Goal: Contribute content

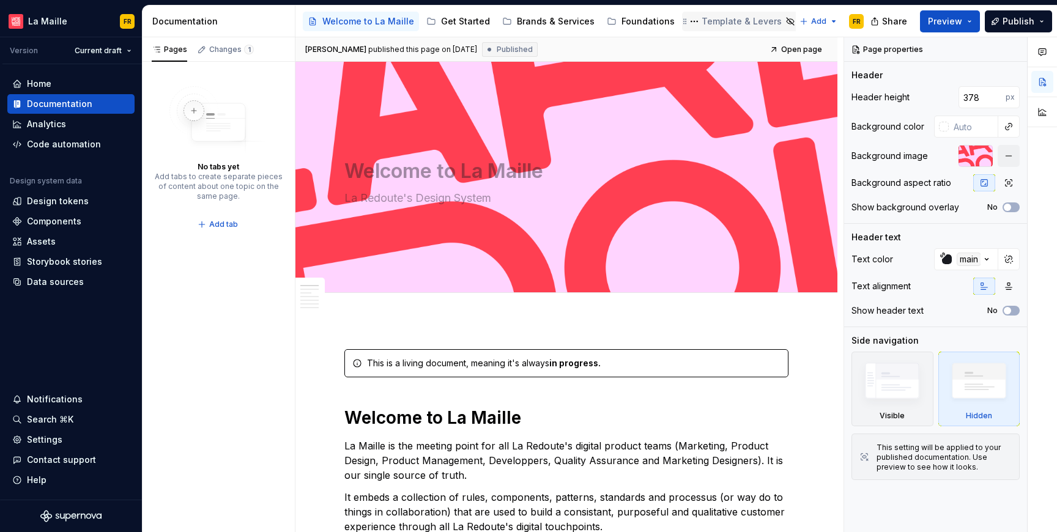
click at [711, 21] on div "Template & Levers" at bounding box center [741, 21] width 80 height 12
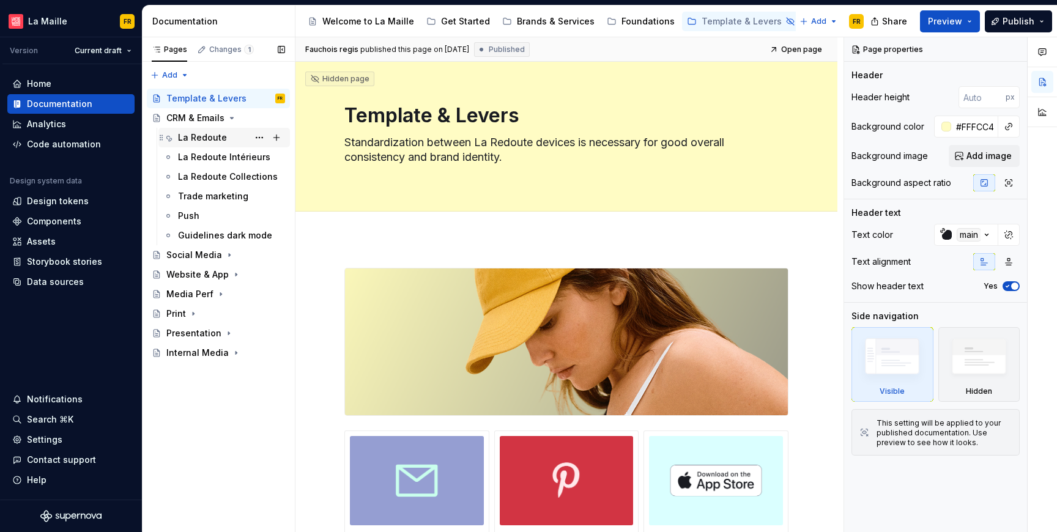
click at [188, 140] on div "La Redoute" at bounding box center [202, 137] width 49 height 12
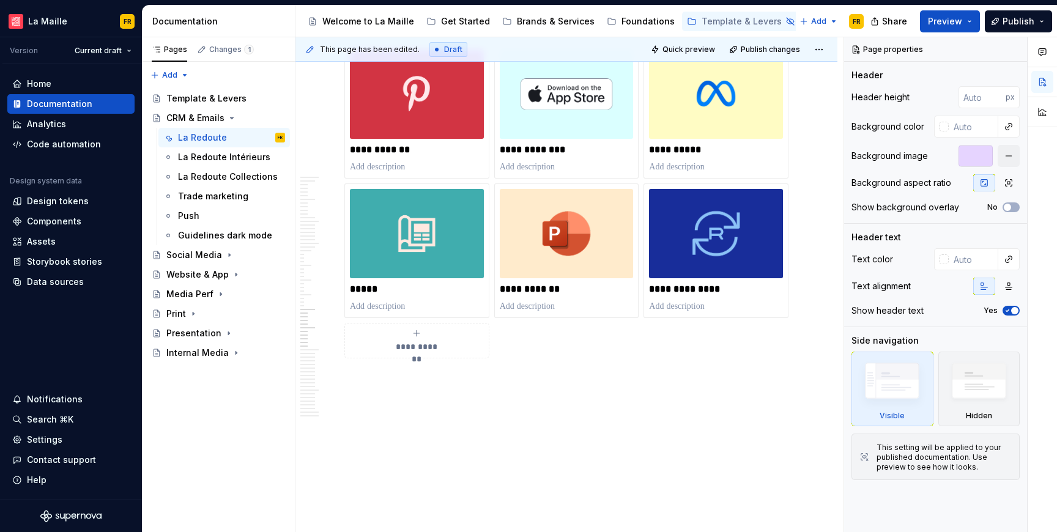
scroll to position [11260, 0]
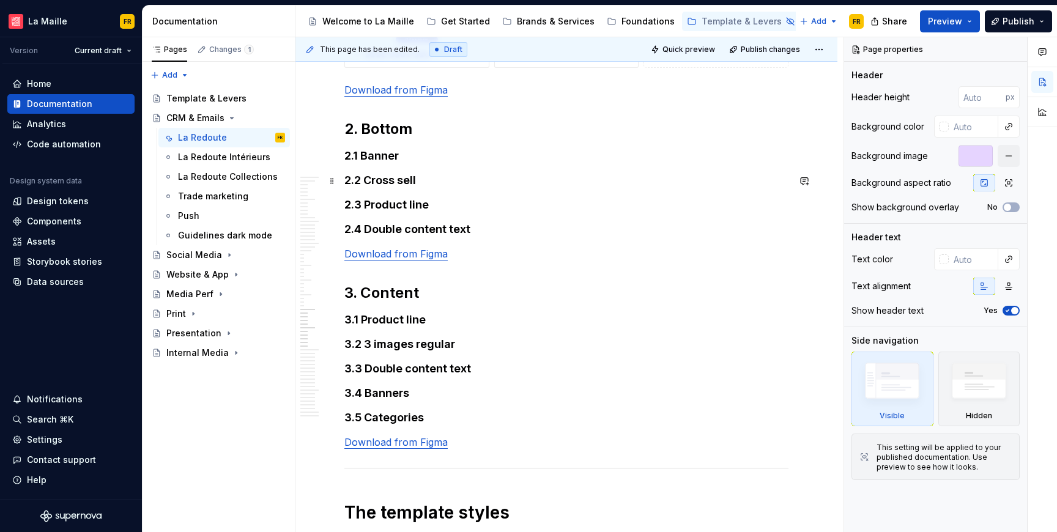
click at [432, 139] on h2 "2. Bottom" at bounding box center [566, 129] width 444 height 20
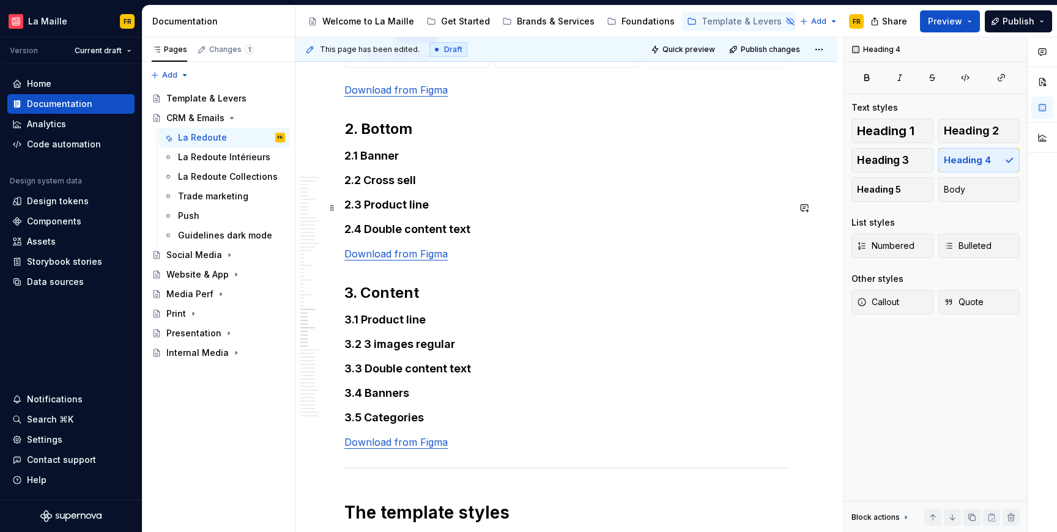
click at [435, 163] on h4 "2.1 Banner" at bounding box center [566, 156] width 444 height 15
click at [405, 139] on h2 "2. Bottom" at bounding box center [566, 129] width 444 height 20
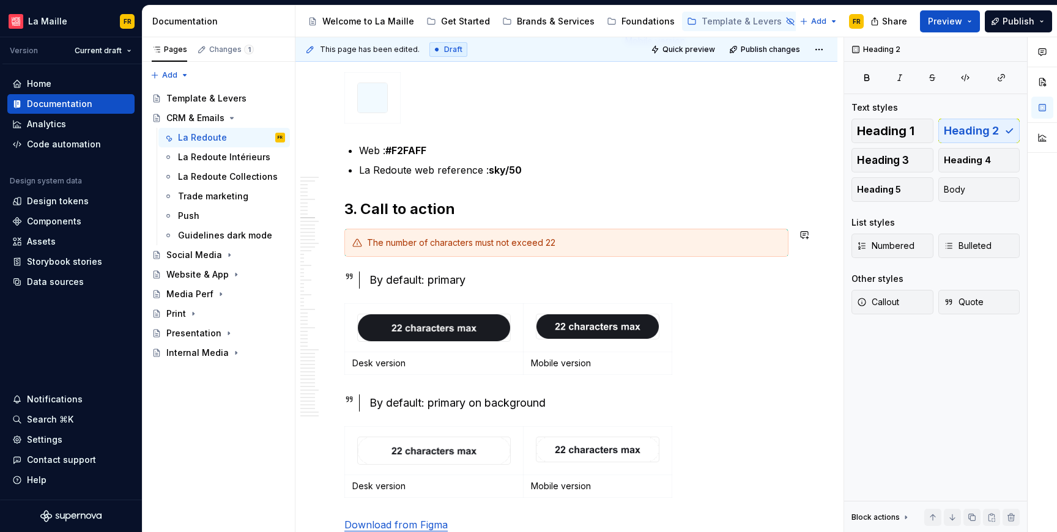
scroll to position [3540, 0]
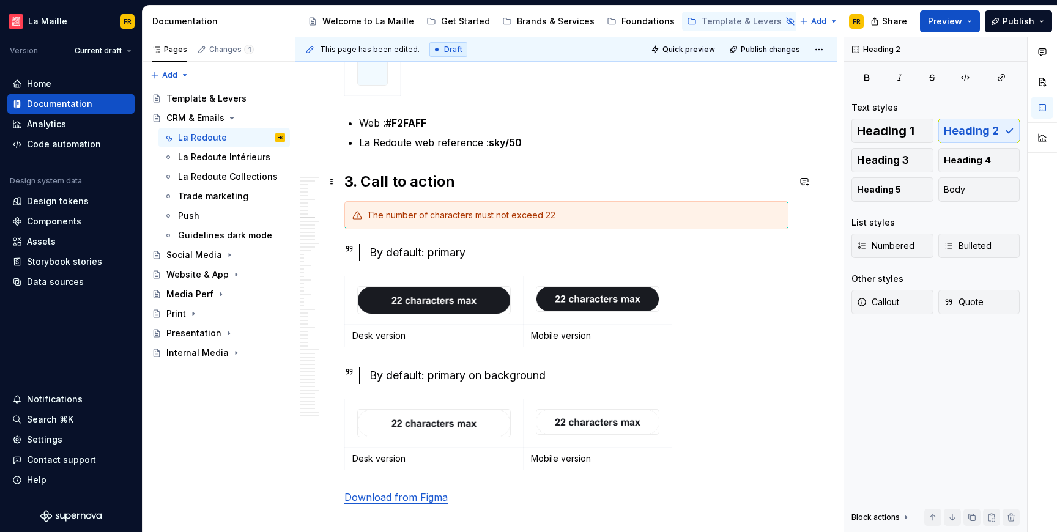
click at [427, 176] on h2 "3. Call to action" at bounding box center [566, 182] width 444 height 20
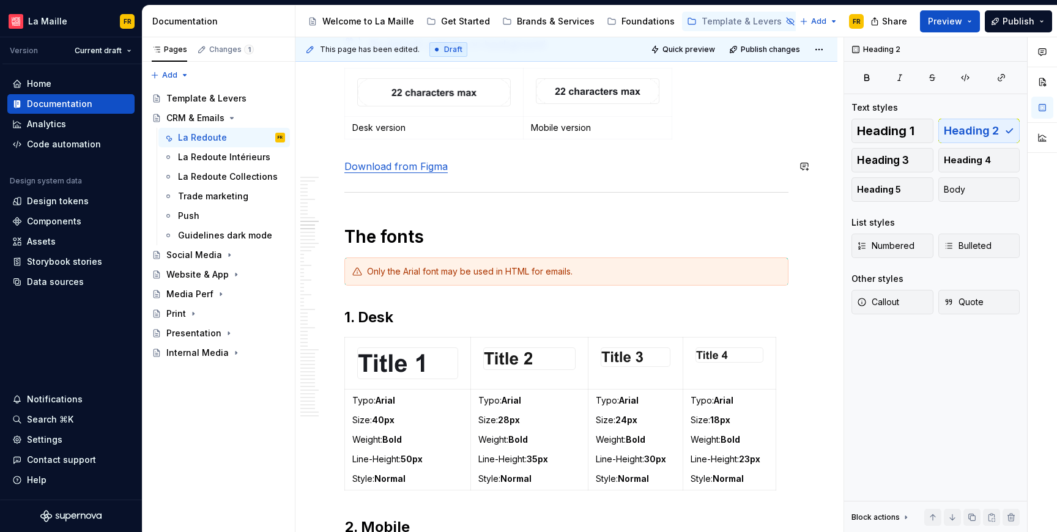
scroll to position [3872, 0]
click at [405, 239] on h1 "The fonts" at bounding box center [566, 235] width 444 height 22
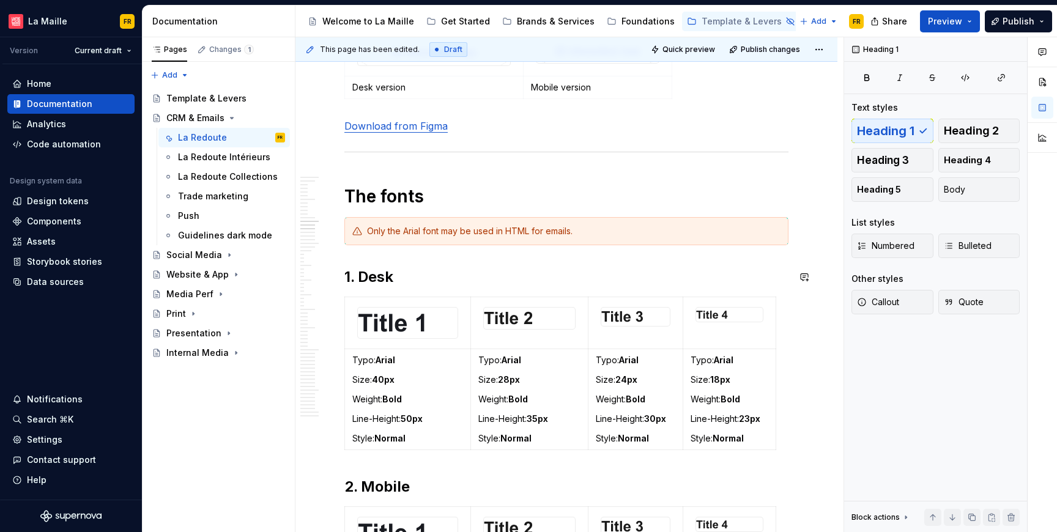
scroll to position [3939, 0]
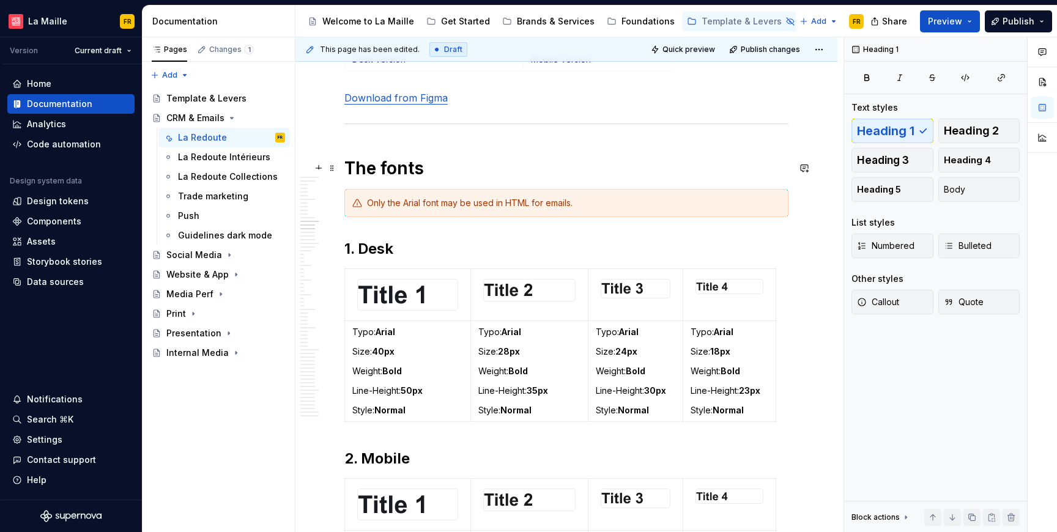
click at [389, 169] on h1 "The fonts" at bounding box center [566, 168] width 444 height 22
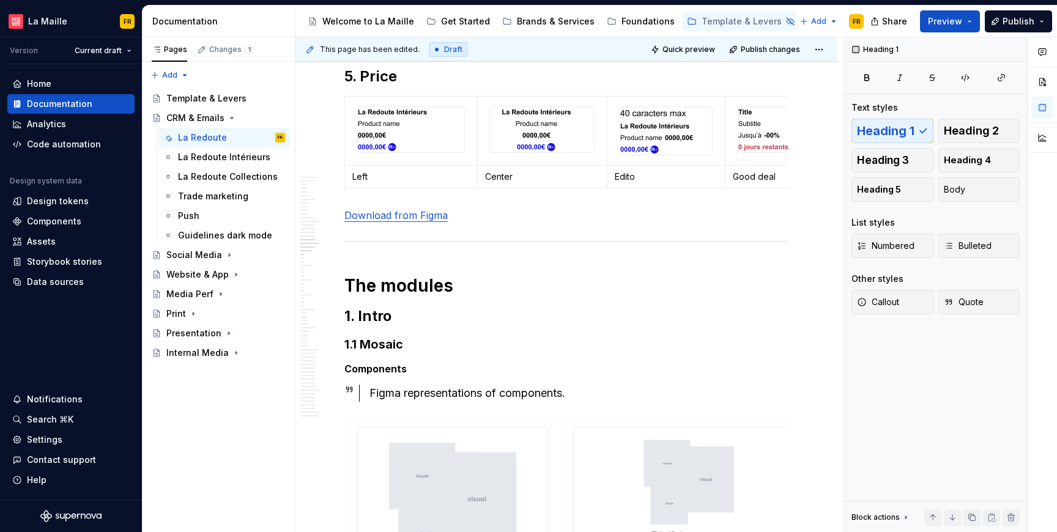
scroll to position [6000, 0]
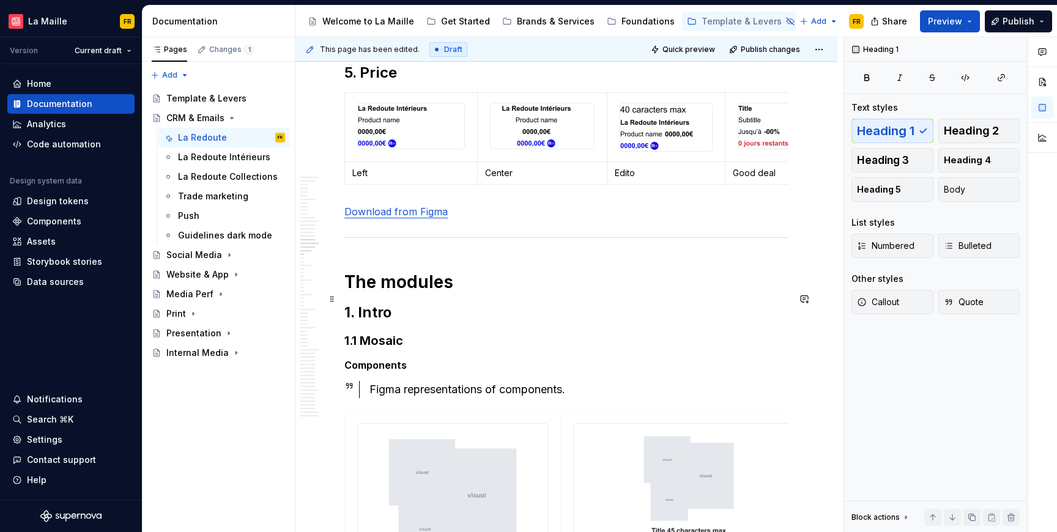
click at [407, 293] on h1 "The modules" at bounding box center [566, 282] width 444 height 22
click at [415, 293] on h1 "The modules" at bounding box center [566, 282] width 444 height 22
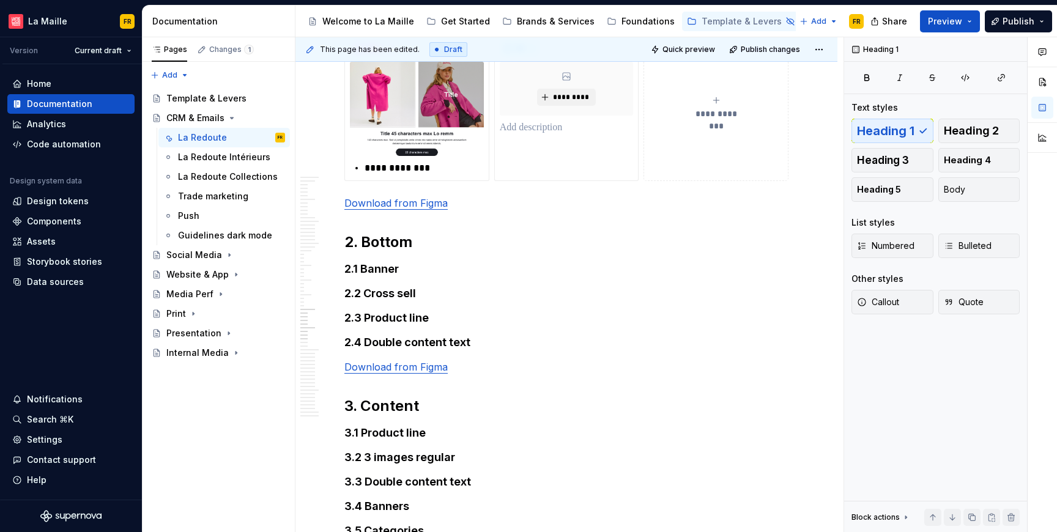
scroll to position [11149, 0]
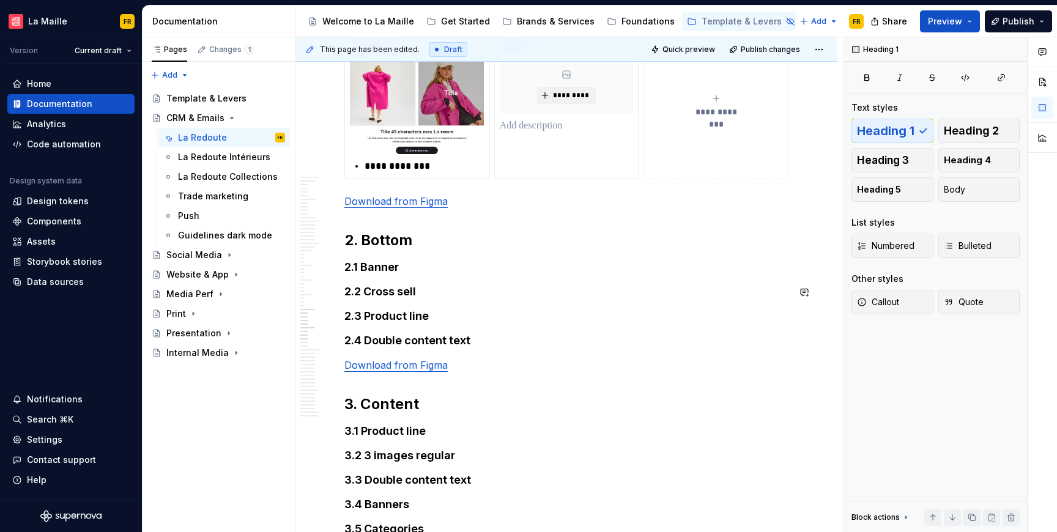
click at [386, 250] on h2 "2. Bottom" at bounding box center [566, 241] width 444 height 20
click at [879, 132] on span "Heading 1" at bounding box center [885, 131] width 57 height 12
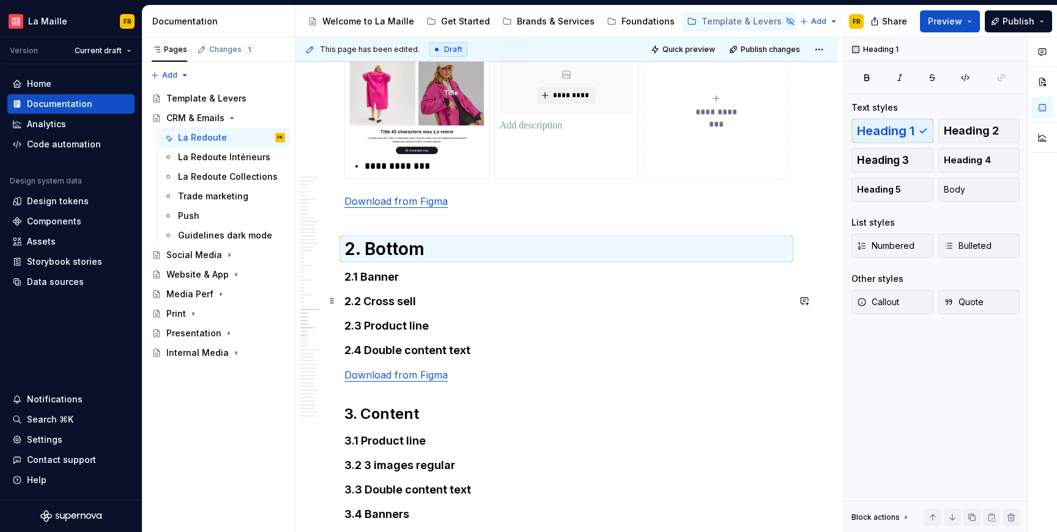
click at [406, 260] on h1 "2. Bottom" at bounding box center [566, 249] width 444 height 22
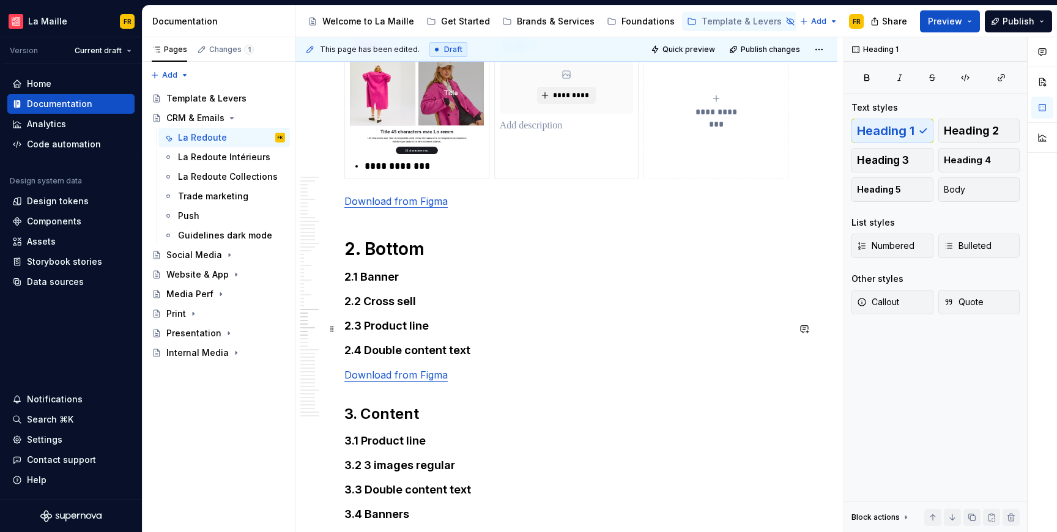
click at [379, 284] on h4 "2.1 Banner" at bounding box center [566, 277] width 444 height 15
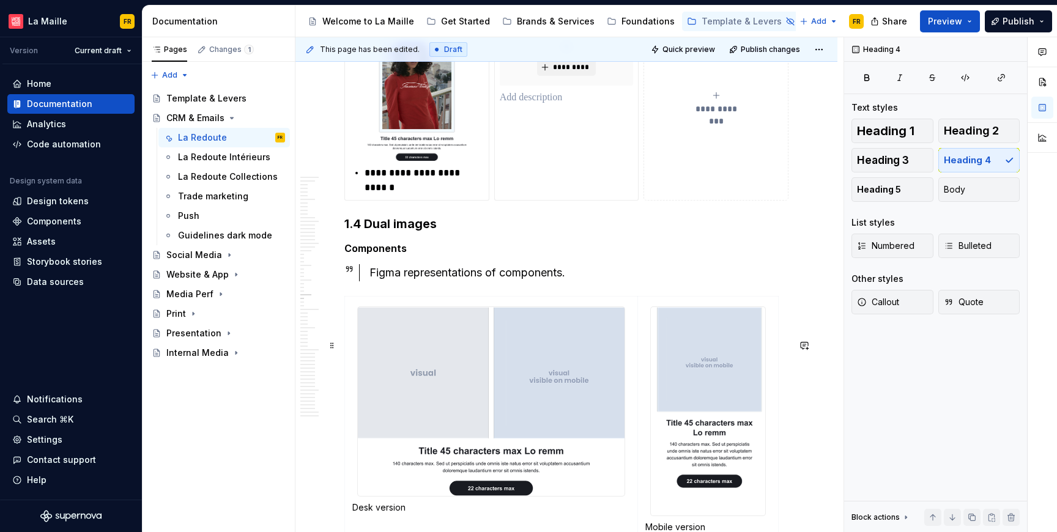
scroll to position [9886, 0]
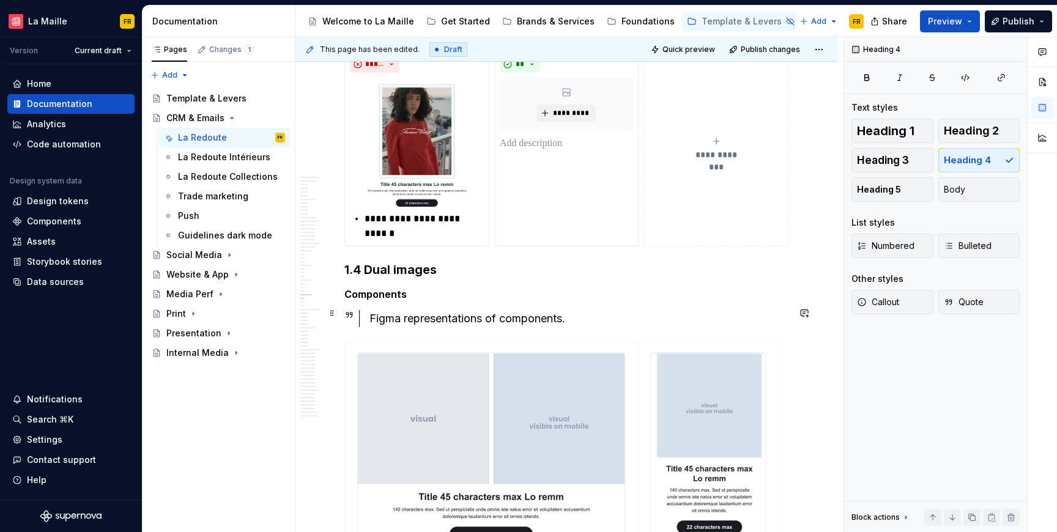
click at [398, 278] on h3 "1.4 Dual images" at bounding box center [566, 269] width 444 height 17
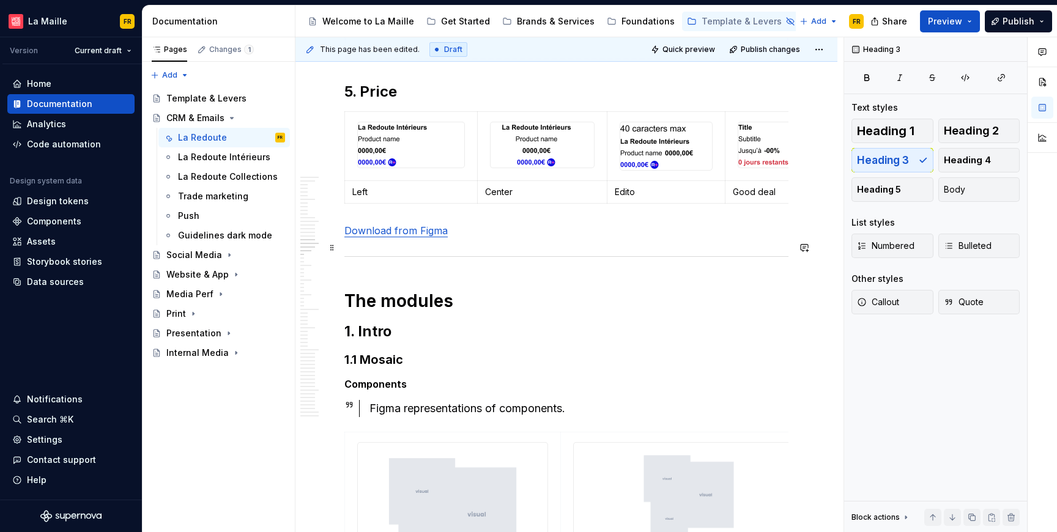
scroll to position [6006, 0]
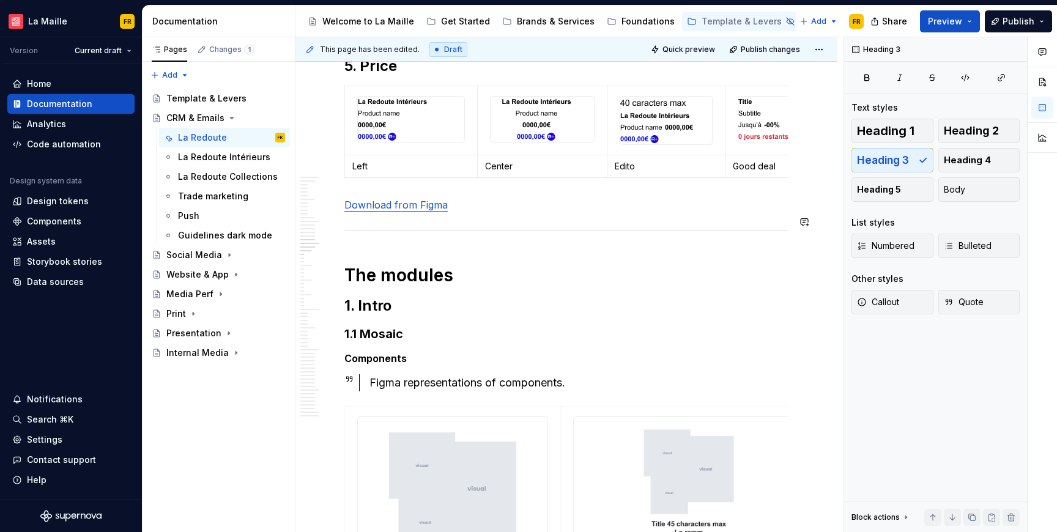
click at [429, 286] on h1 "The modules" at bounding box center [566, 275] width 444 height 22
click at [398, 316] on h2 "1. Intro" at bounding box center [566, 306] width 444 height 20
click at [397, 342] on h3 "1.1 Mosaic" at bounding box center [566, 333] width 444 height 17
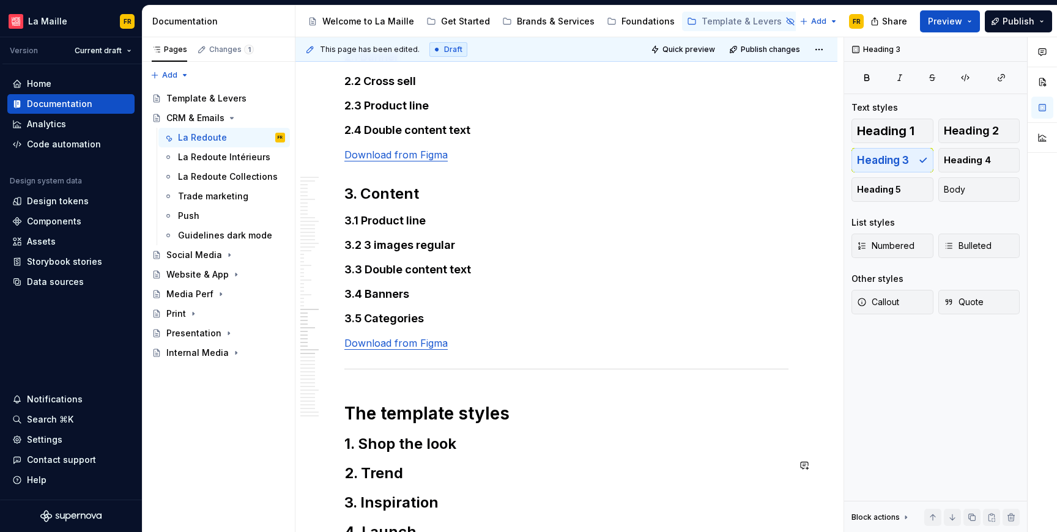
scroll to position [11342, 0]
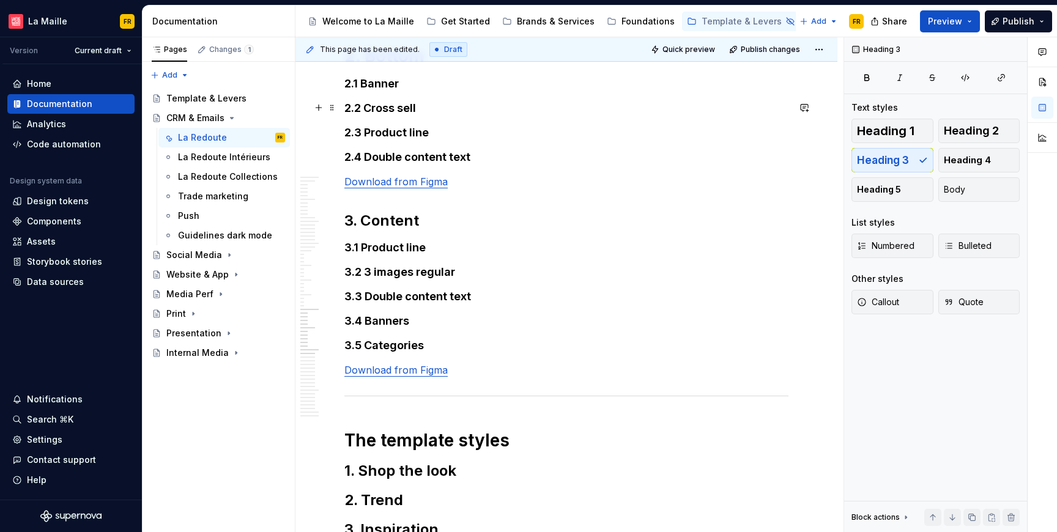
click at [388, 67] on h1 "2. Bottom" at bounding box center [566, 56] width 444 height 22
click at [378, 91] on h4 "2.1 Banner" at bounding box center [566, 83] width 444 height 15
click at [389, 67] on h1 "2. Bottom" at bounding box center [566, 56] width 444 height 22
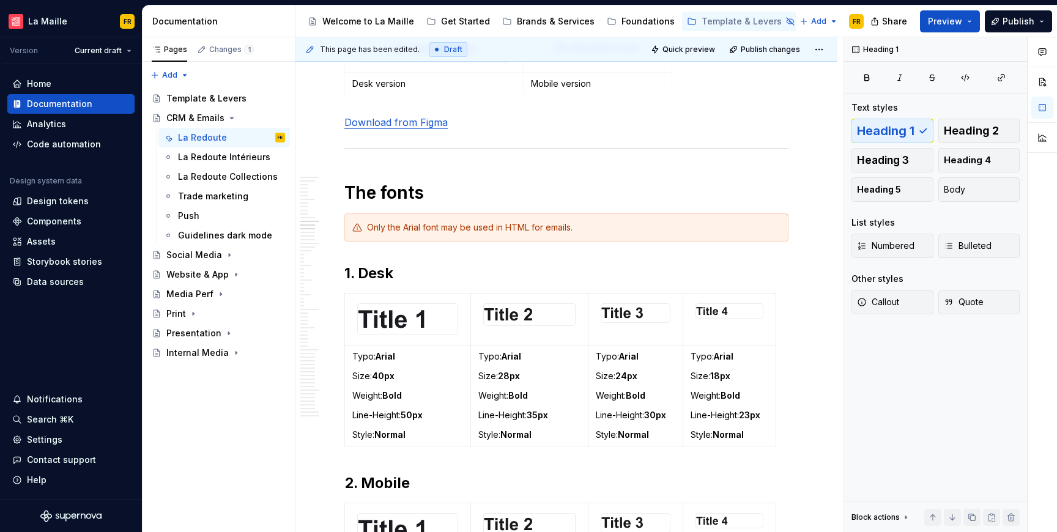
scroll to position [3916, 0]
click at [416, 185] on h1 "The fonts" at bounding box center [566, 191] width 444 height 22
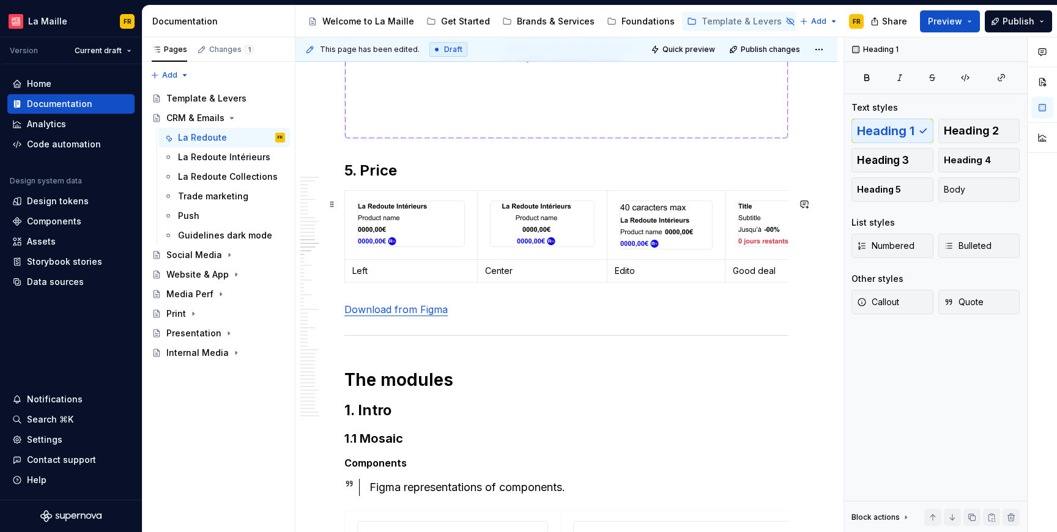
scroll to position [6162, 0]
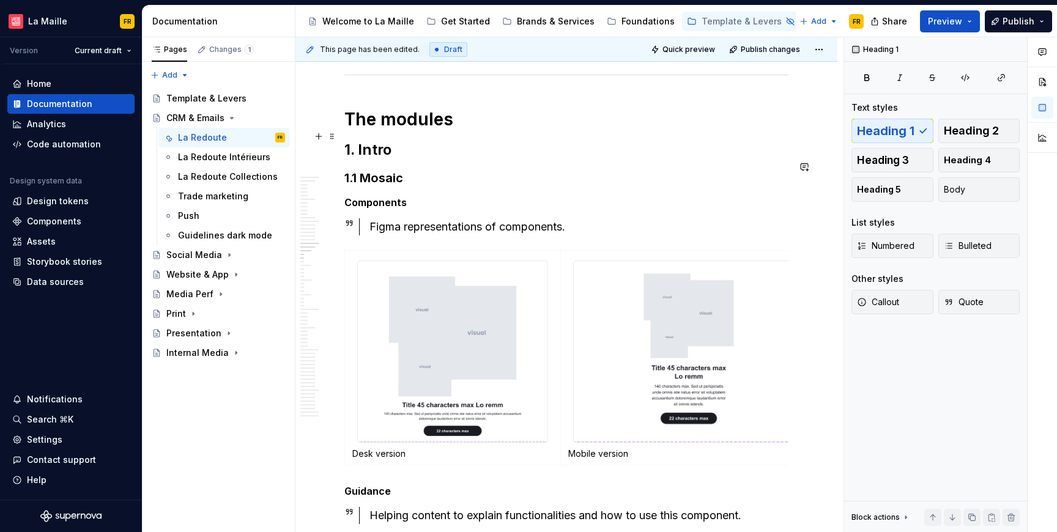
click at [430, 130] on h1 "The modules" at bounding box center [566, 119] width 444 height 22
click at [383, 160] on h2 "1. Intro" at bounding box center [566, 150] width 444 height 20
click at [385, 186] on h3 "1.1 Mosaic" at bounding box center [566, 177] width 444 height 17
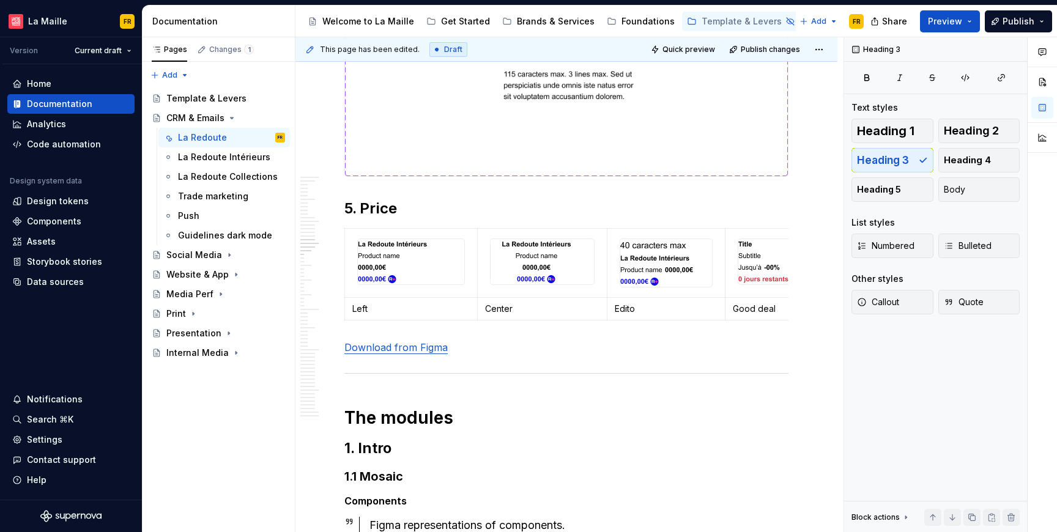
scroll to position [5984, 0]
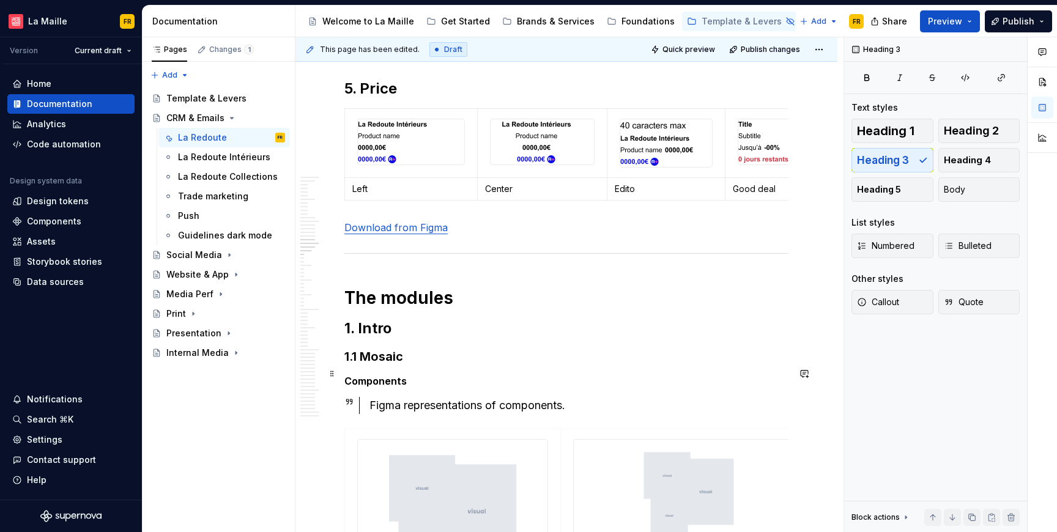
click at [370, 365] on h3 "1.1 Mosaic" at bounding box center [566, 356] width 444 height 17
click at [385, 338] on h2 "1. Intro" at bounding box center [566, 329] width 444 height 20
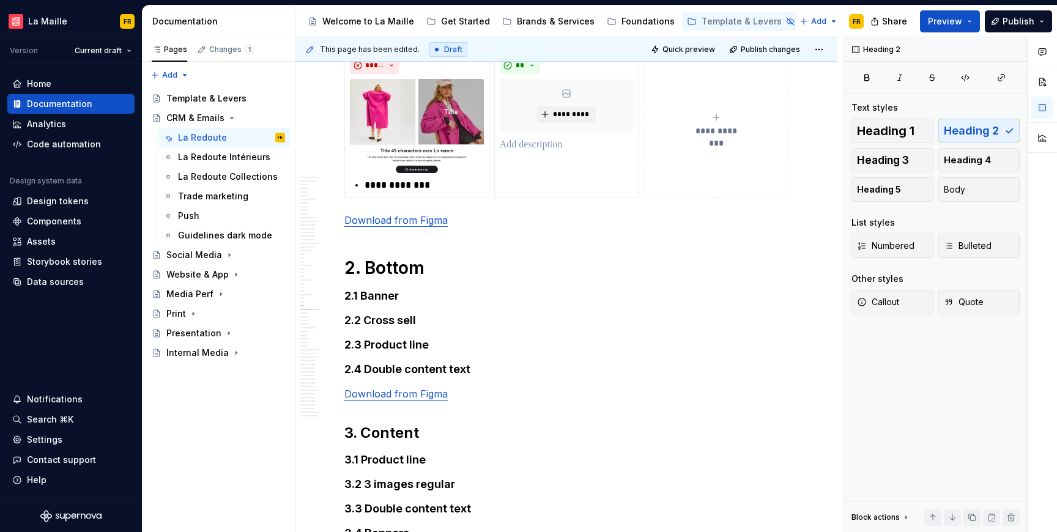
scroll to position [11293, 0]
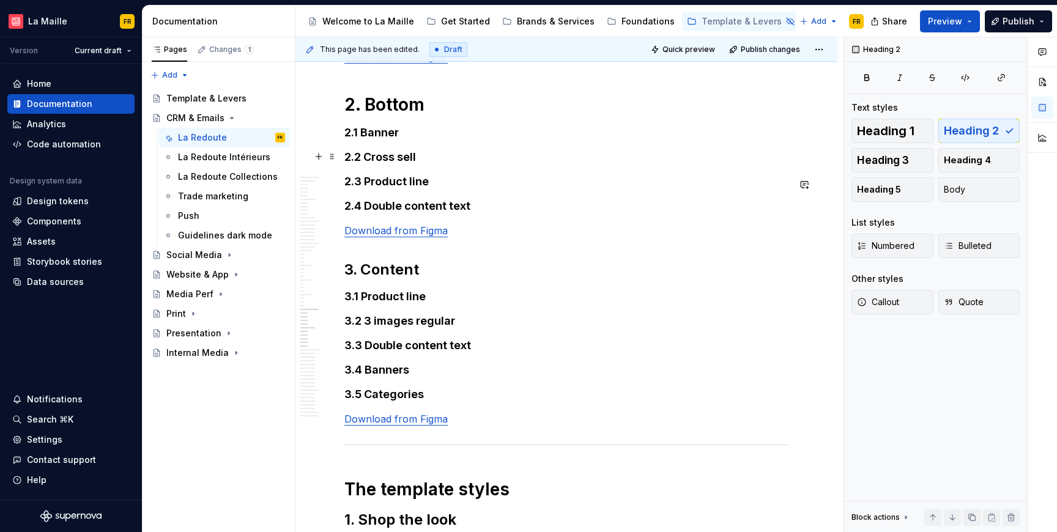
click at [388, 116] on h1 "2. Bottom" at bounding box center [566, 105] width 444 height 22
click at [945, 137] on span "Heading 2" at bounding box center [970, 131] width 55 height 12
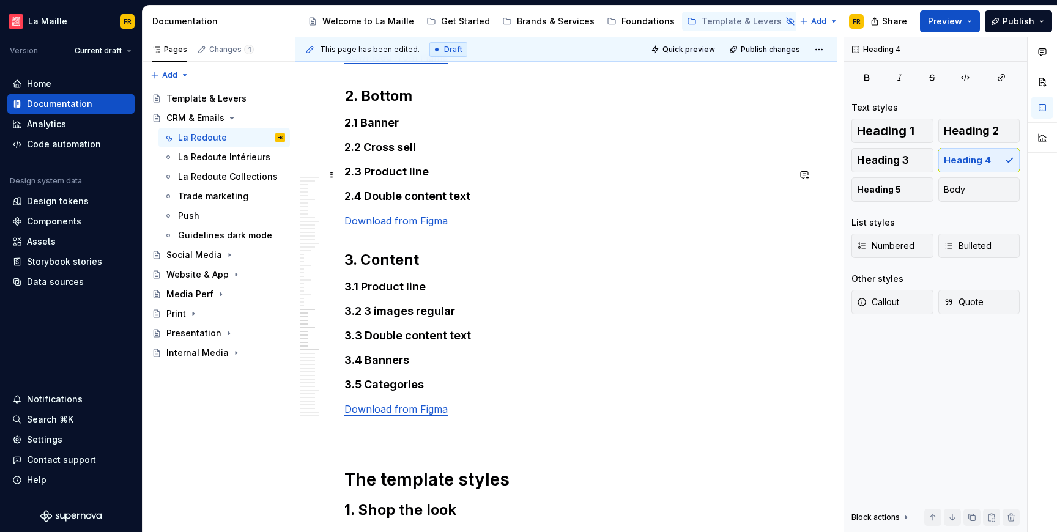
click at [382, 130] on h4 "2.1 Banner" at bounding box center [566, 123] width 444 height 15
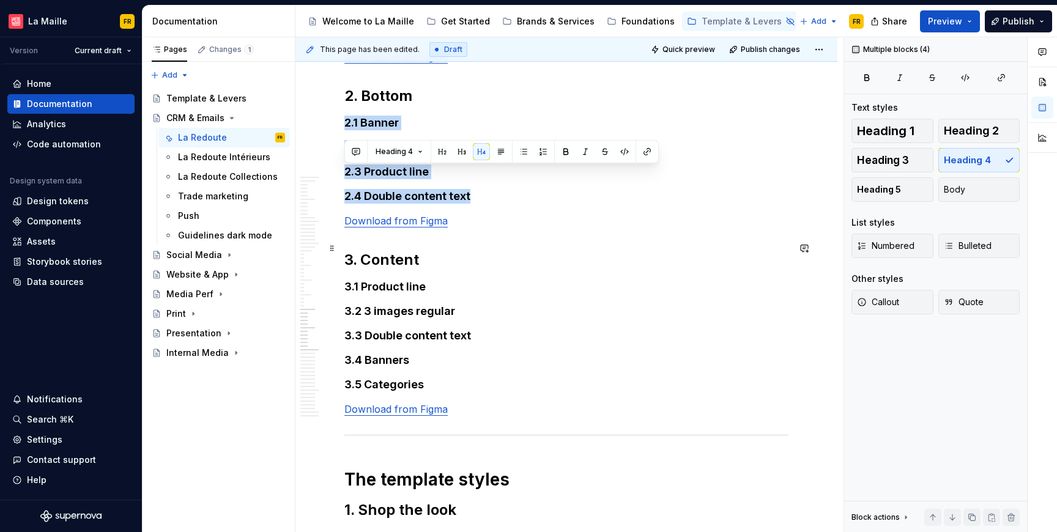
drag, startPoint x: 369, startPoint y: 182, endPoint x: 476, endPoint y: 246, distance: 125.3
click at [888, 155] on span "Heading 3" at bounding box center [883, 160] width 52 height 12
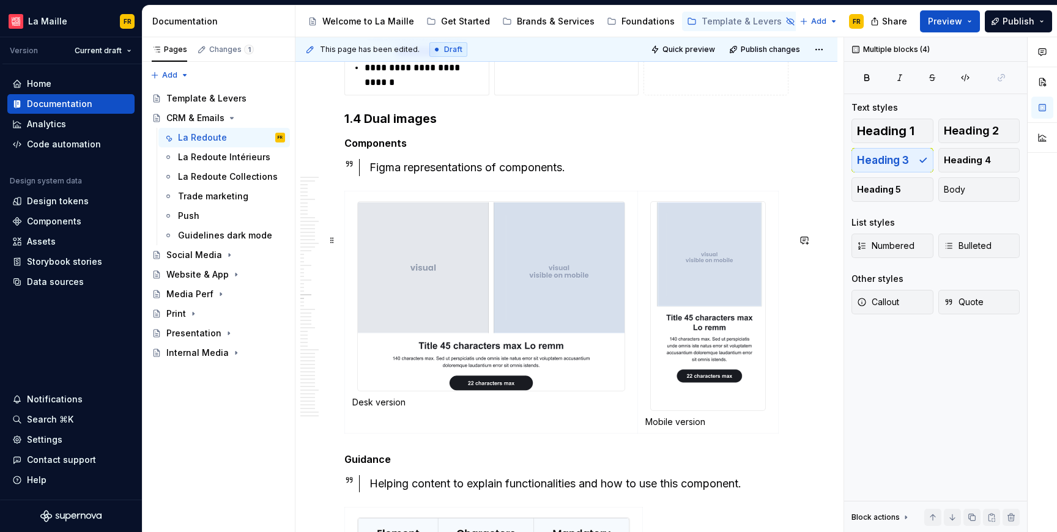
scroll to position [9795, 0]
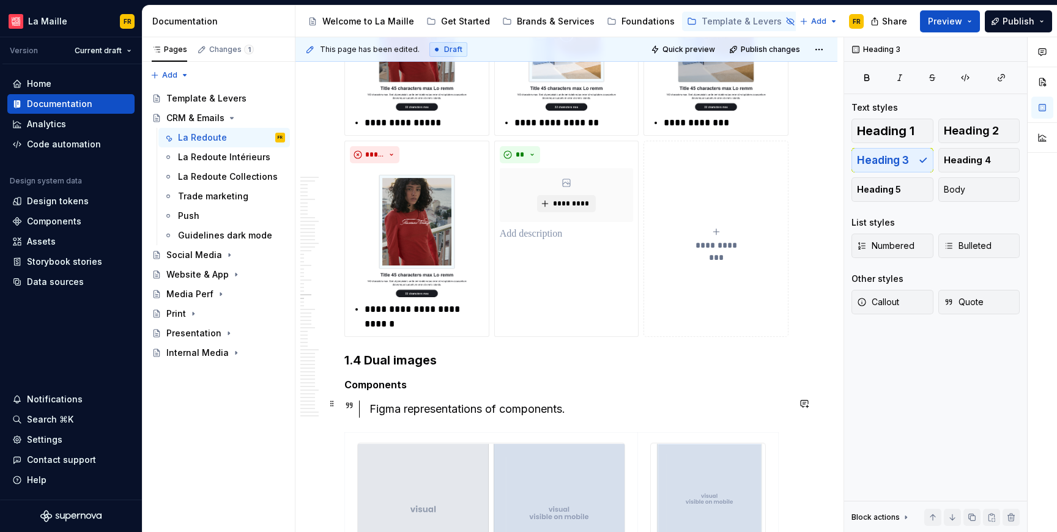
click at [400, 369] on h3 "1.4 Dual images" at bounding box center [566, 360] width 444 height 17
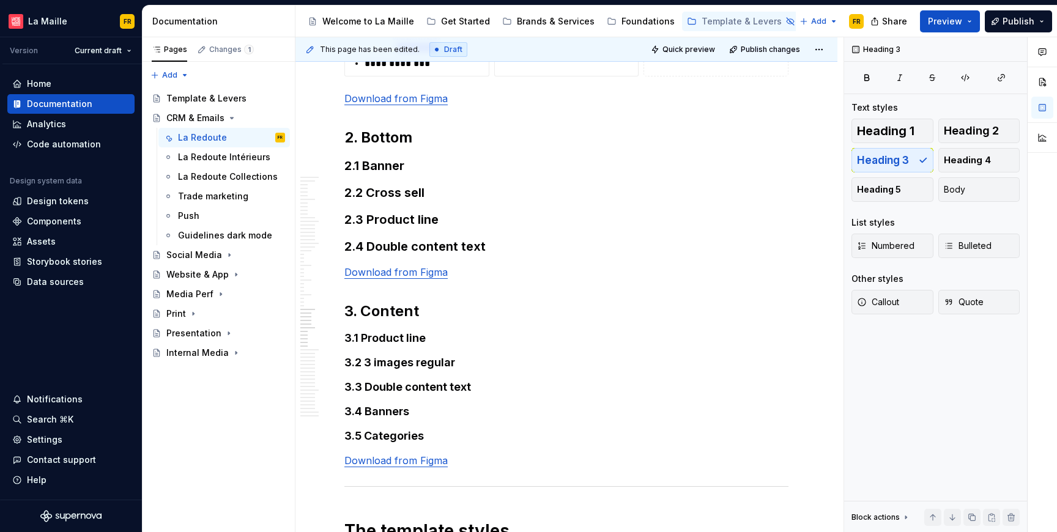
scroll to position [11254, 0]
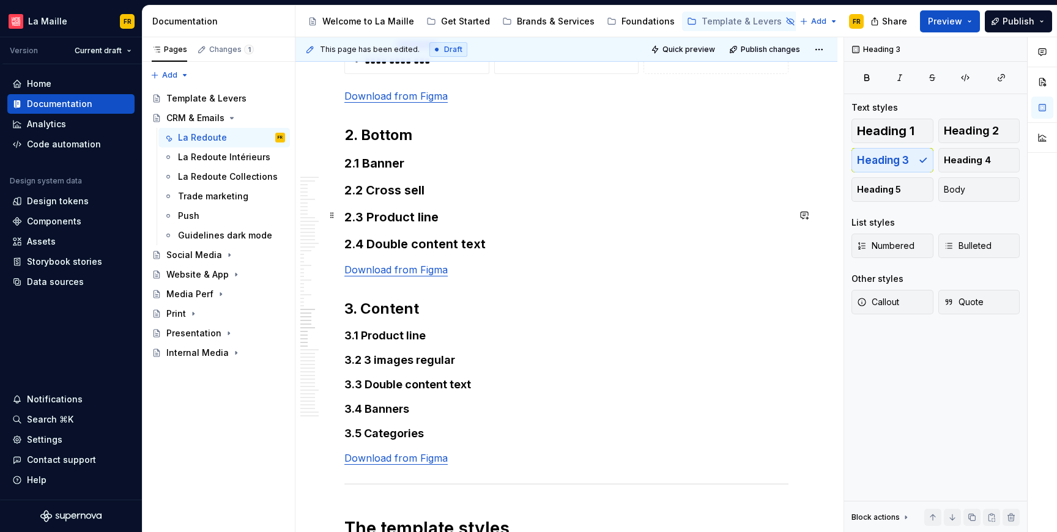
click at [402, 172] on h3 "2.1 Banner" at bounding box center [566, 163] width 444 height 17
click at [489, 172] on h3 "2.1 Banner" at bounding box center [566, 163] width 444 height 17
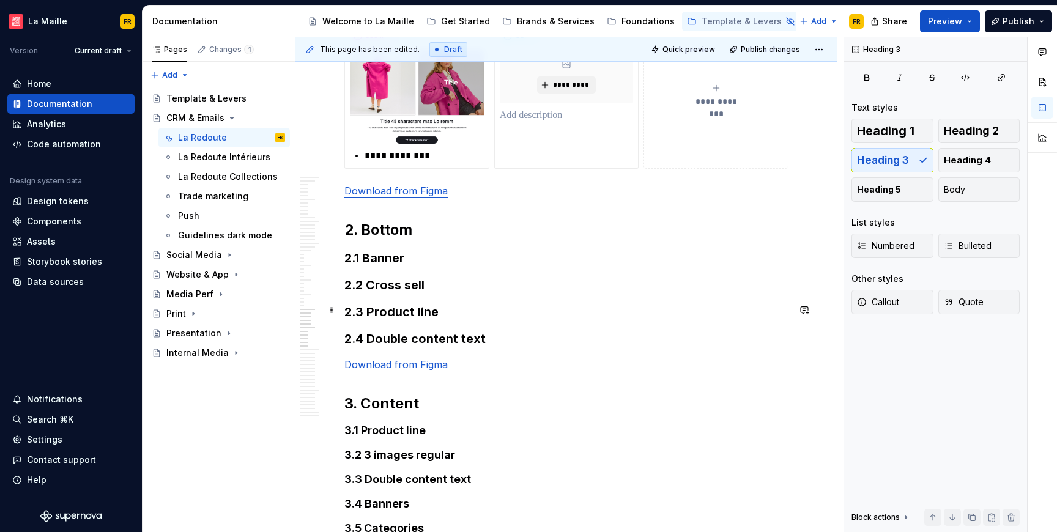
scroll to position [11158, 0]
click at [209, 134] on div "La Redoute" at bounding box center [202, 137] width 49 height 12
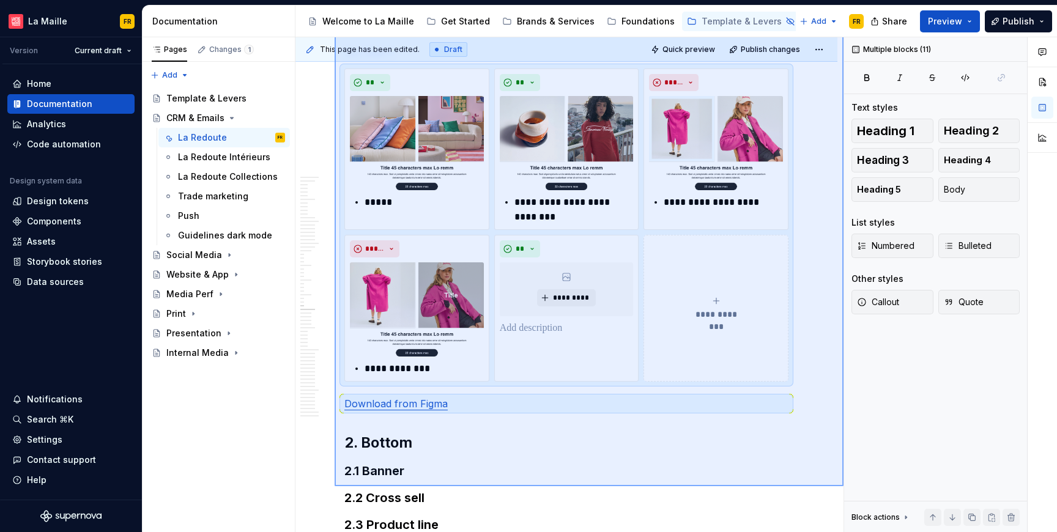
scroll to position [10963, 0]
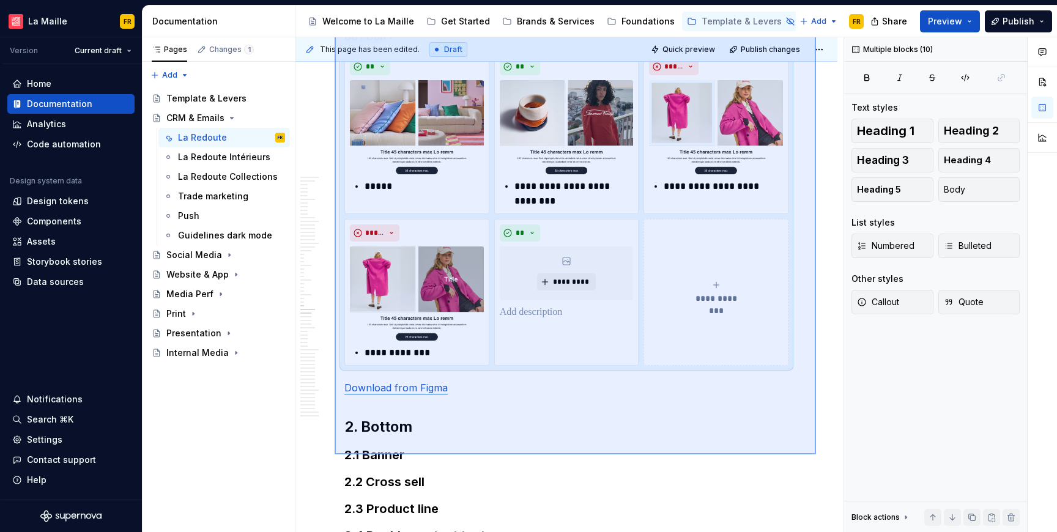
drag, startPoint x: 334, startPoint y: 135, endPoint x: 818, endPoint y: 454, distance: 579.1
click at [816, 454] on div "This page has been edited. Draft Quick preview Publish changes Hidden page CRM …" at bounding box center [569, 284] width 548 height 495
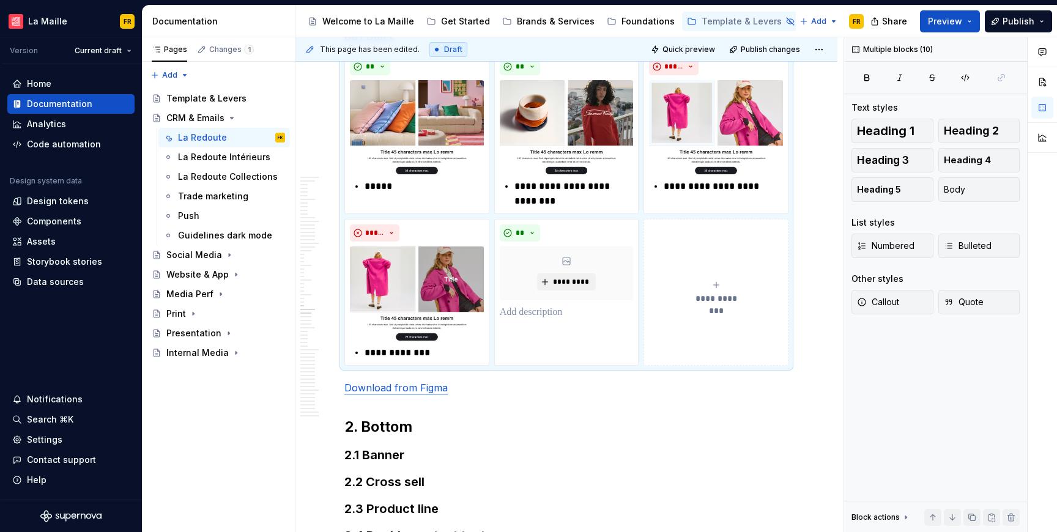
copy div "1.4 Dual images Components Figma representations of components. Desk version Mo…"
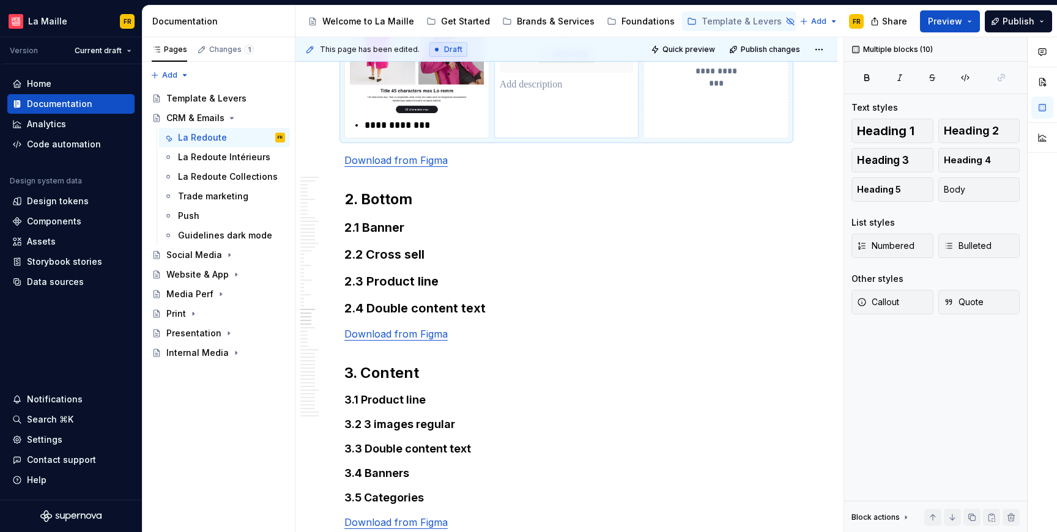
scroll to position [11204, 0]
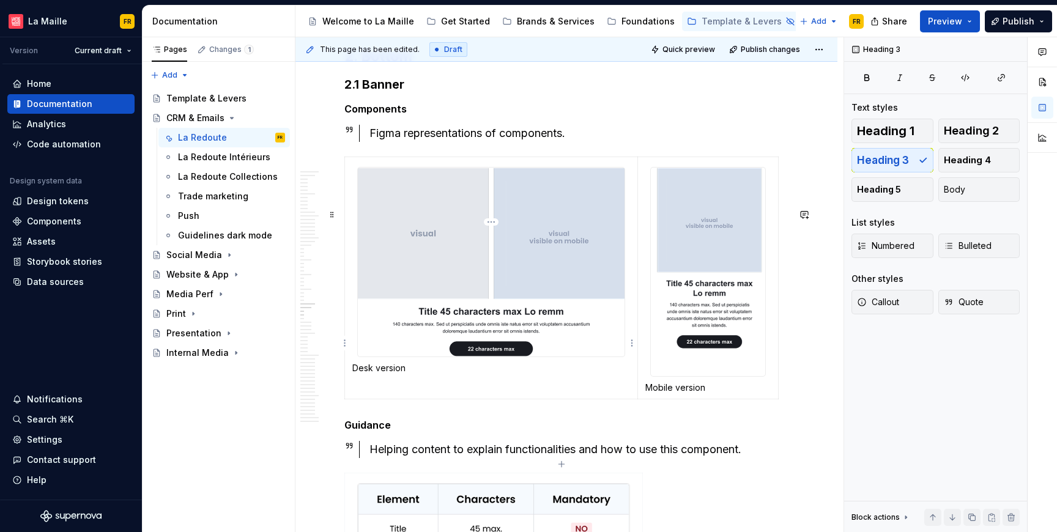
scroll to position [11320, 0]
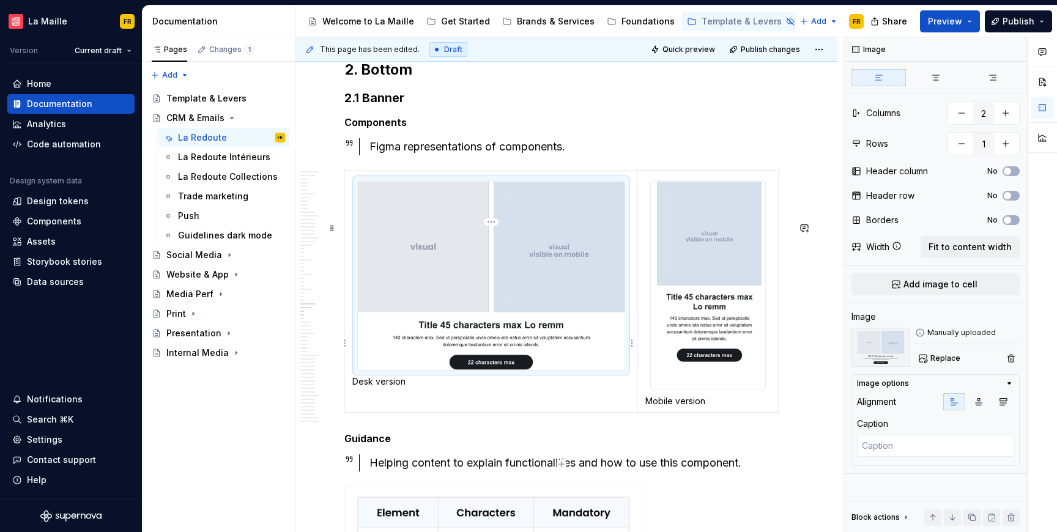
click at [445, 273] on img at bounding box center [491, 275] width 267 height 188
click at [936, 283] on span "Add image to cell" at bounding box center [940, 284] width 74 height 12
click at [461, 304] on img at bounding box center [491, 275] width 267 height 188
click at [521, 331] on img at bounding box center [491, 275] width 267 height 188
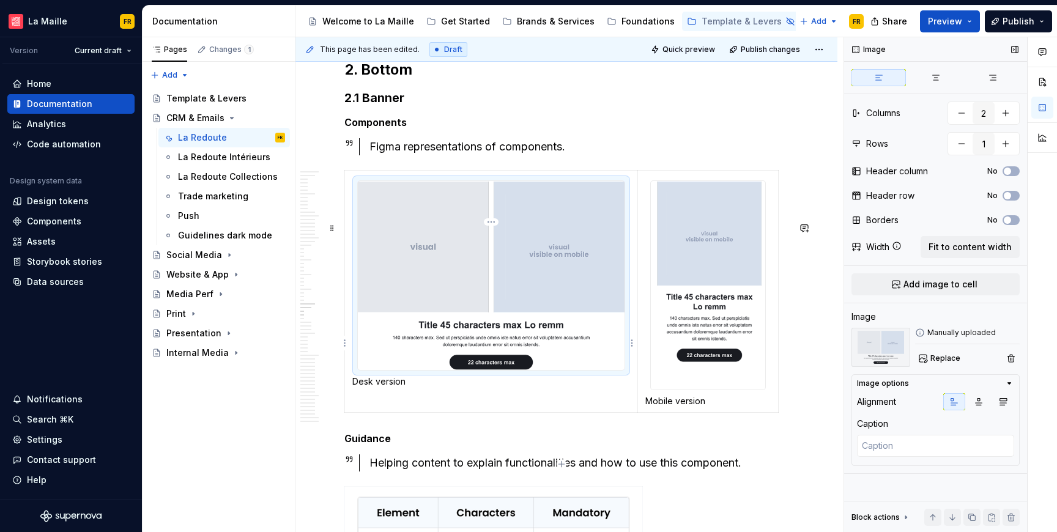
click at [521, 331] on img at bounding box center [491, 275] width 267 height 188
click at [931, 355] on span "Replace" at bounding box center [945, 358] width 30 height 10
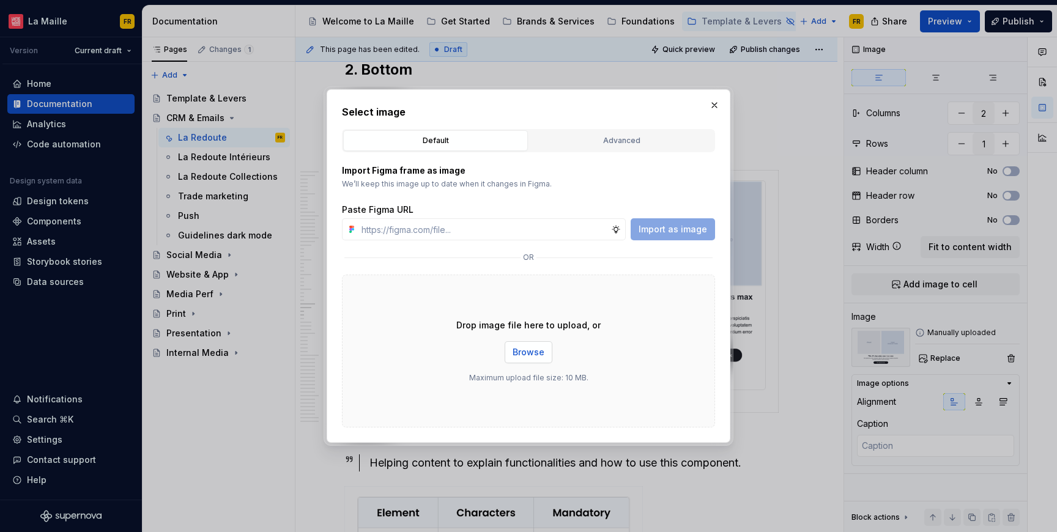
click at [524, 347] on span "Browse" at bounding box center [528, 352] width 32 height 12
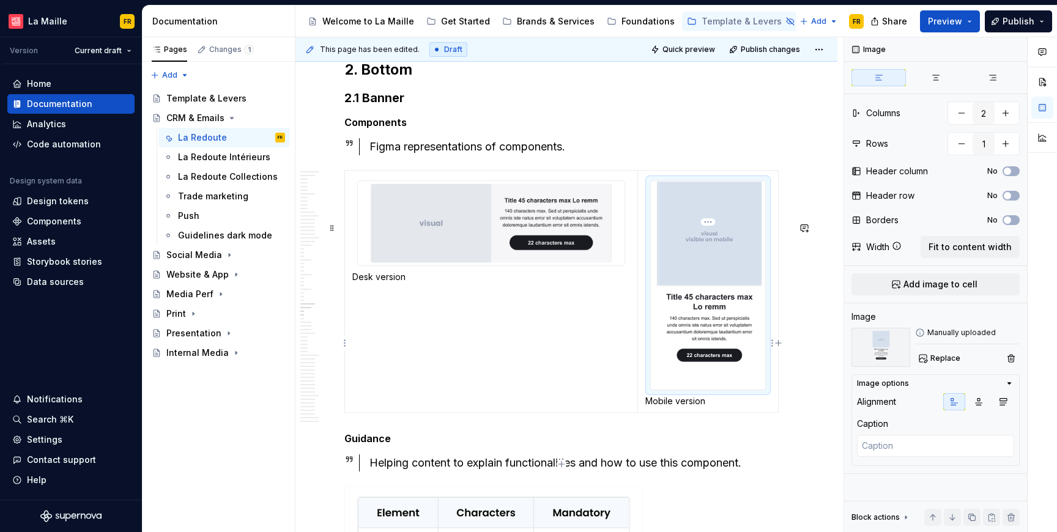
click at [714, 284] on img at bounding box center [708, 285] width 114 height 209
click at [947, 357] on span "Replace" at bounding box center [945, 358] width 30 height 10
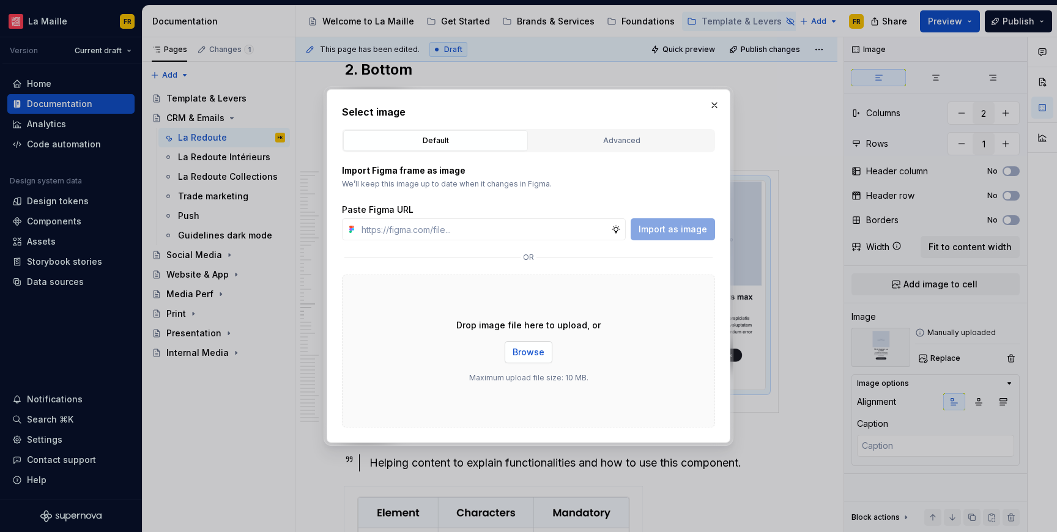
click at [533, 355] on span "Browse" at bounding box center [528, 352] width 32 height 12
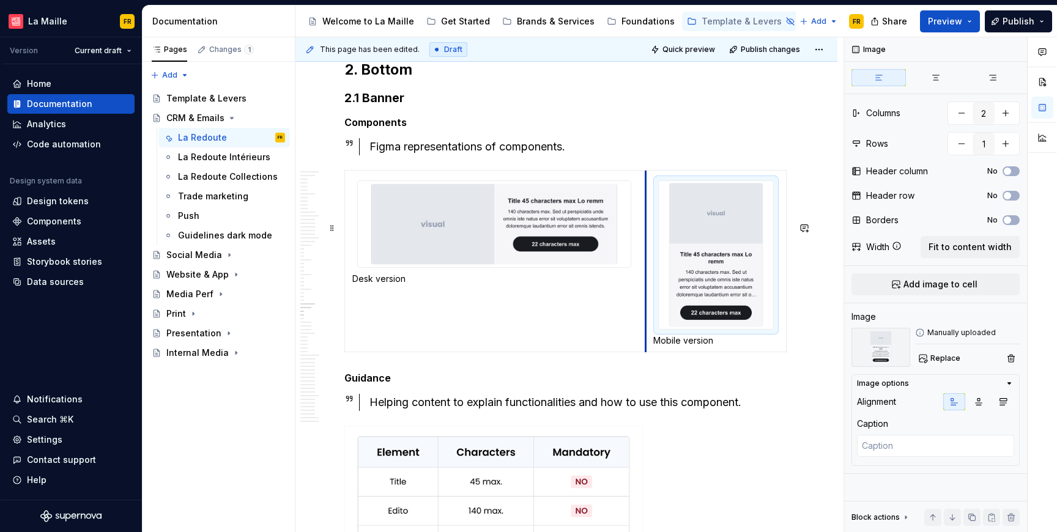
drag, startPoint x: 637, startPoint y: 356, endPoint x: 645, endPoint y: 364, distance: 11.2
drag, startPoint x: 742, startPoint y: 386, endPoint x: 752, endPoint y: 388, distance: 10.6
click at [744, 352] on td "Mobile version" at bounding box center [716, 262] width 141 height 182
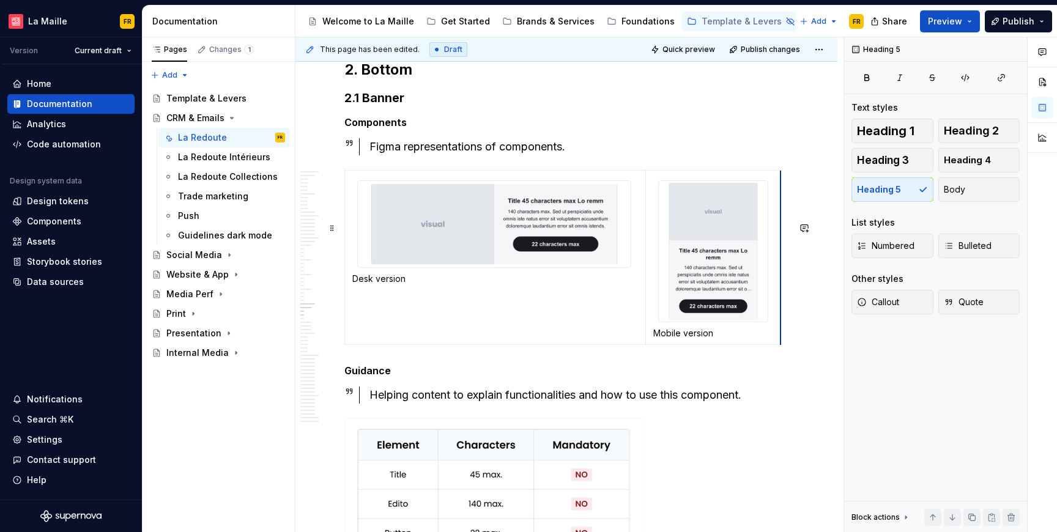
drag, startPoint x: 785, startPoint y: 382, endPoint x: 797, endPoint y: 372, distance: 15.2
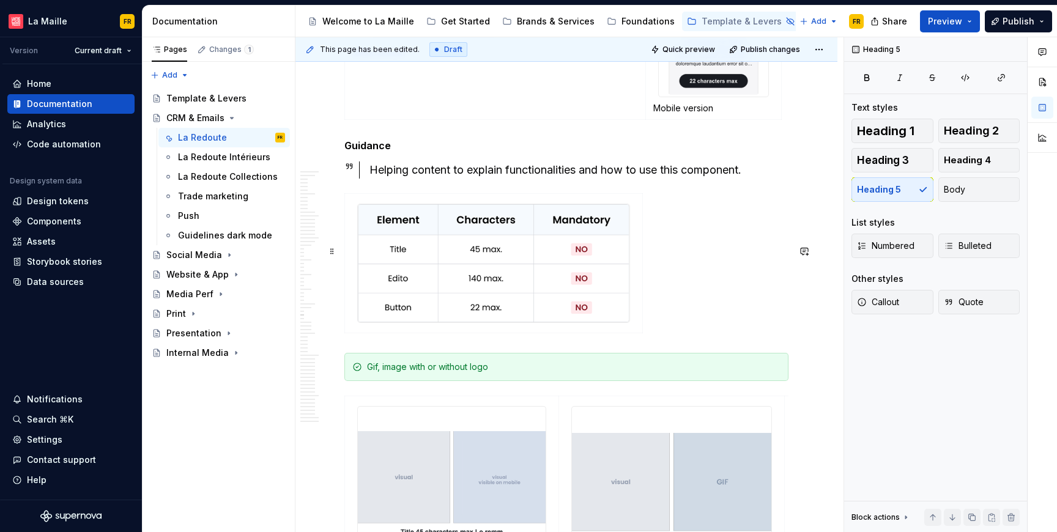
scroll to position [11546, 0]
click at [378, 179] on div "Helping content to explain functionalities and how to use this component." at bounding box center [578, 169] width 419 height 17
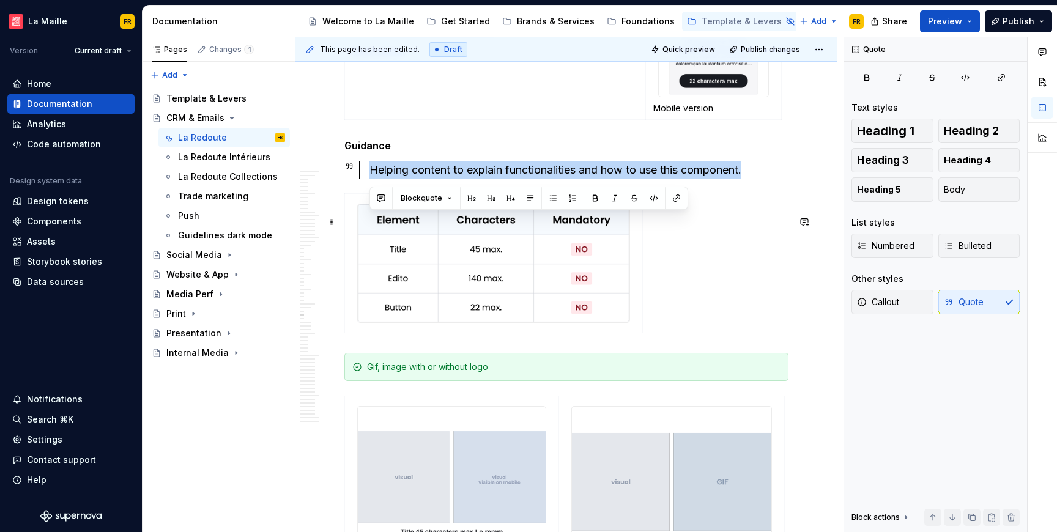
click at [378, 179] on div "Helping content to explain functionalities and how to use this component." at bounding box center [578, 169] width 419 height 17
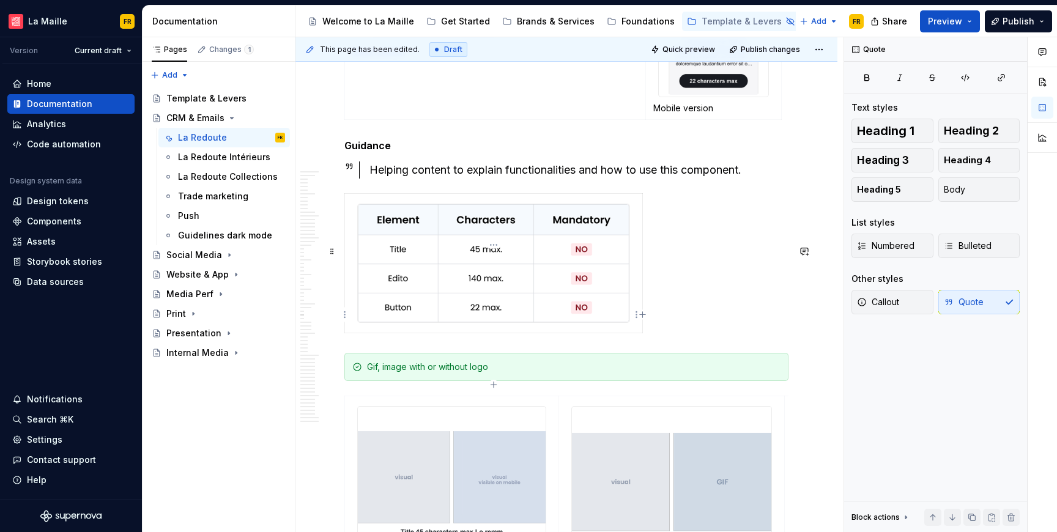
click at [574, 317] on img at bounding box center [493, 263] width 271 height 118
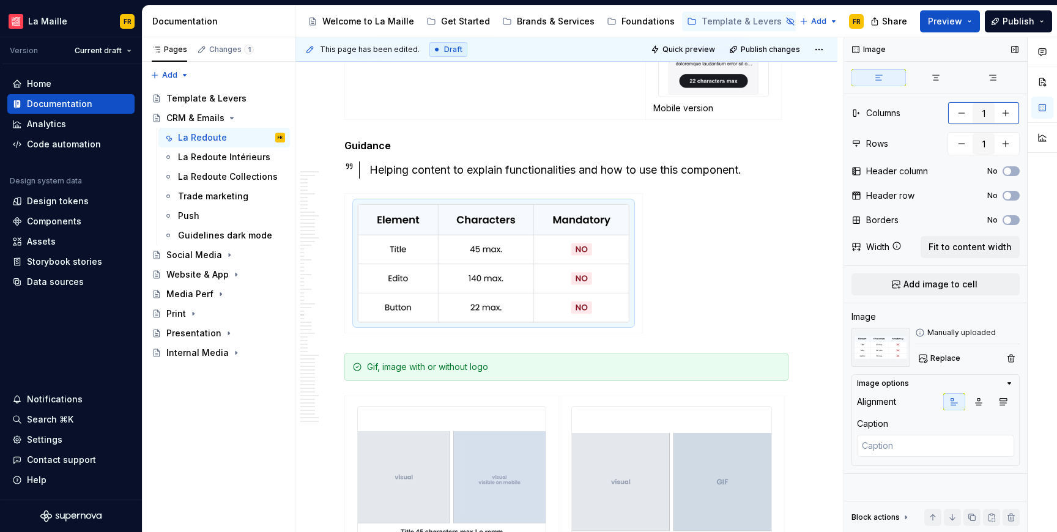
click at [1003, 114] on button "button" at bounding box center [1005, 113] width 22 height 22
type textarea "*"
type input "2"
click at [518, 300] on img at bounding box center [493, 263] width 271 height 118
click at [944, 355] on span "Replace" at bounding box center [945, 358] width 30 height 10
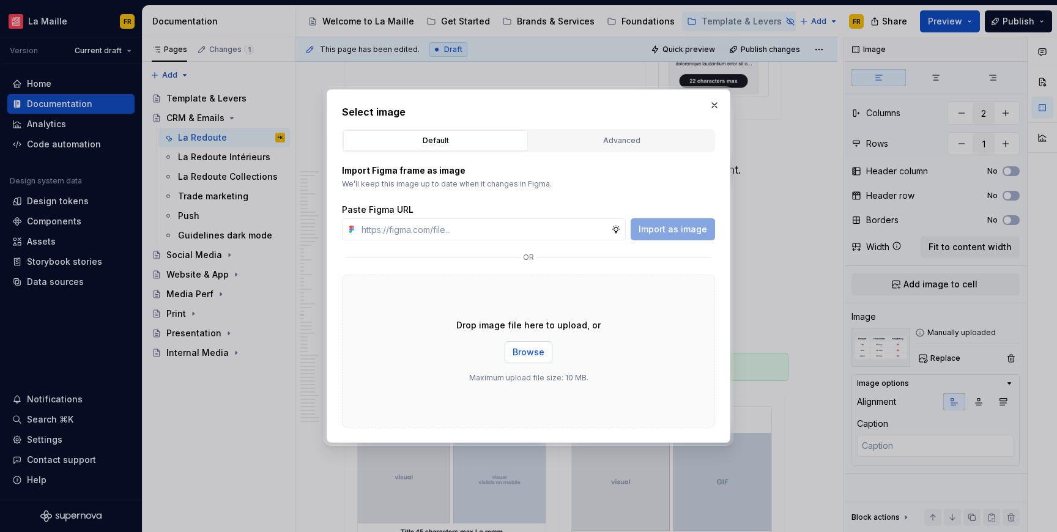
click at [515, 347] on span "Browse" at bounding box center [528, 352] width 32 height 12
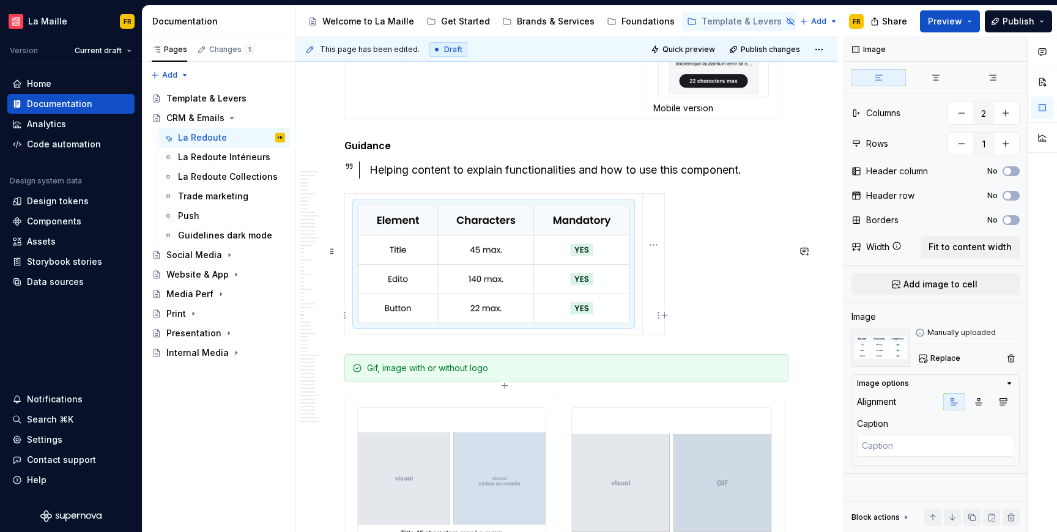
click at [655, 323] on td at bounding box center [654, 263] width 22 height 141
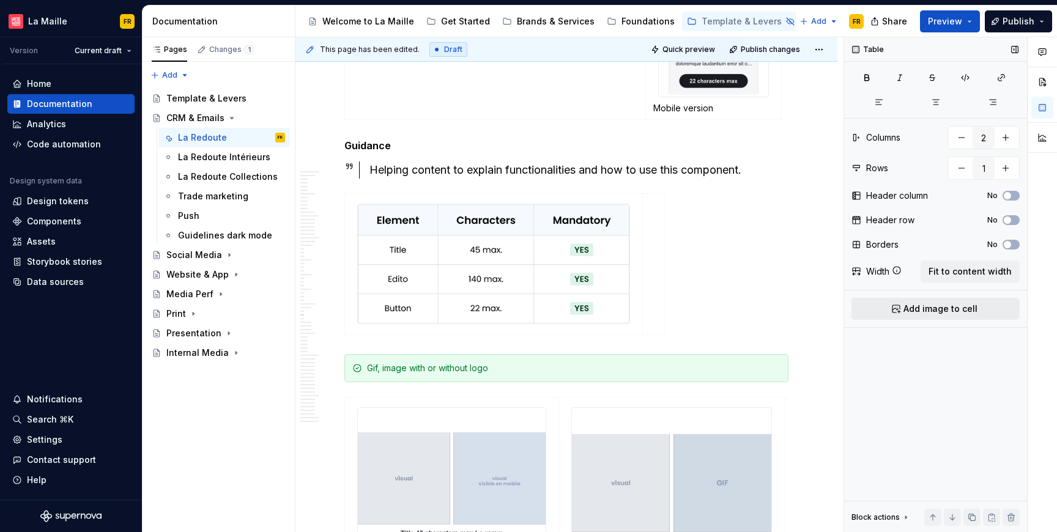
click at [921, 303] on span "Add image to cell" at bounding box center [940, 309] width 74 height 12
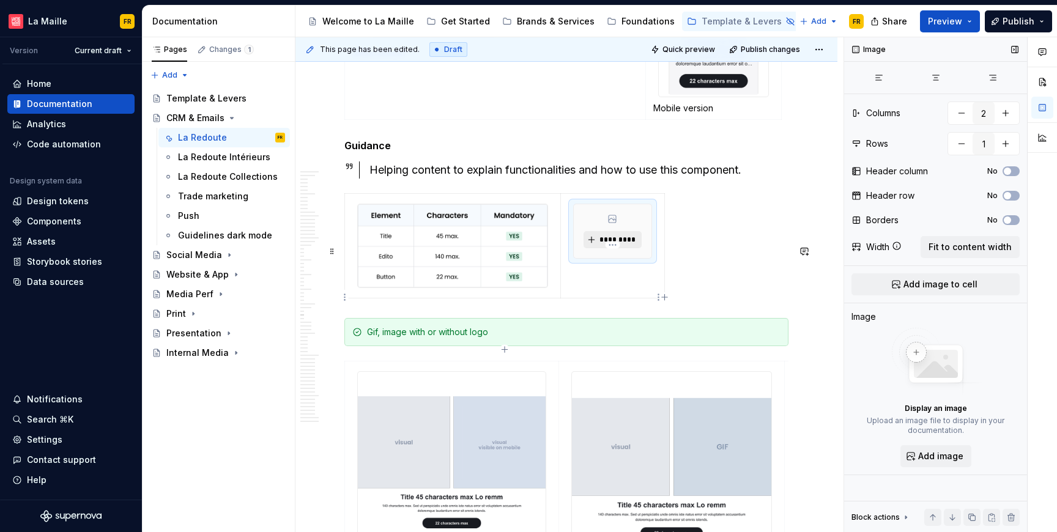
click at [618, 248] on button "*********" at bounding box center [612, 239] width 58 height 17
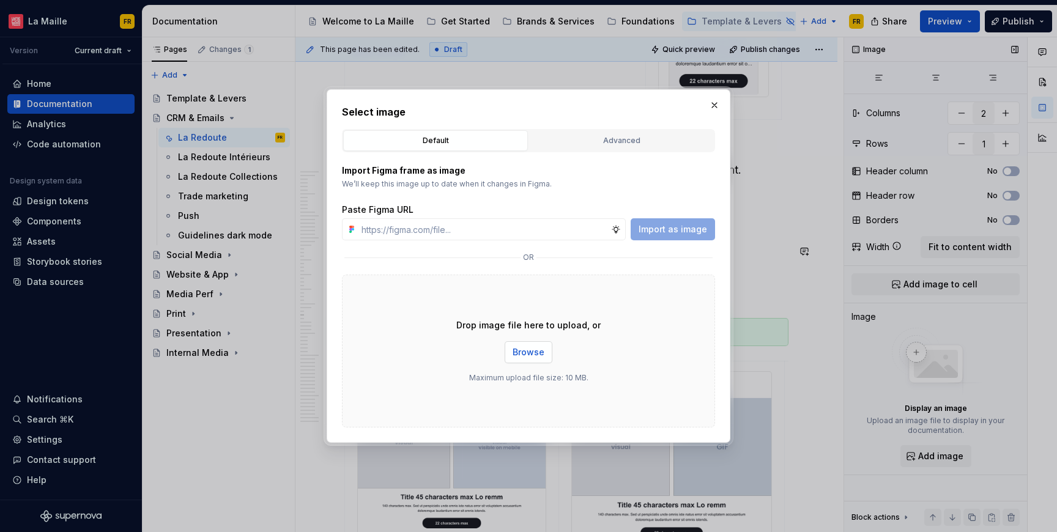
click at [533, 354] on span "Browse" at bounding box center [528, 352] width 32 height 12
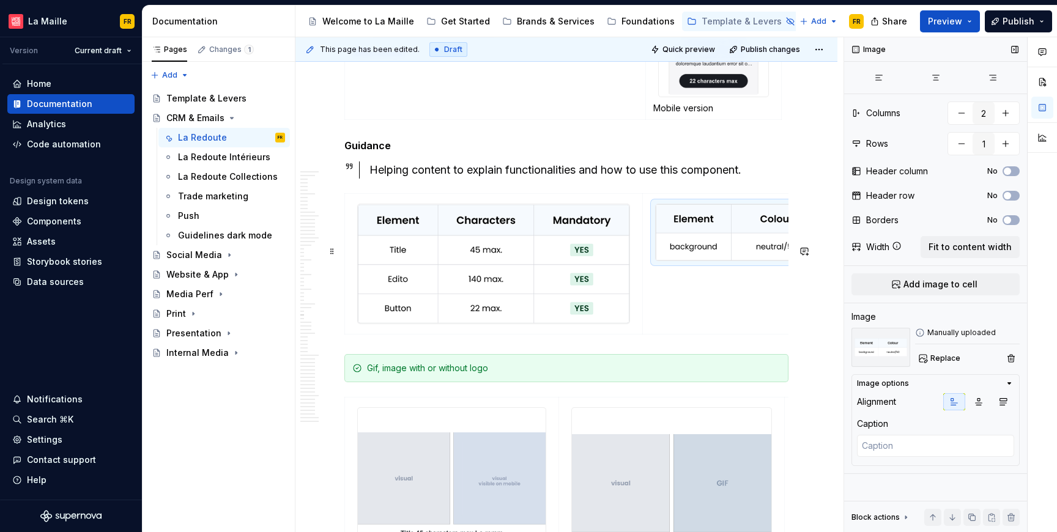
drag, startPoint x: 663, startPoint y: 289, endPoint x: 833, endPoint y: 310, distance: 171.3
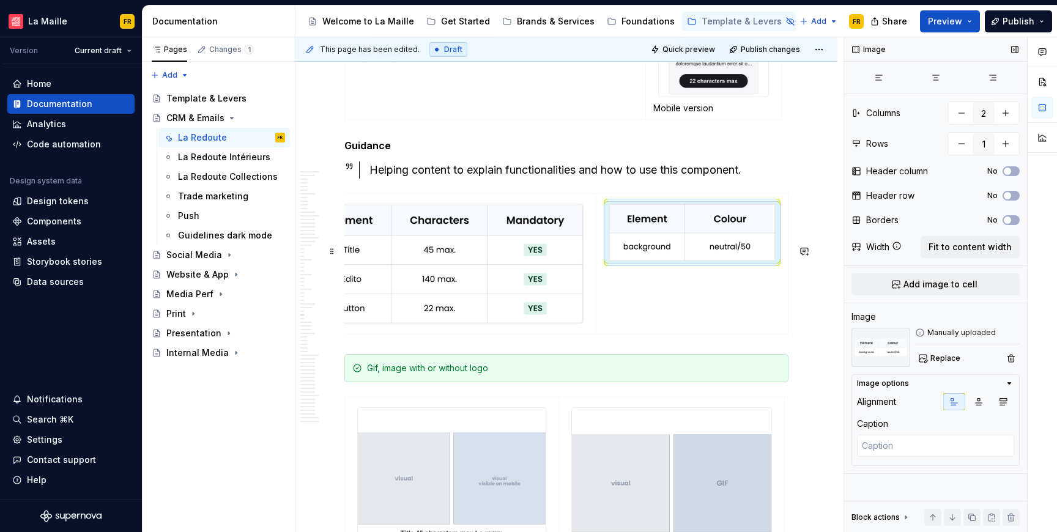
scroll to position [0, 0]
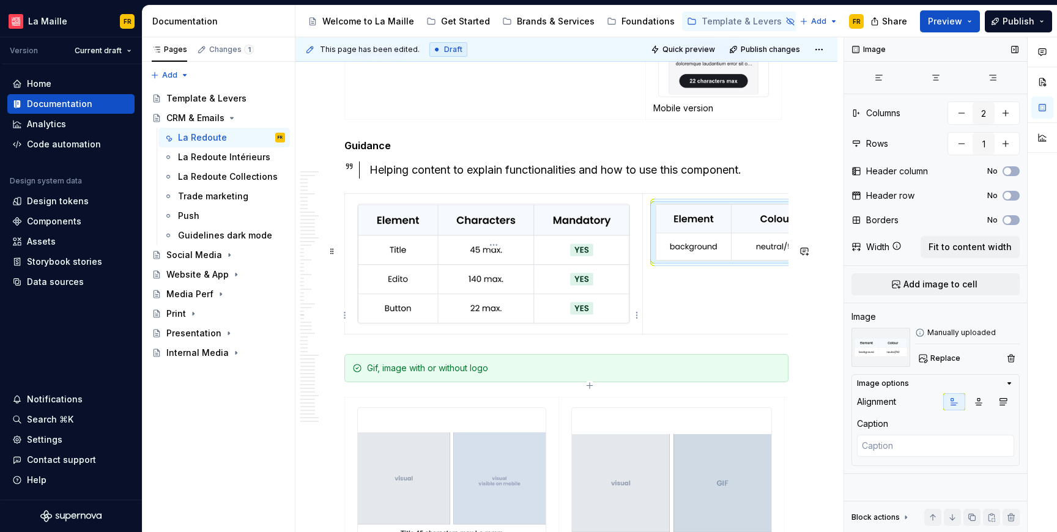
type textarea "*"
click at [498, 323] on img at bounding box center [493, 263] width 271 height 119
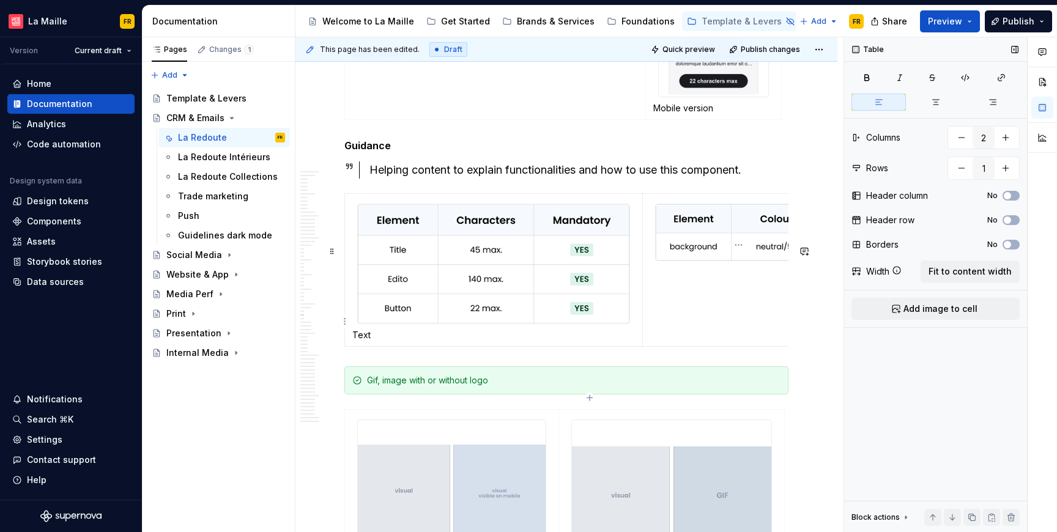
click at [688, 346] on td at bounding box center [739, 269] width 192 height 153
click at [715, 261] on img at bounding box center [738, 232] width 166 height 57
click at [373, 341] on p "Text" at bounding box center [493, 335] width 282 height 12
click at [673, 278] on p "Color" at bounding box center [738, 272] width 177 height 12
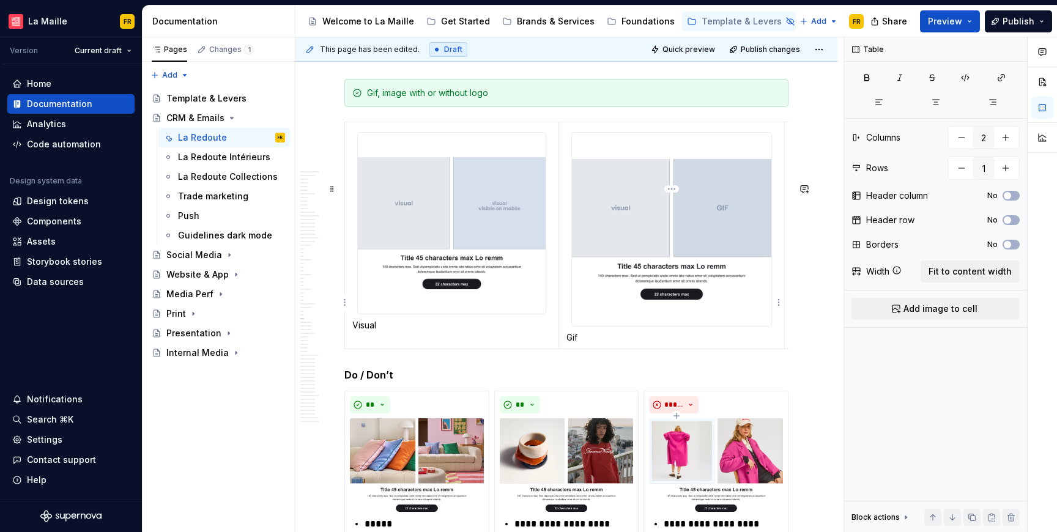
scroll to position [11824, 0]
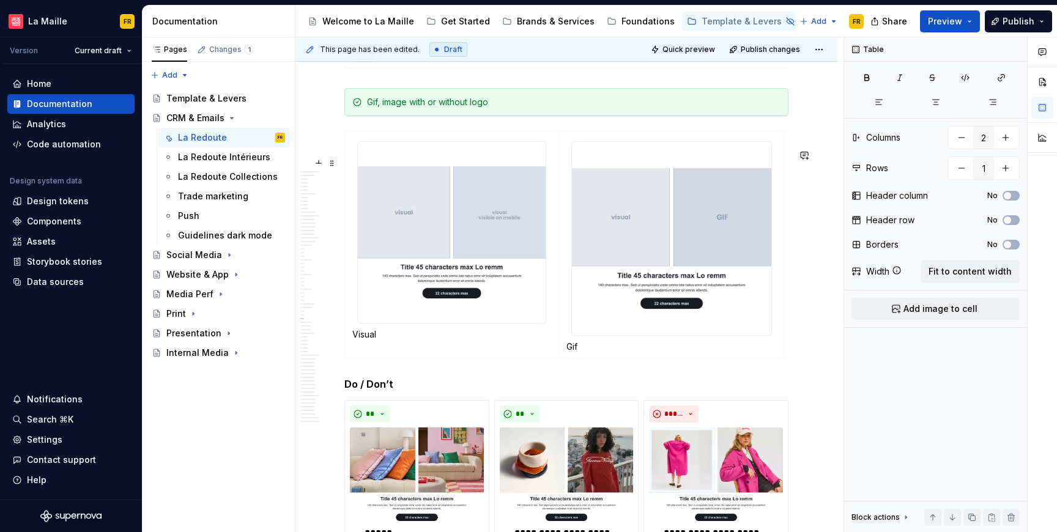
click at [440, 108] on div "Gif, image with or without logo" at bounding box center [573, 102] width 413 height 12
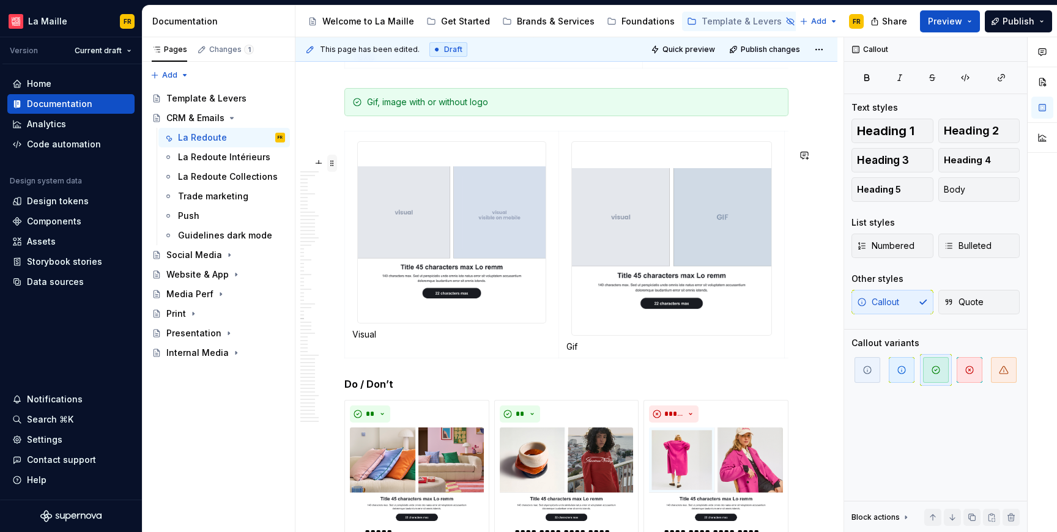
click at [333, 166] on span at bounding box center [332, 163] width 10 height 17
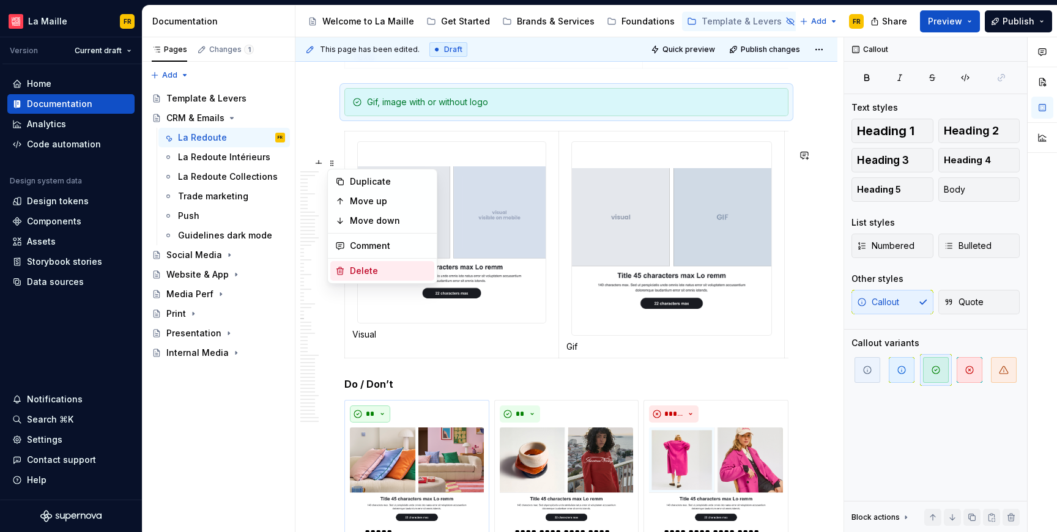
click at [378, 265] on div "Delete" at bounding box center [389, 271] width 79 height 12
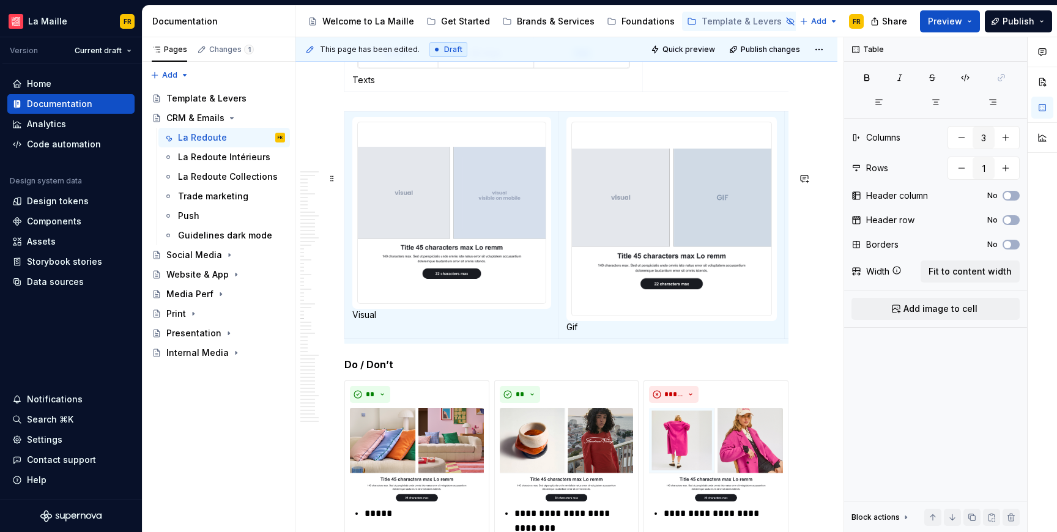
scroll to position [11798, 0]
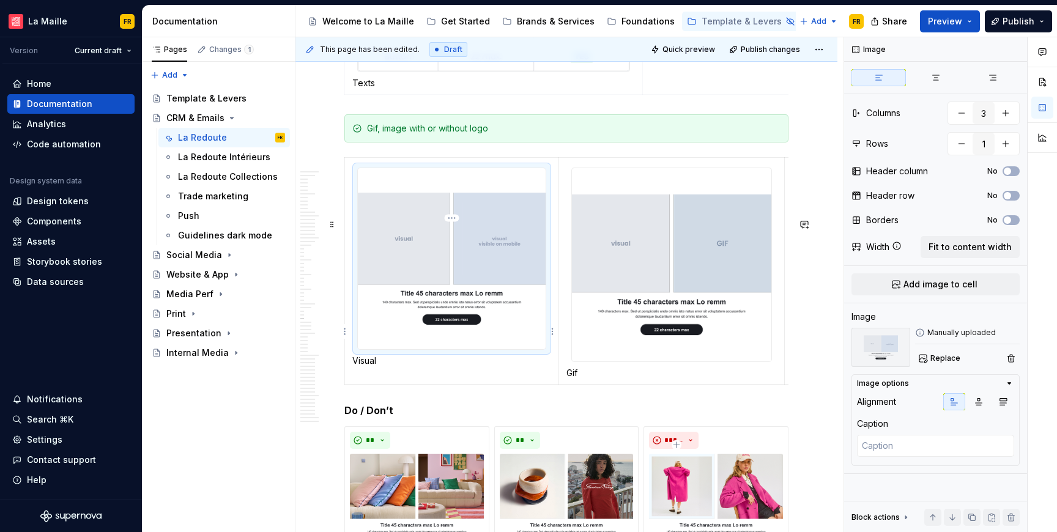
click at [484, 323] on img at bounding box center [452, 258] width 188 height 181
click at [934, 286] on span "Add image to cell" at bounding box center [940, 284] width 74 height 12
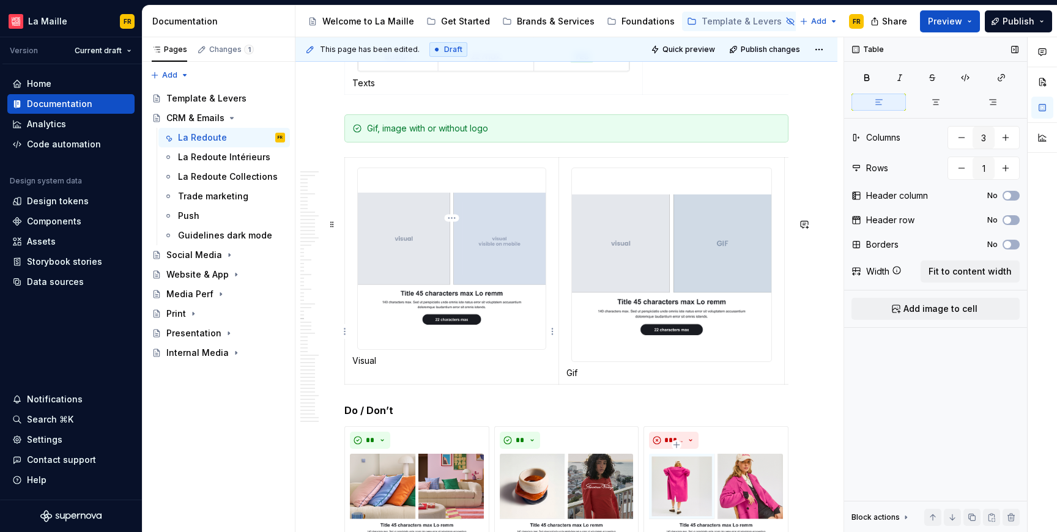
click at [475, 284] on img at bounding box center [452, 258] width 188 height 181
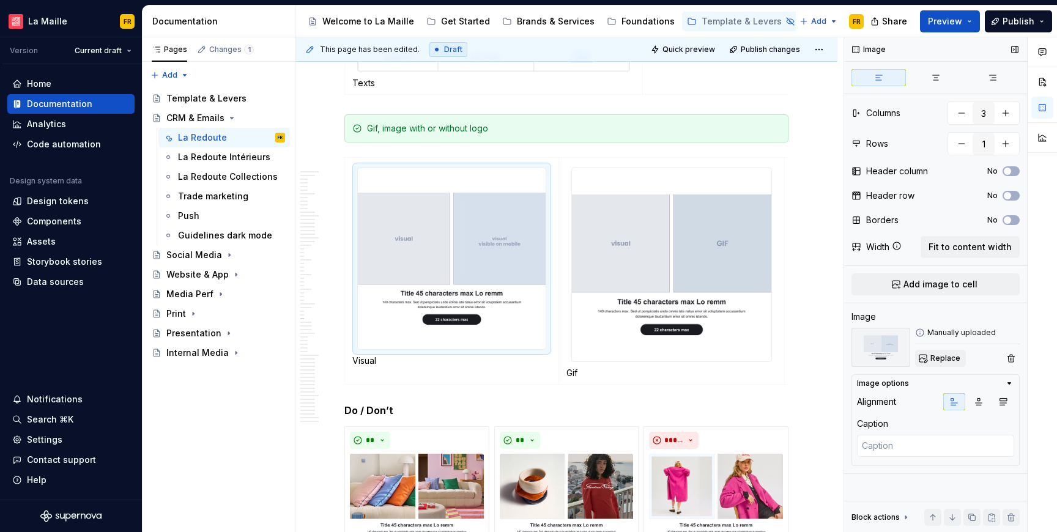
click at [930, 356] on span "Replace" at bounding box center [945, 358] width 30 height 10
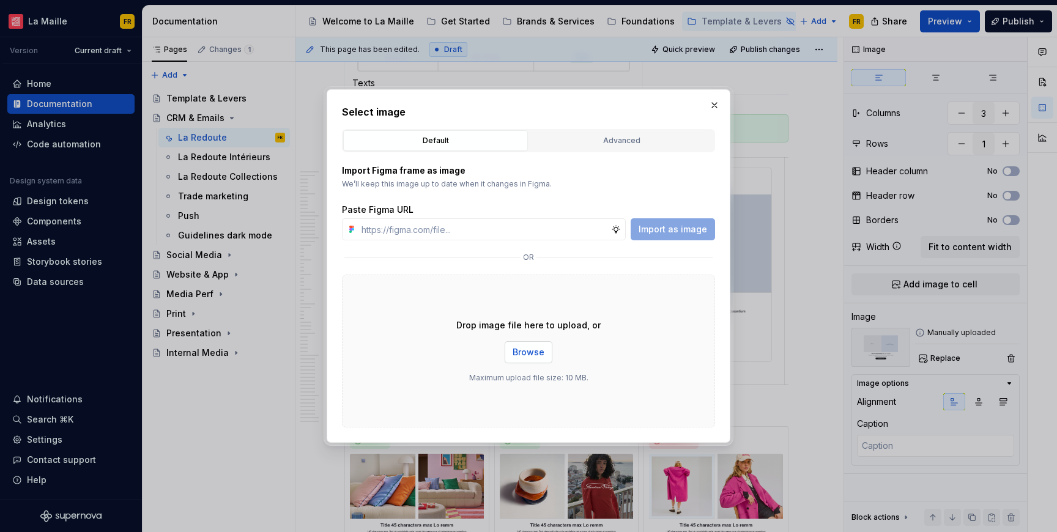
click at [537, 354] on span "Browse" at bounding box center [528, 352] width 32 height 12
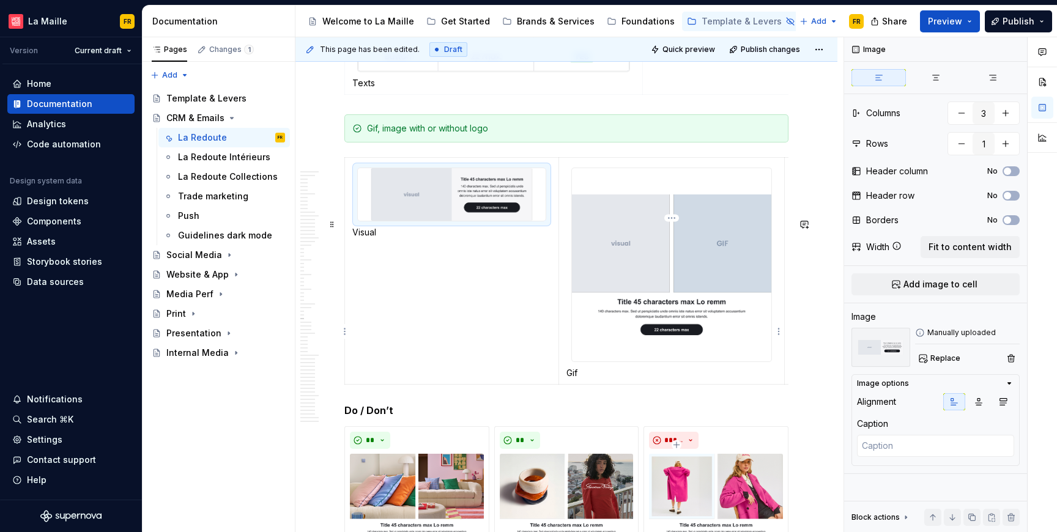
click at [669, 294] on img at bounding box center [672, 264] width 200 height 193
drag, startPoint x: 954, startPoint y: 109, endPoint x: 953, endPoint y: 116, distance: 7.0
click at [954, 111] on button "button" at bounding box center [961, 113] width 22 height 22
type textarea "*"
type input "2"
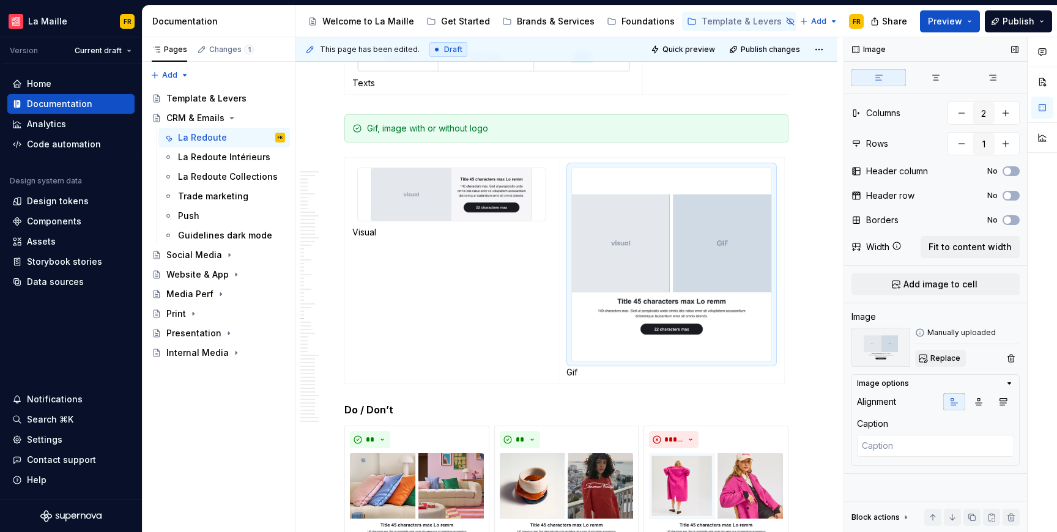
click at [940, 359] on span "Replace" at bounding box center [945, 358] width 30 height 10
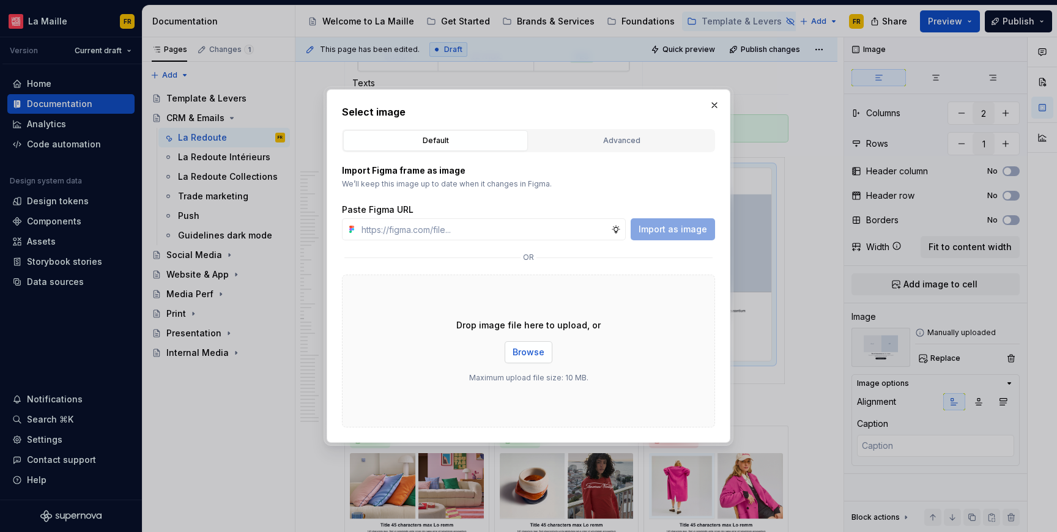
click at [518, 353] on span "Browse" at bounding box center [528, 352] width 32 height 12
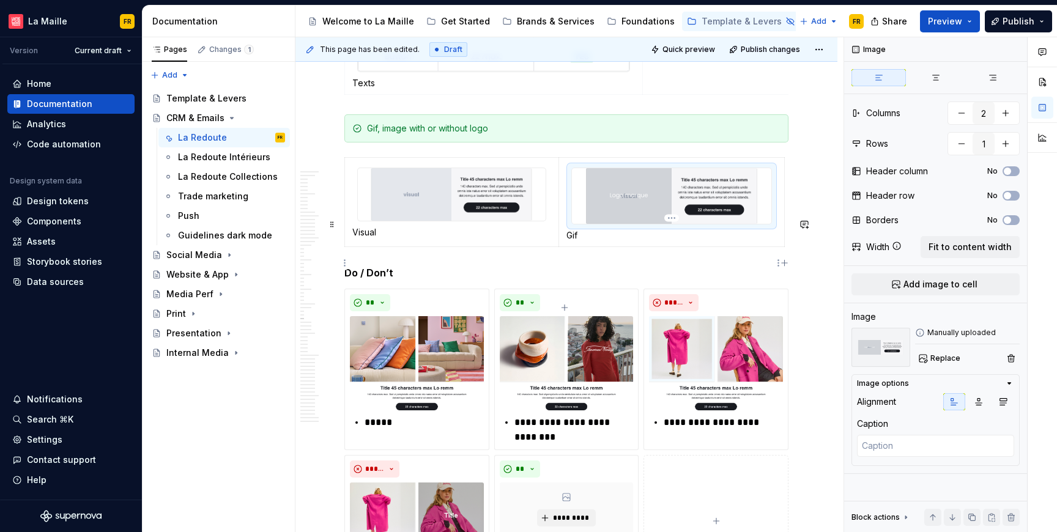
click at [572, 242] on p "Gif" at bounding box center [671, 235] width 210 height 12
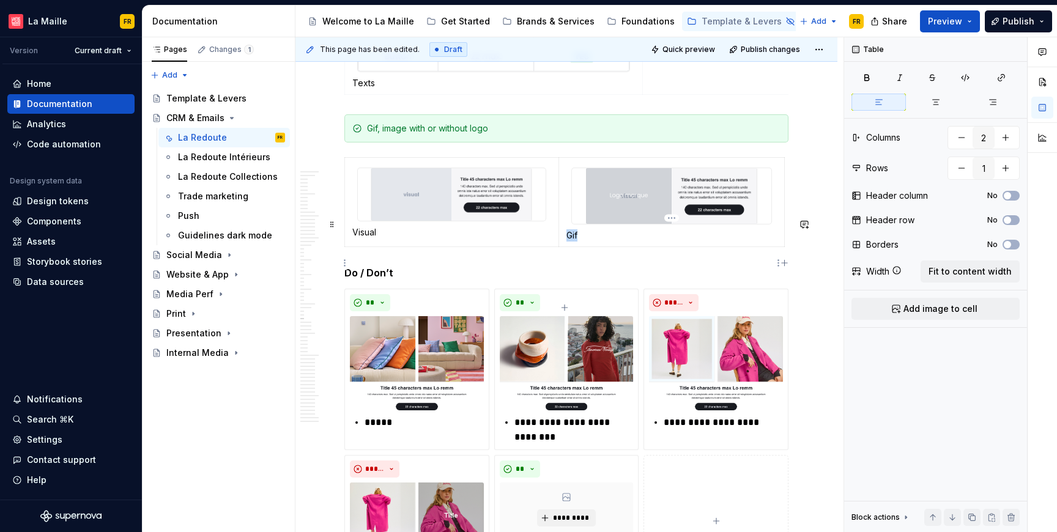
click at [572, 242] on p "Gif" at bounding box center [671, 235] width 210 height 12
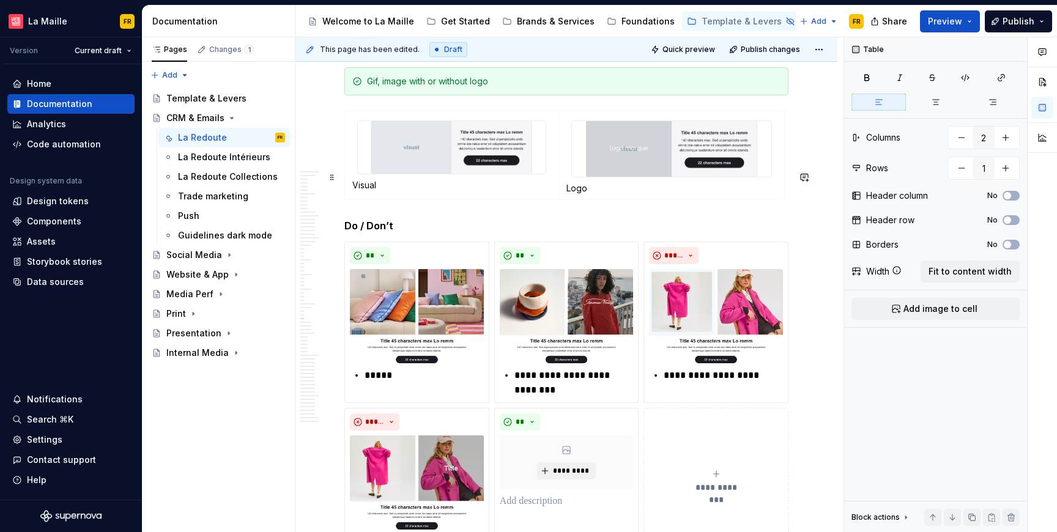
scroll to position [11810, 0]
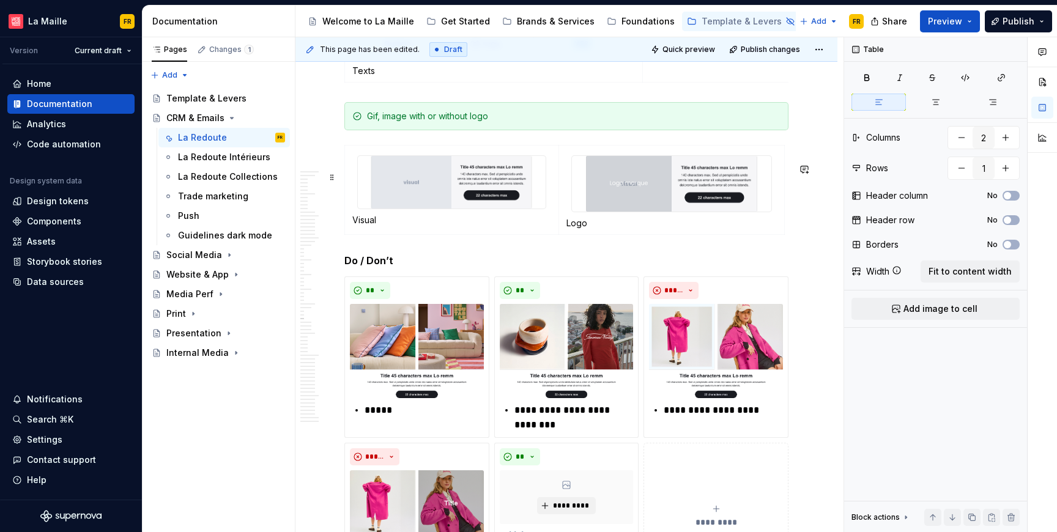
click at [388, 122] on div "Gif, image with or without logo" at bounding box center [573, 116] width 413 height 12
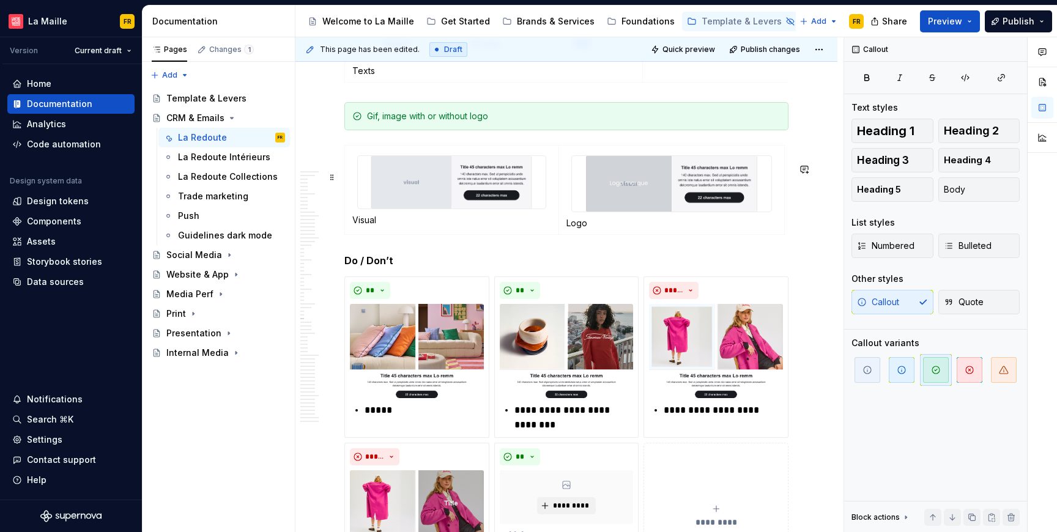
click at [388, 122] on div "Gif, image with or without logo" at bounding box center [573, 116] width 413 height 12
click at [407, 122] on div "Gif, image with or without logo" at bounding box center [573, 116] width 413 height 12
drag, startPoint x: 366, startPoint y: 177, endPoint x: 500, endPoint y: 179, distance: 133.9
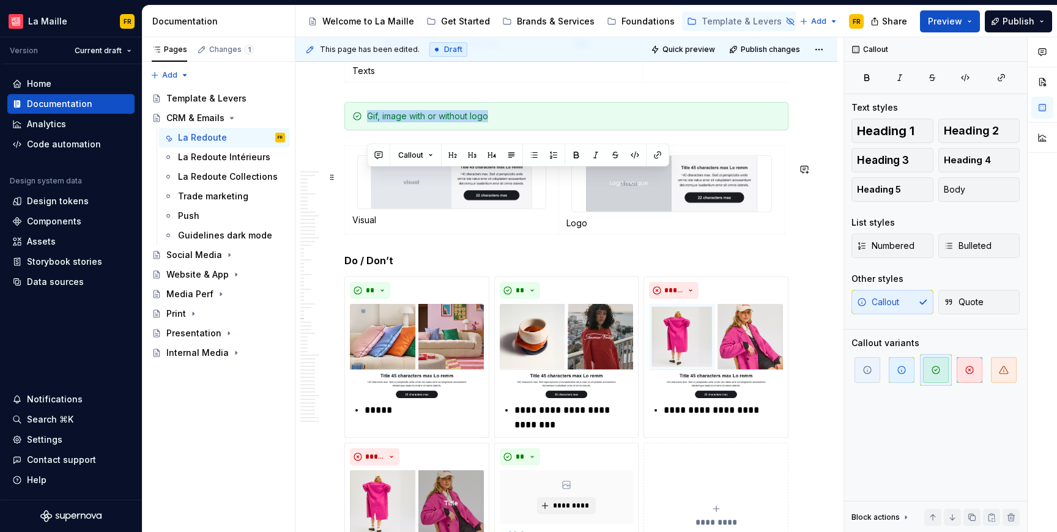
click at [500, 122] on div "Gif, image with or without logo" at bounding box center [573, 116] width 413 height 12
click at [367, 122] on div "template type" at bounding box center [573, 116] width 413 height 12
click at [947, 297] on icon "button" at bounding box center [948, 302] width 10 height 10
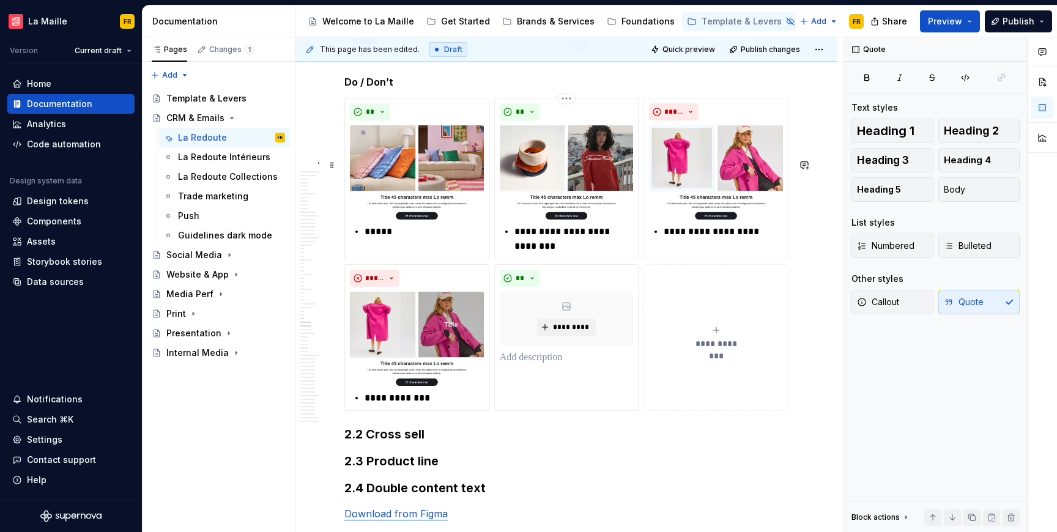
scroll to position [11978, 0]
click at [443, 218] on img at bounding box center [417, 172] width 134 height 94
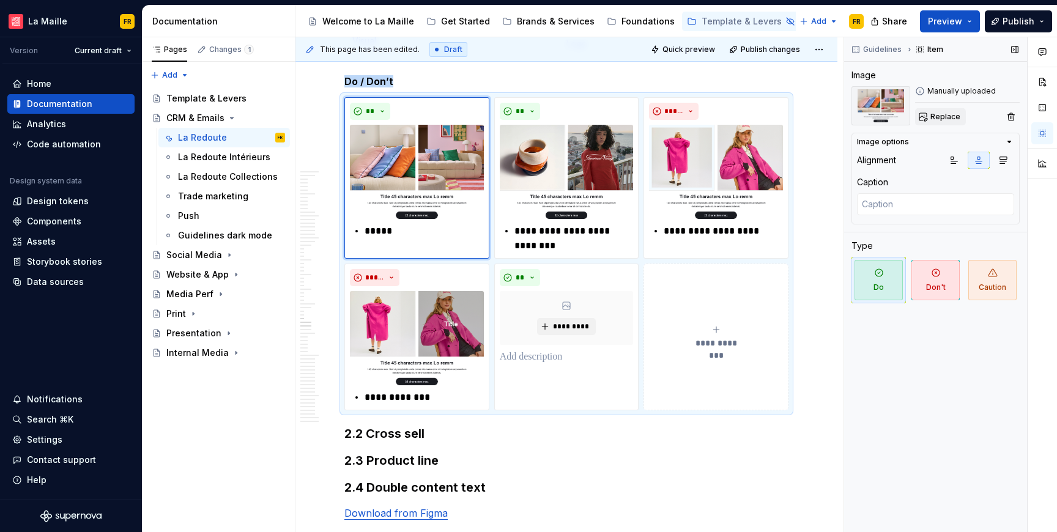
click at [949, 116] on span "Replace" at bounding box center [945, 117] width 30 height 10
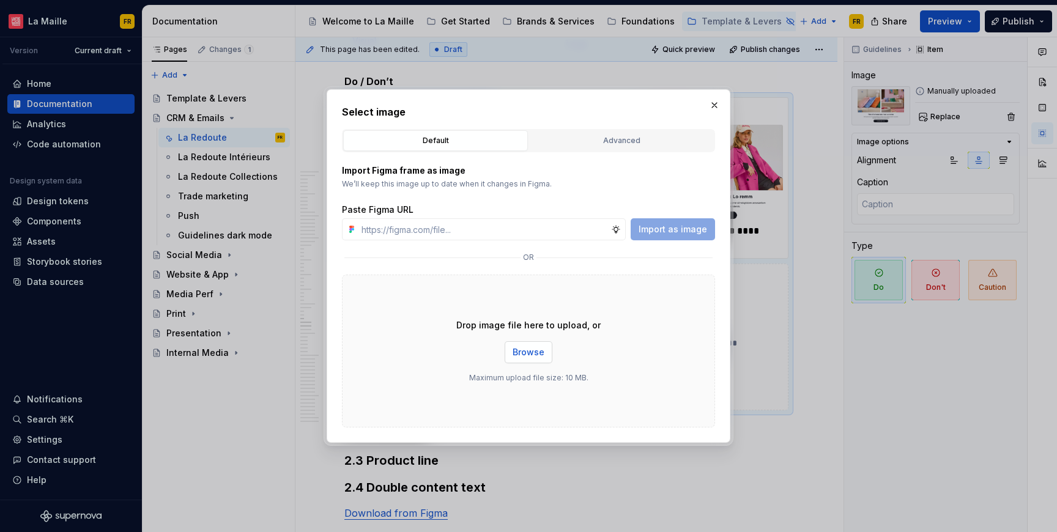
click at [520, 360] on button "Browse" at bounding box center [528, 352] width 48 height 22
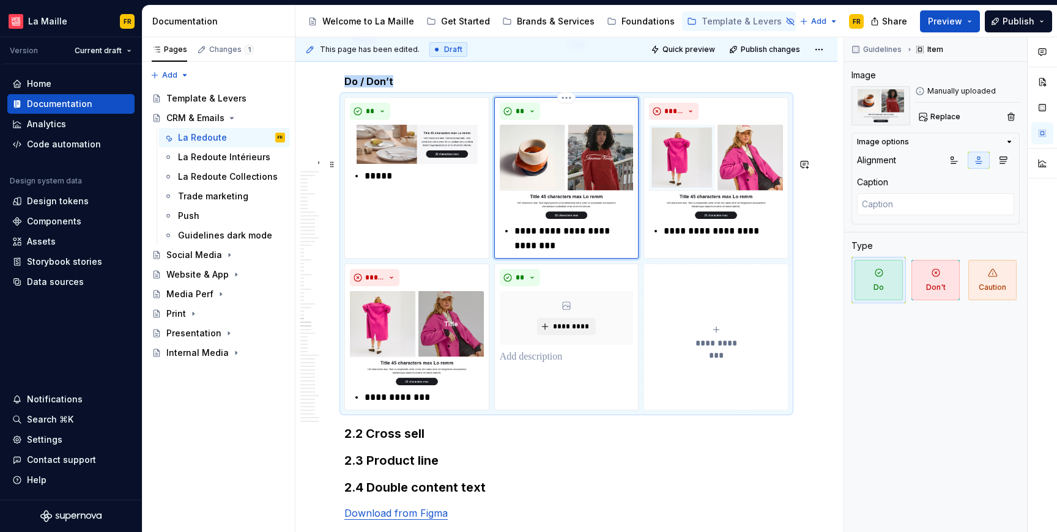
click at [548, 219] on img at bounding box center [567, 172] width 134 height 94
click at [938, 114] on span "Replace" at bounding box center [945, 117] width 30 height 10
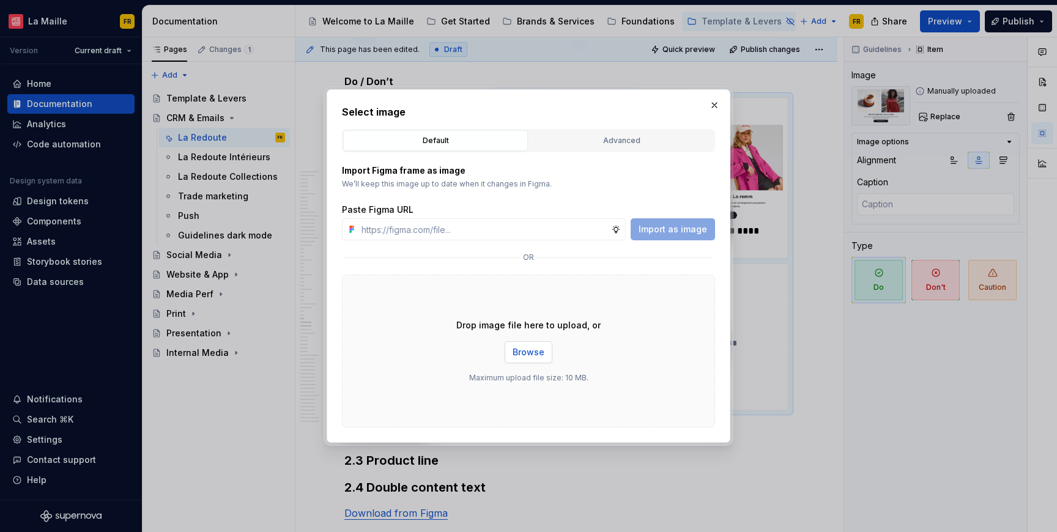
click at [527, 349] on span "Browse" at bounding box center [528, 352] width 32 height 12
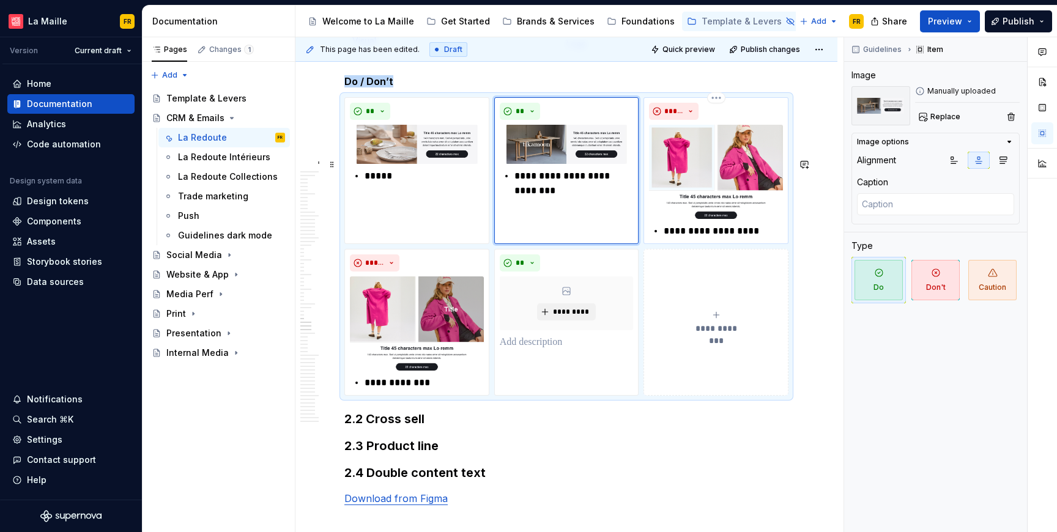
click at [706, 211] on img at bounding box center [716, 172] width 134 height 94
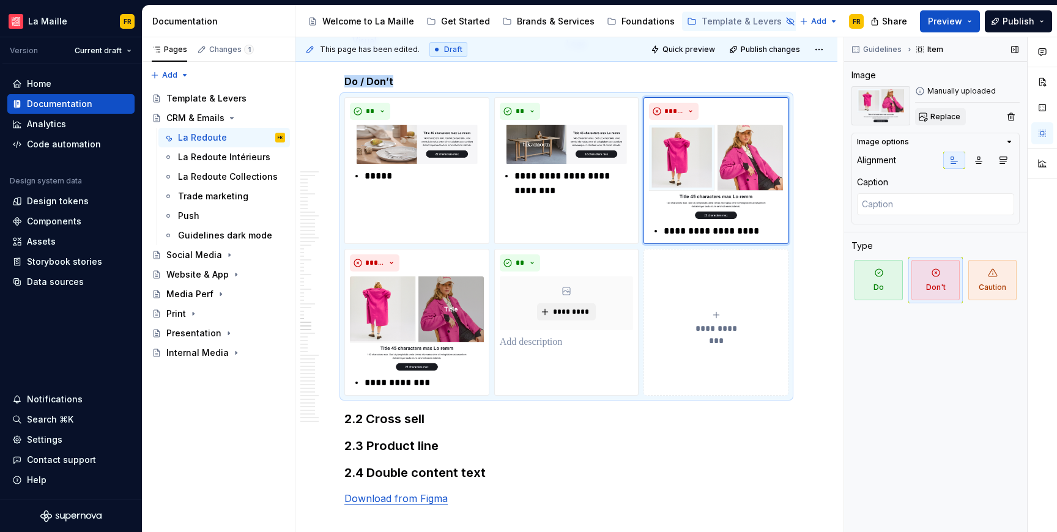
click at [932, 115] on span "Replace" at bounding box center [945, 117] width 30 height 10
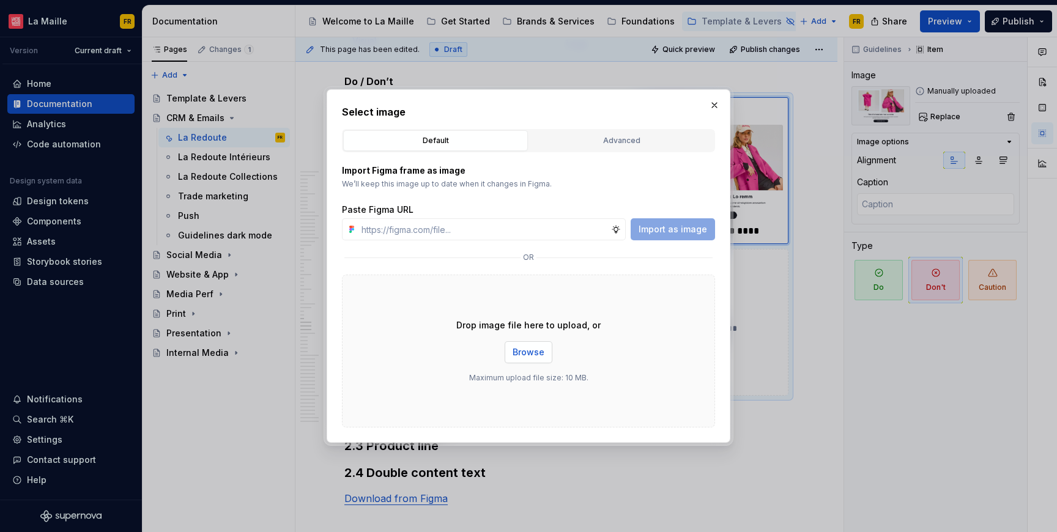
click at [520, 347] on span "Browse" at bounding box center [528, 352] width 32 height 12
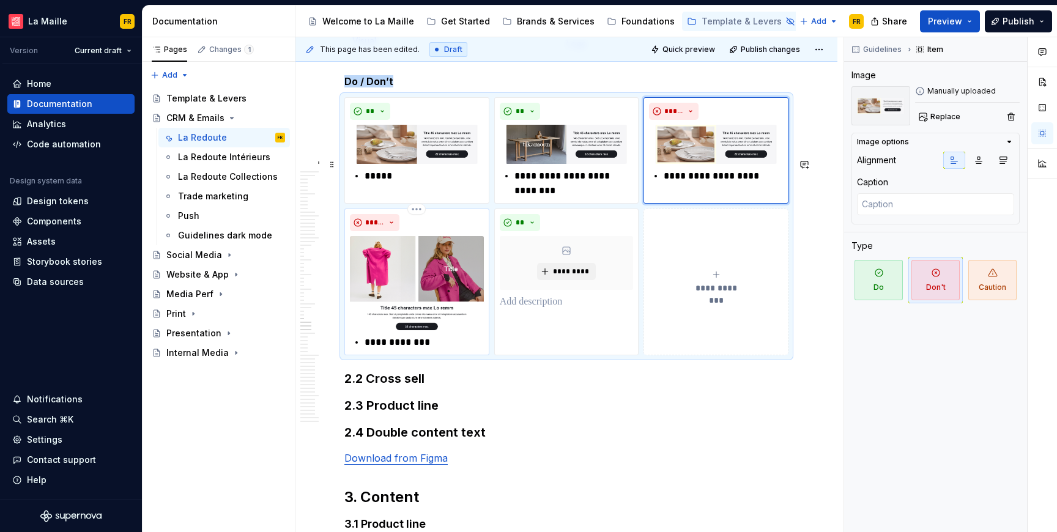
click at [421, 330] on img at bounding box center [417, 283] width 134 height 94
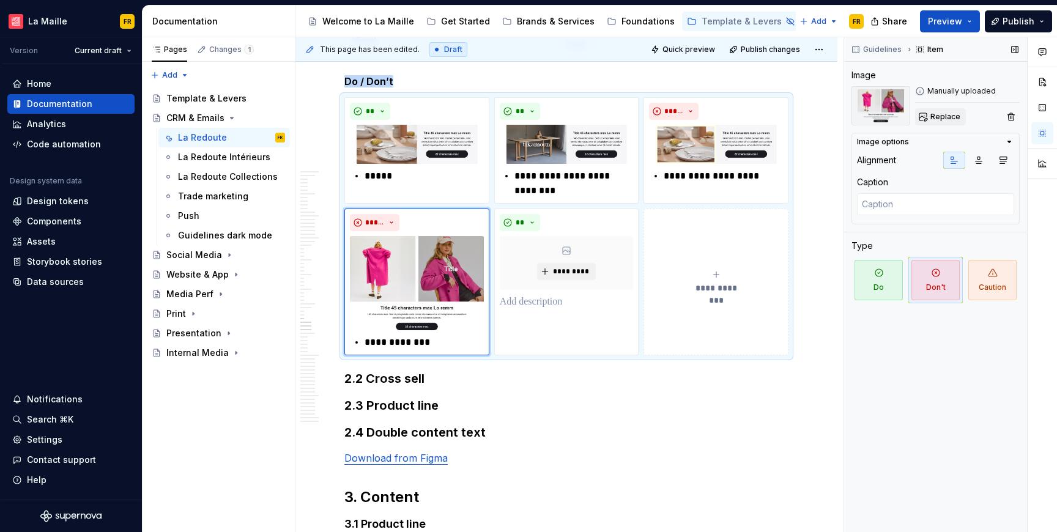
click at [941, 116] on span "Replace" at bounding box center [945, 117] width 30 height 10
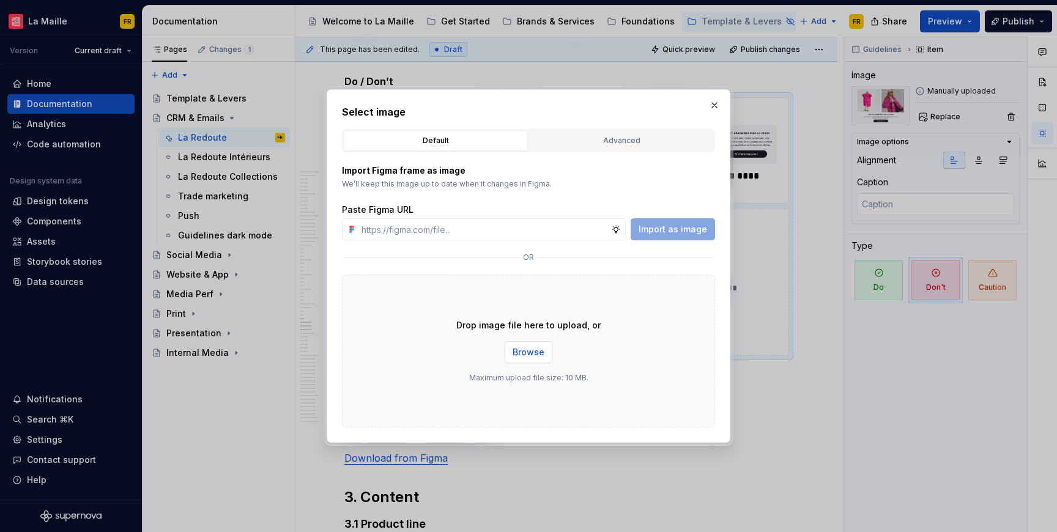
click at [530, 348] on span "Browse" at bounding box center [528, 352] width 32 height 12
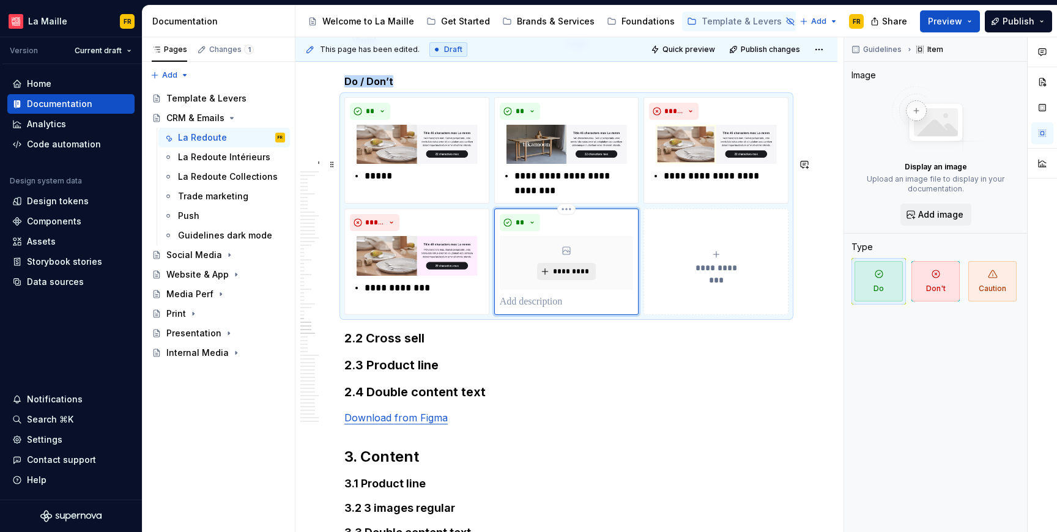
click at [576, 276] on span "*********" at bounding box center [570, 272] width 37 height 10
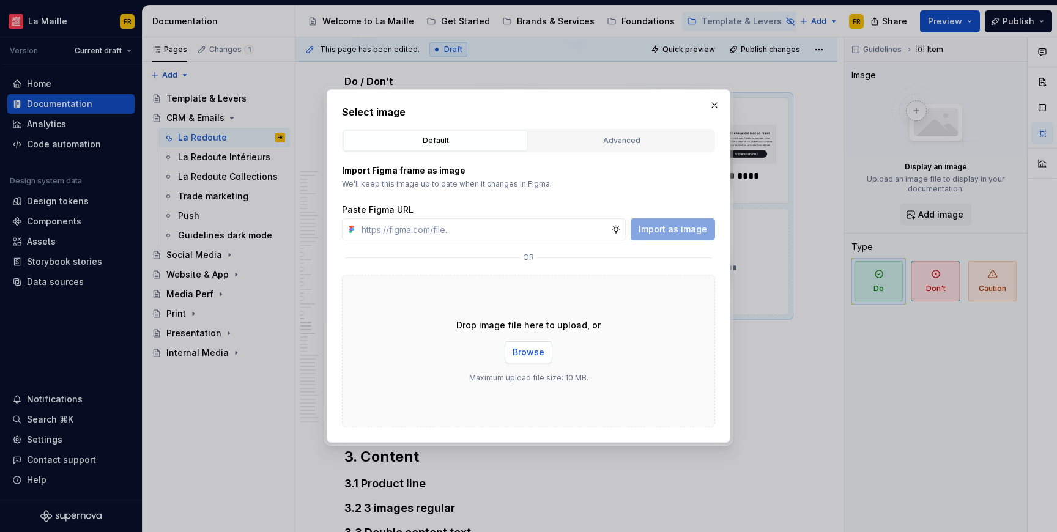
click at [515, 355] on span "Browse" at bounding box center [528, 352] width 32 height 12
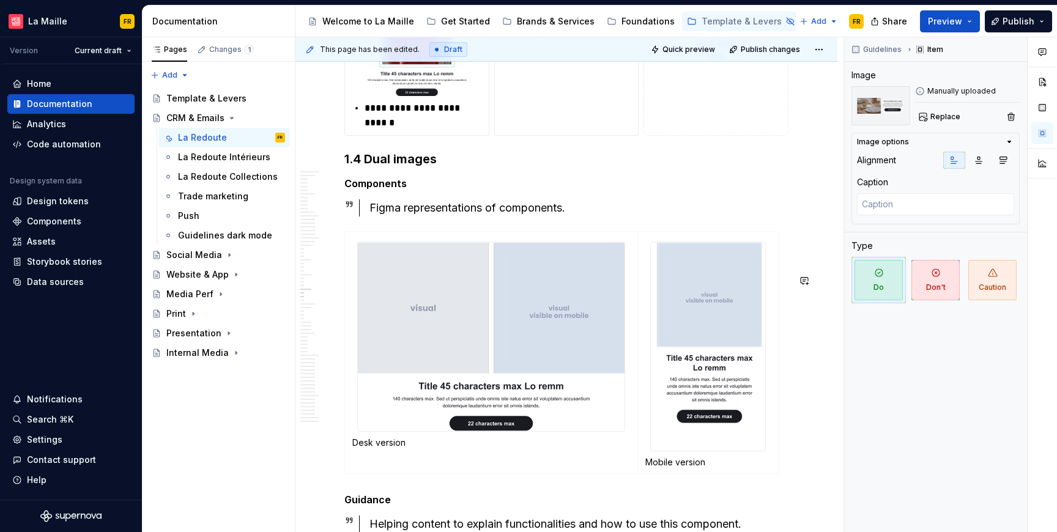
scroll to position [10034, 0]
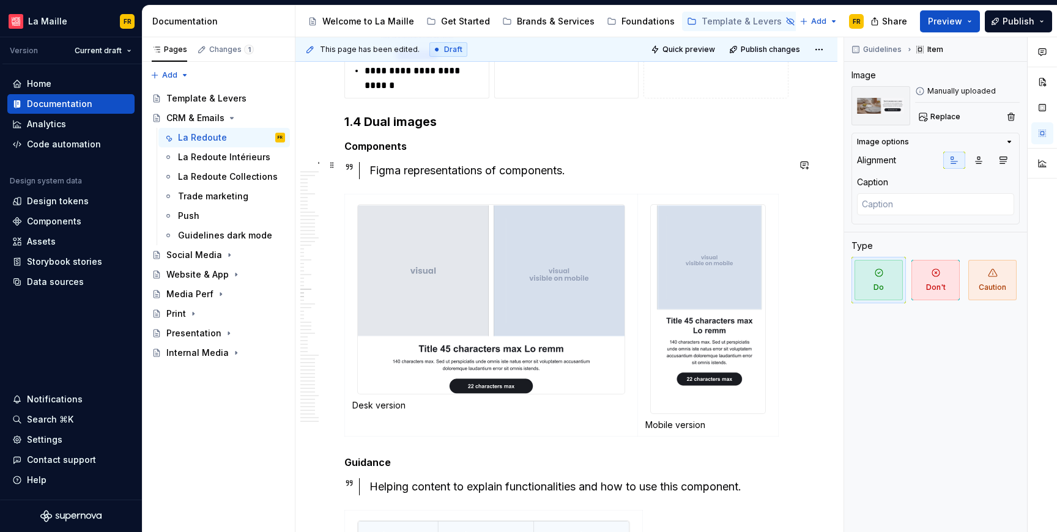
click at [417, 130] on h3 "1.4 Dual images" at bounding box center [566, 121] width 444 height 17
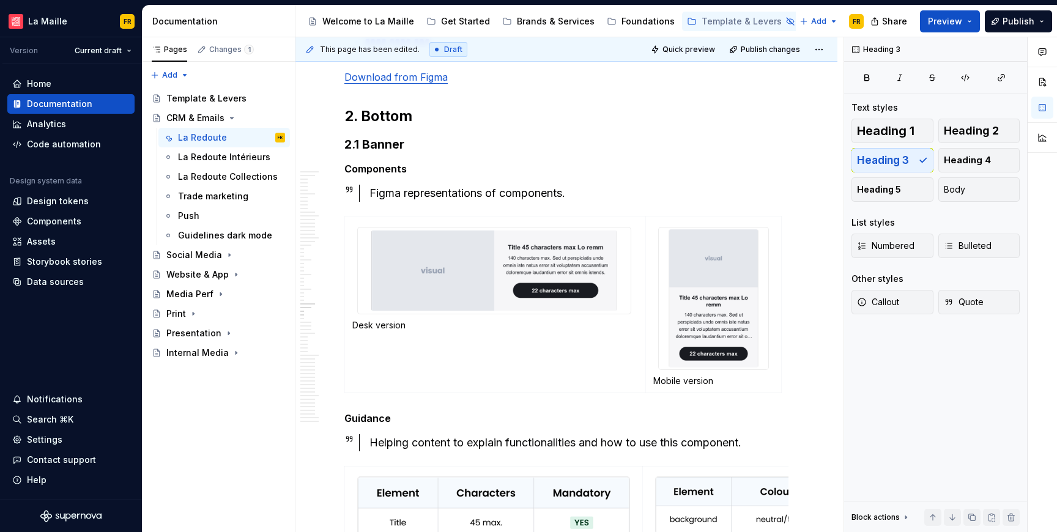
scroll to position [11276, 0]
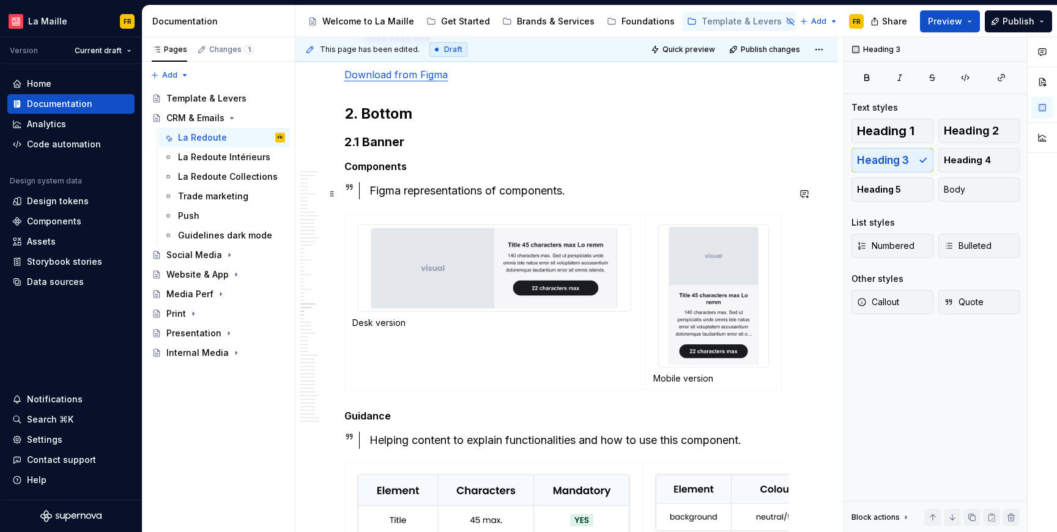
click at [396, 150] on h3 "2.1 Banner" at bounding box center [566, 141] width 444 height 17
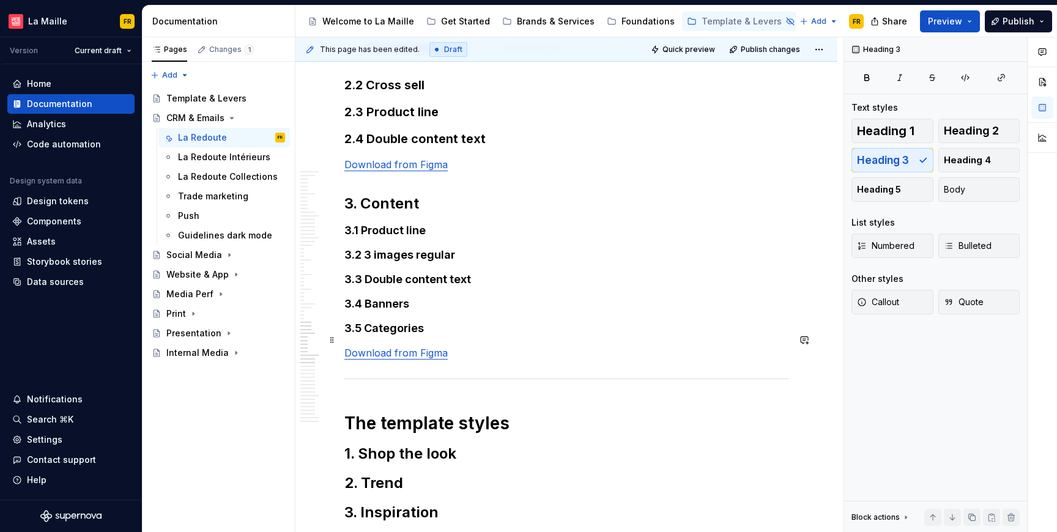
scroll to position [12139, 0]
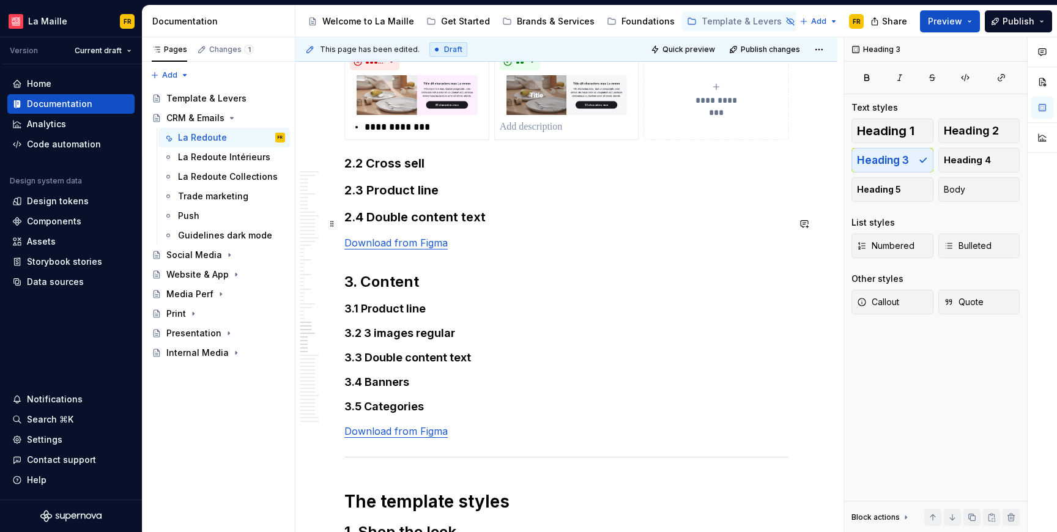
click at [385, 172] on h3 "2.2 Cross sell" at bounding box center [566, 163] width 444 height 17
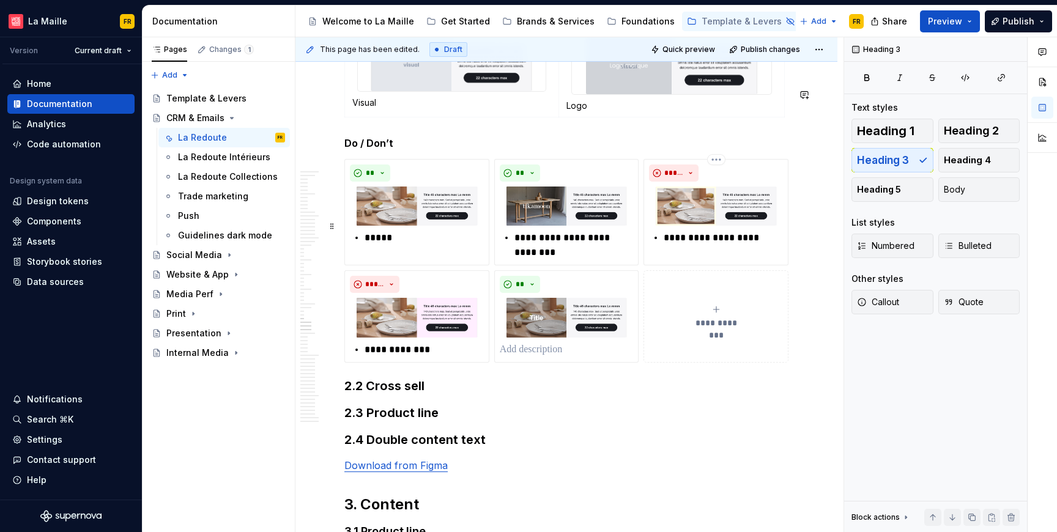
scroll to position [11894, 0]
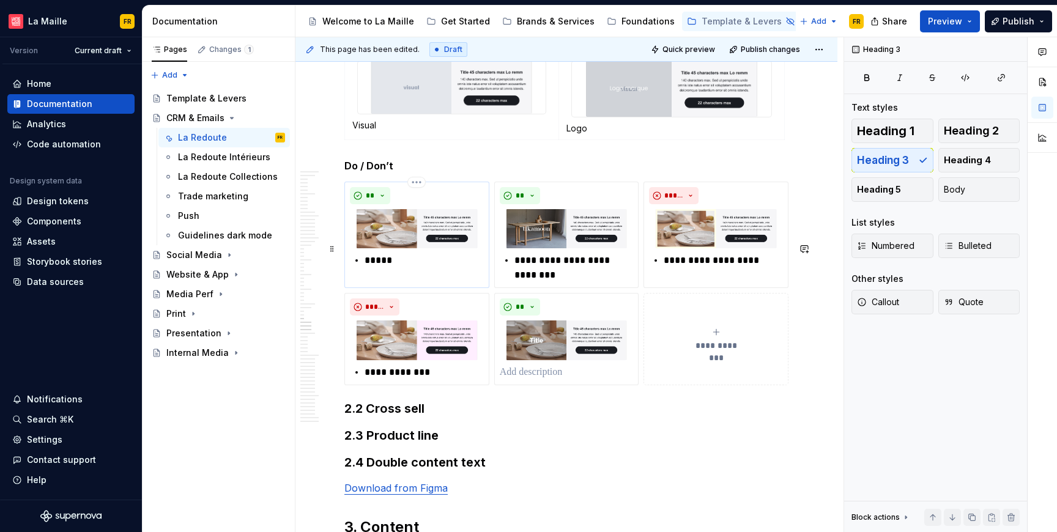
click at [377, 268] on p "*****" at bounding box center [423, 260] width 119 height 15
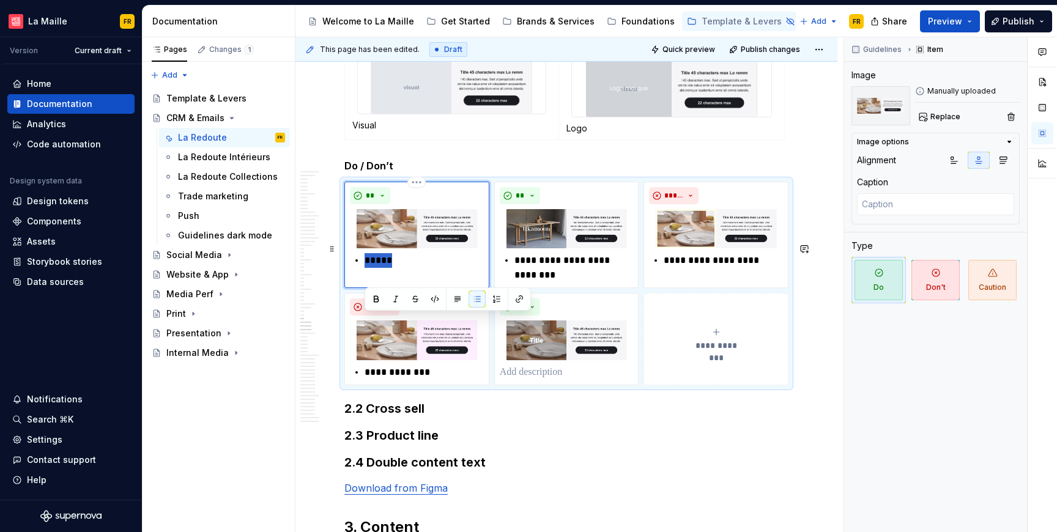
drag, startPoint x: 364, startPoint y: 322, endPoint x: 408, endPoint y: 337, distance: 45.8
click at [408, 288] on div "** *****" at bounding box center [416, 235] width 145 height 106
click at [365, 268] on p "**********" at bounding box center [423, 260] width 119 height 15
type textarea "*"
click at [534, 282] on p "**********" at bounding box center [573, 267] width 119 height 29
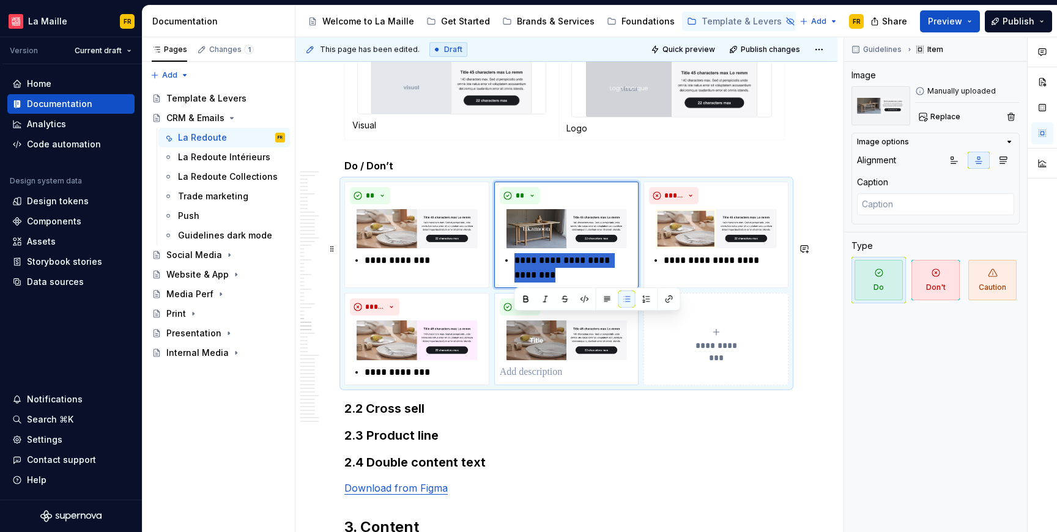
drag, startPoint x: 514, startPoint y: 321, endPoint x: 555, endPoint y: 360, distance: 56.2
click at [555, 360] on div "**********" at bounding box center [566, 284] width 444 height 204
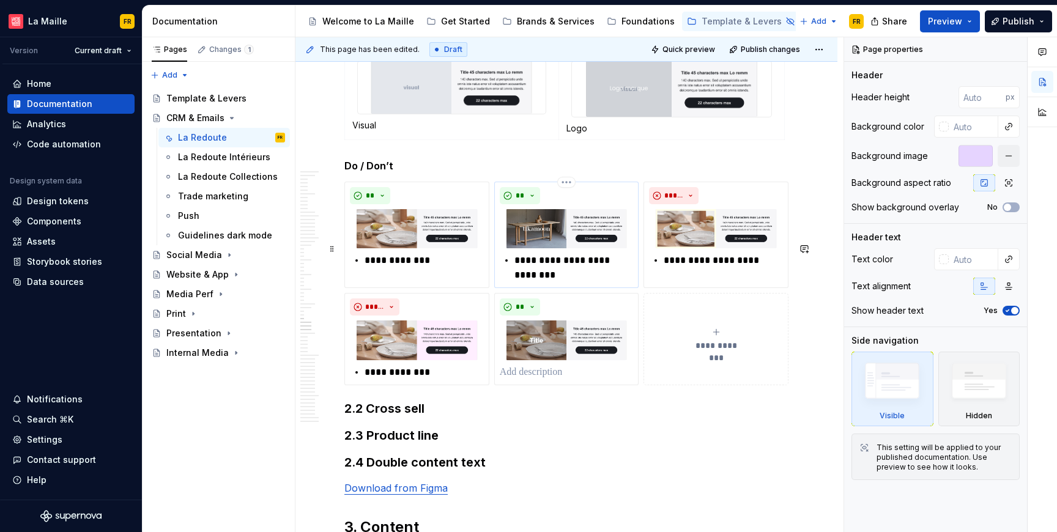
click at [550, 282] on p "**********" at bounding box center [573, 267] width 119 height 29
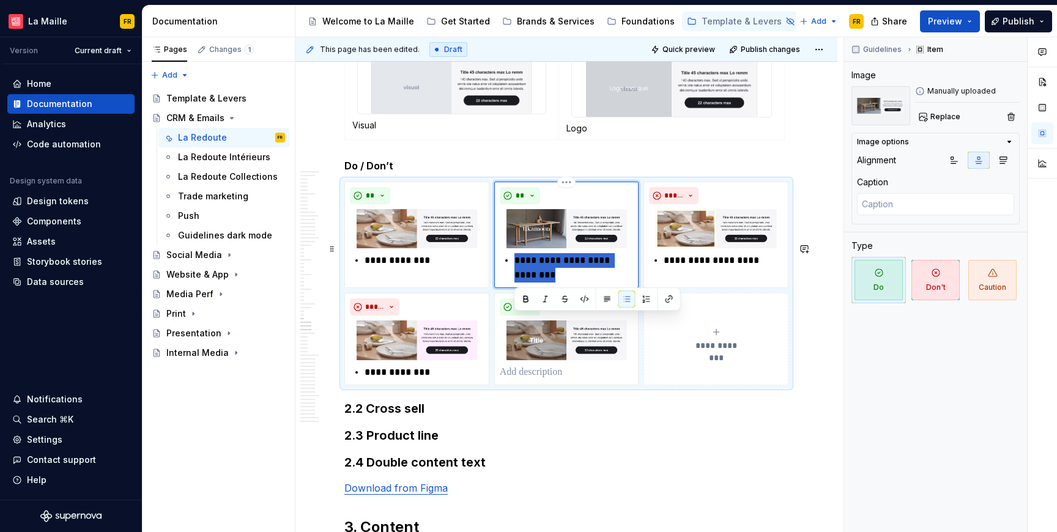
drag, startPoint x: 523, startPoint y: 327, endPoint x: 536, endPoint y: 335, distance: 15.4
click at [536, 282] on p "**********" at bounding box center [573, 267] width 119 height 29
paste div
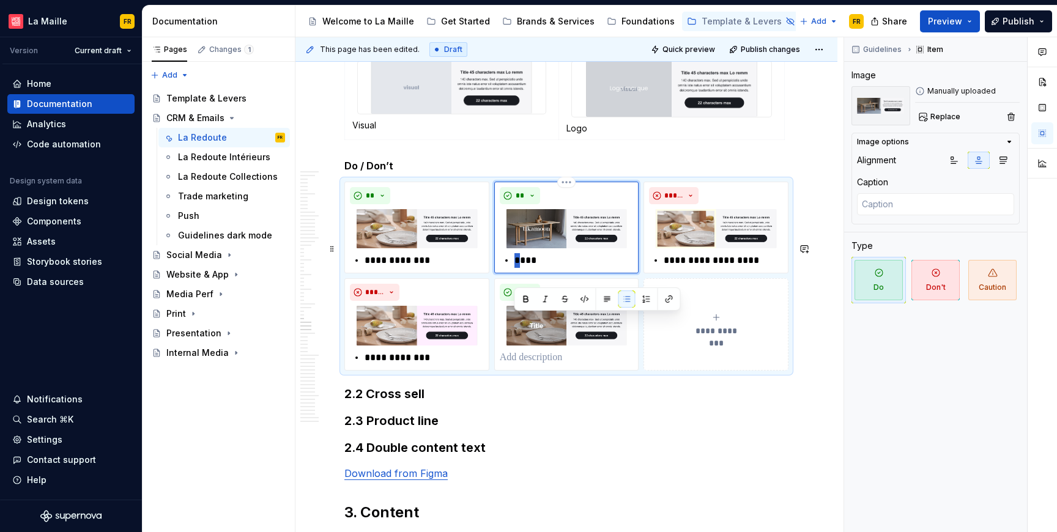
click at [514, 268] on p "****" at bounding box center [573, 260] width 119 height 15
type textarea "*"
click at [707, 268] on p "**********" at bounding box center [722, 260] width 119 height 15
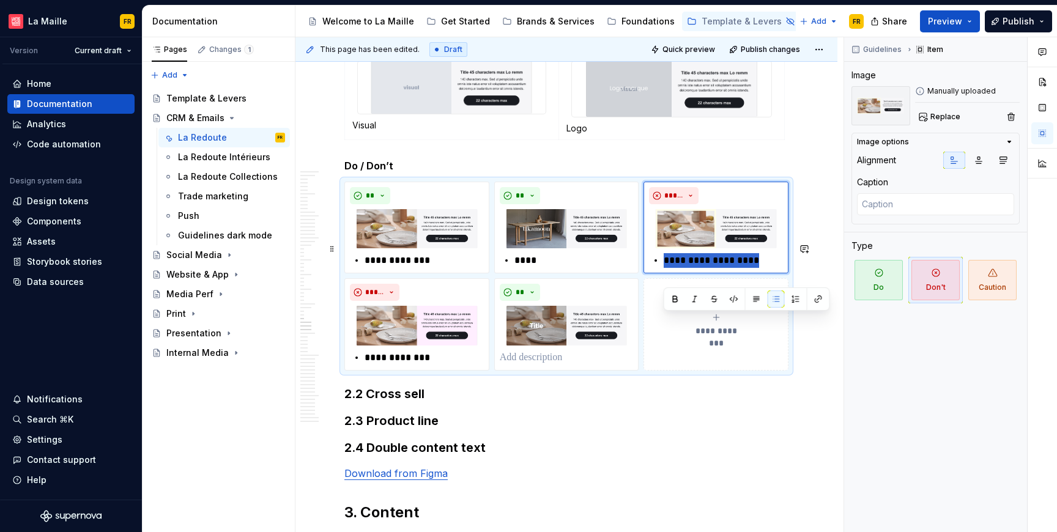
drag, startPoint x: 665, startPoint y: 322, endPoint x: 788, endPoint y: 330, distance: 123.2
click at [788, 330] on div "**********" at bounding box center [566, 276] width 444 height 189
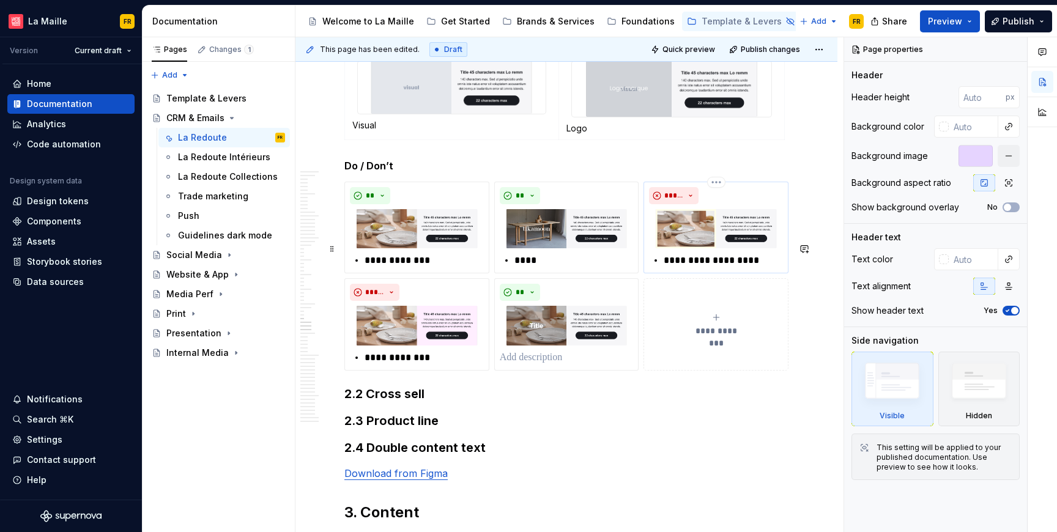
click at [676, 268] on p "**********" at bounding box center [722, 260] width 119 height 15
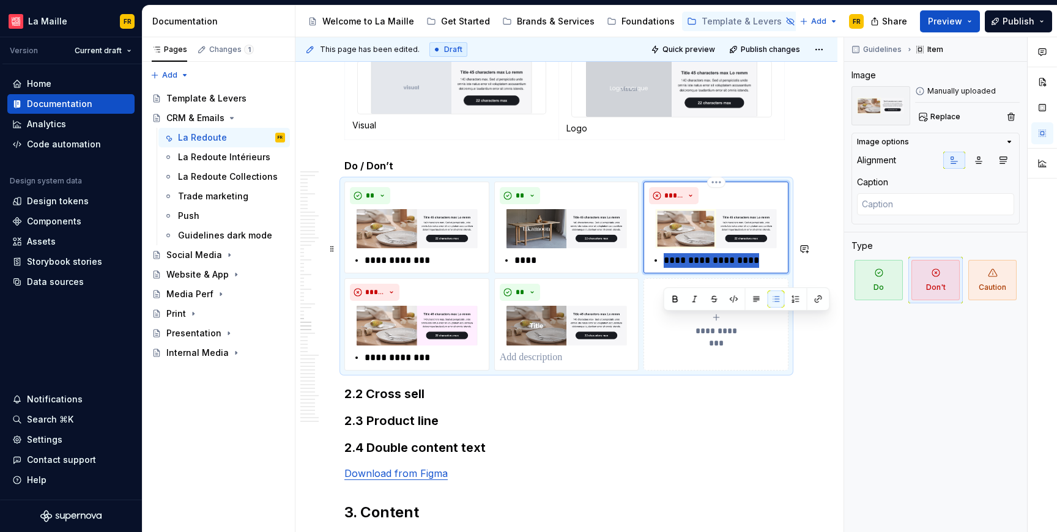
drag, startPoint x: 663, startPoint y: 320, endPoint x: 758, endPoint y: 317, distance: 94.2
click at [758, 268] on p "**********" at bounding box center [722, 260] width 119 height 15
click at [384, 365] on p "**********" at bounding box center [423, 357] width 119 height 15
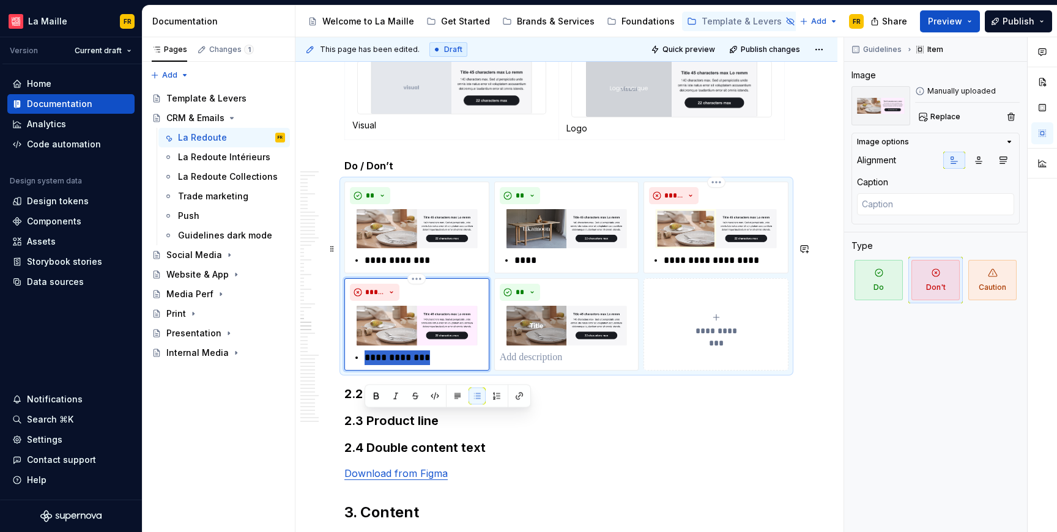
drag, startPoint x: 366, startPoint y: 418, endPoint x: 428, endPoint y: 427, distance: 62.5
click at [428, 370] on div "**********" at bounding box center [416, 324] width 145 height 92
paste div
click at [366, 365] on p "**********" at bounding box center [423, 357] width 119 height 15
type textarea "*"
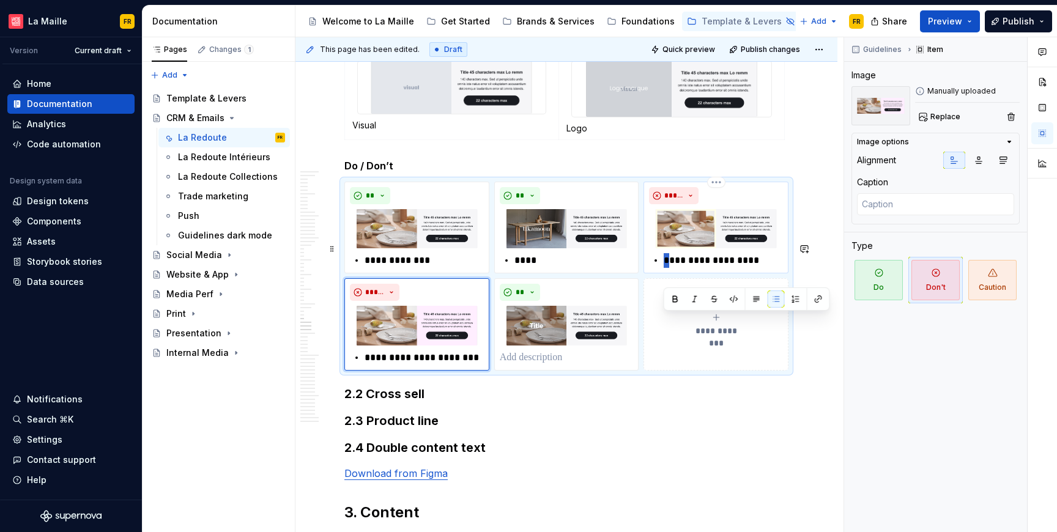
click at [664, 268] on p "**********" at bounding box center [722, 260] width 119 height 15
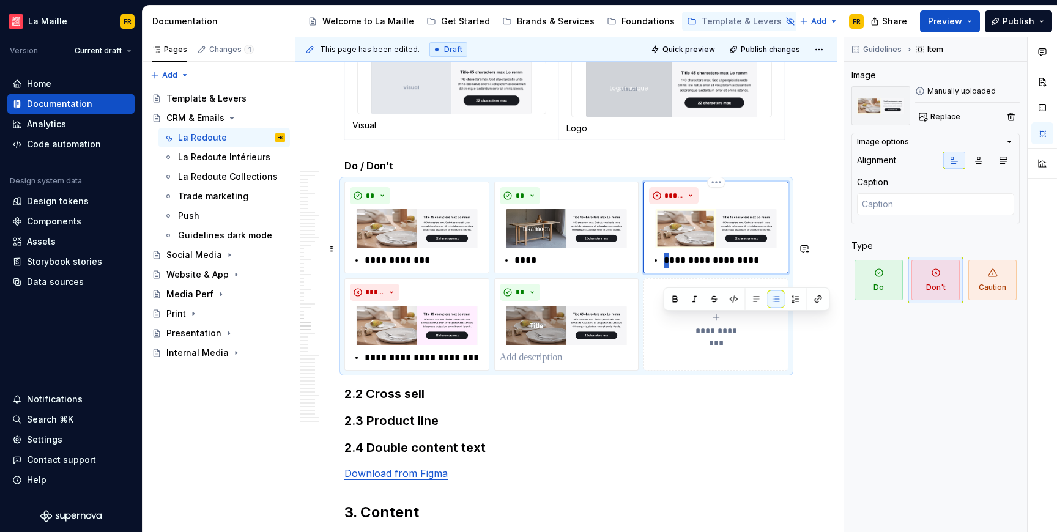
type textarea "*"
click at [509, 365] on p at bounding box center [567, 357] width 134 height 15
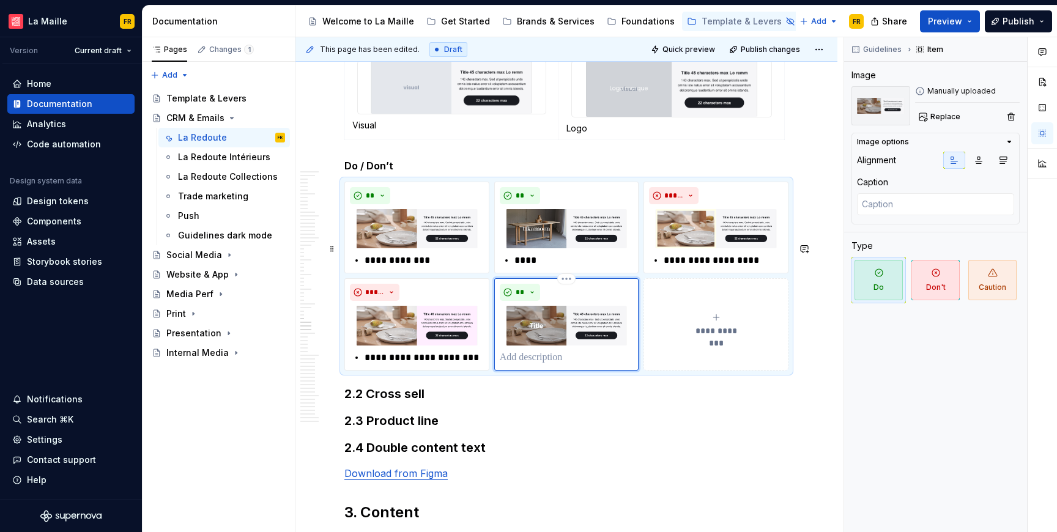
click at [509, 365] on p at bounding box center [567, 357] width 134 height 15
click at [427, 365] on p "**********" at bounding box center [423, 357] width 119 height 15
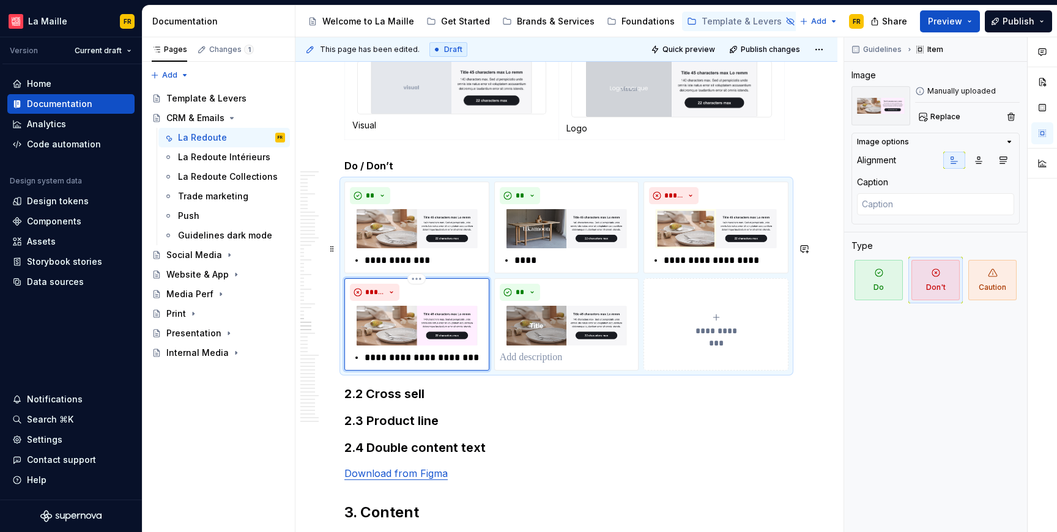
click at [427, 365] on p "**********" at bounding box center [423, 357] width 119 height 15
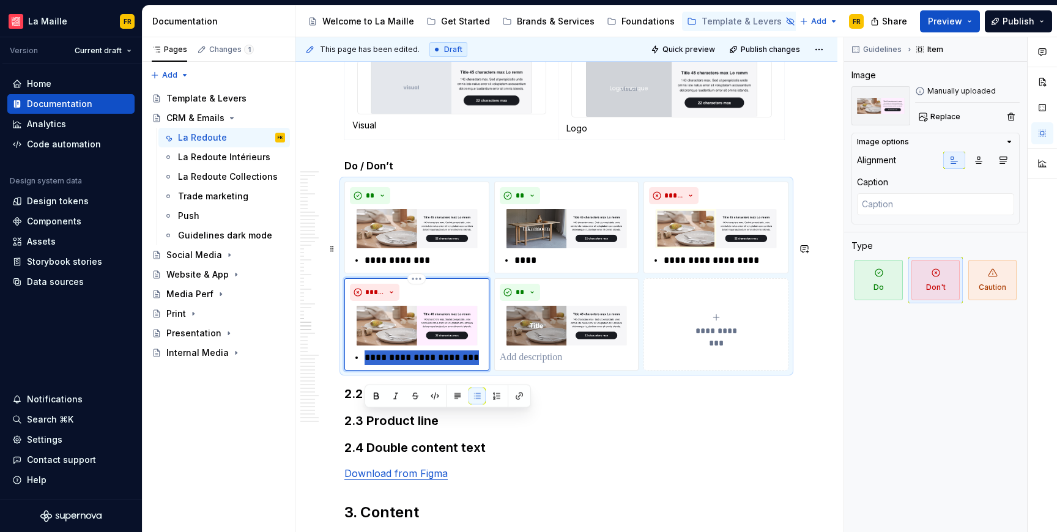
click at [427, 365] on p "**********" at bounding box center [423, 357] width 119 height 15
click at [546, 365] on p at bounding box center [567, 357] width 134 height 15
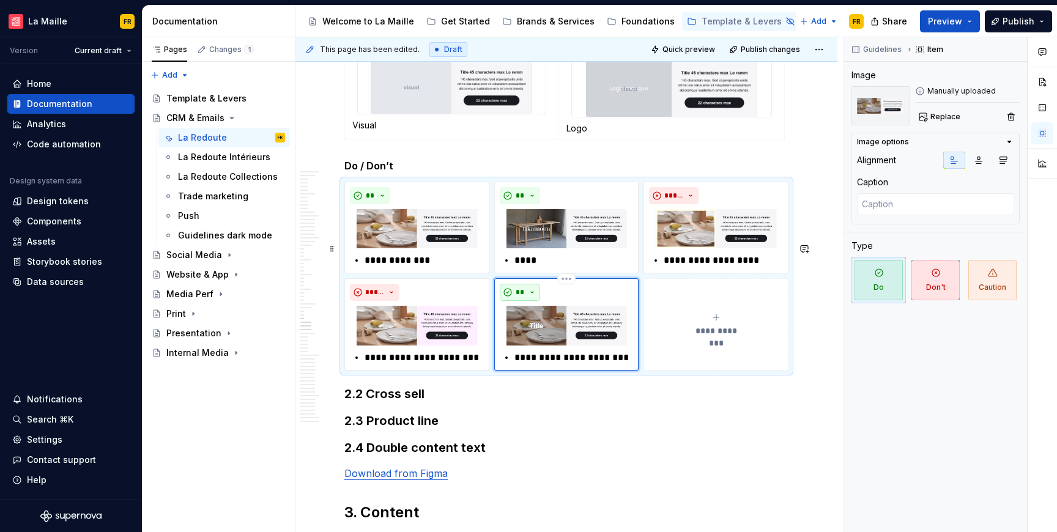
click at [518, 297] on span "**" at bounding box center [520, 292] width 10 height 10
click at [550, 392] on div "Don't" at bounding box center [548, 397] width 23 height 12
click at [532, 365] on p "**********" at bounding box center [573, 357] width 119 height 15
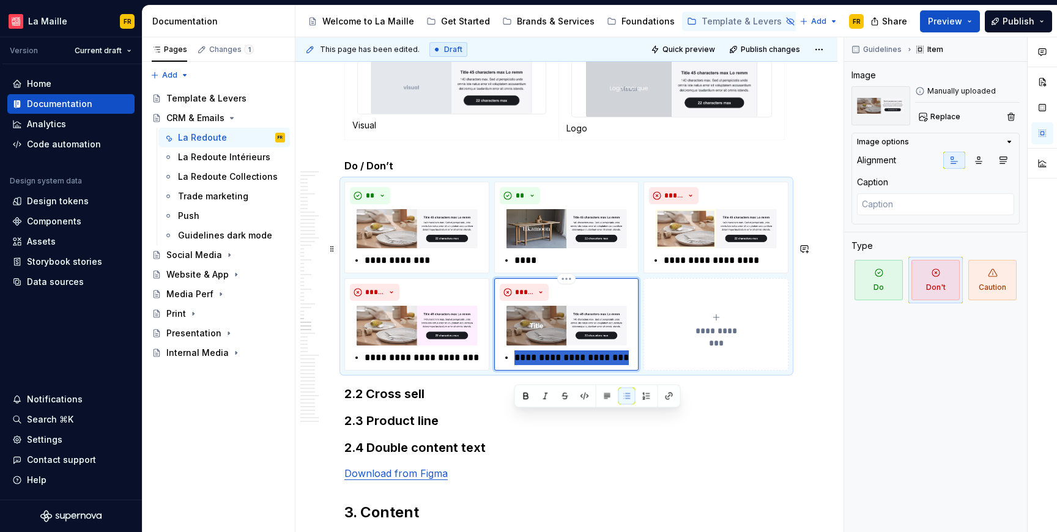
drag, startPoint x: 517, startPoint y: 416, endPoint x: 631, endPoint y: 427, distance: 114.8
click at [631, 370] on div "**********" at bounding box center [566, 324] width 145 height 92
click at [520, 365] on p "**********" at bounding box center [573, 357] width 119 height 15
type textarea "*"
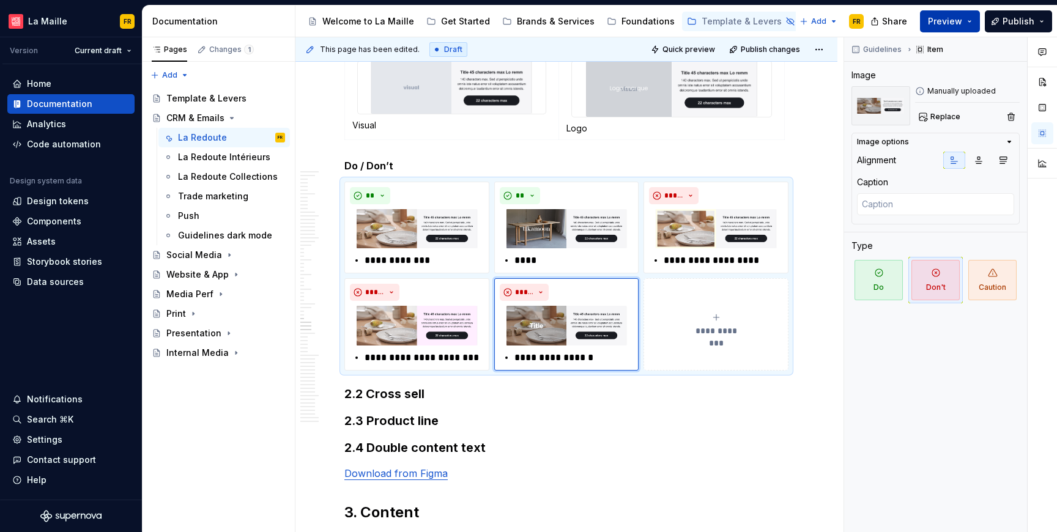
click at [951, 23] on span "Preview" at bounding box center [945, 21] width 34 height 12
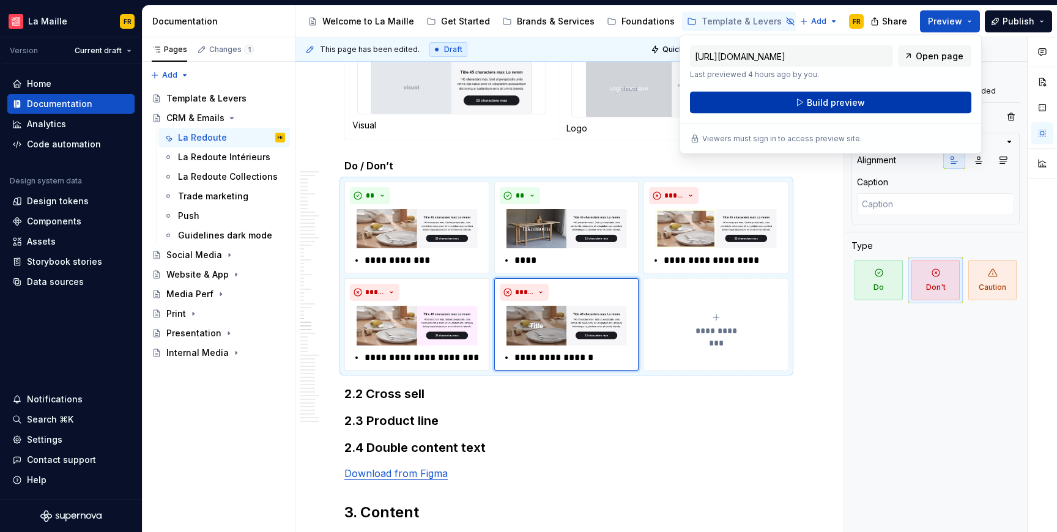
click at [865, 103] on button "Build preview" at bounding box center [830, 103] width 281 height 22
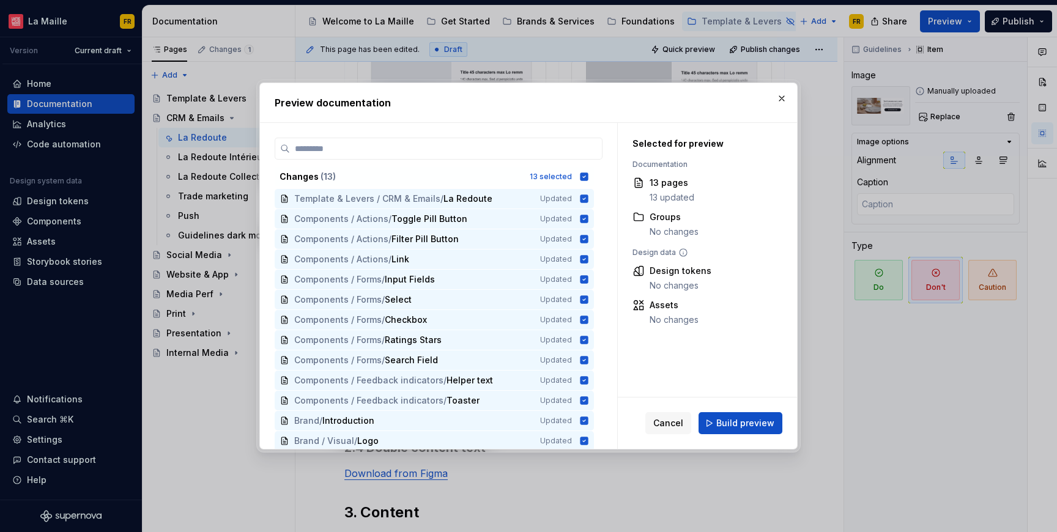
drag, startPoint x: 725, startPoint y: 423, endPoint x: 746, endPoint y: 429, distance: 21.7
click at [725, 423] on span "Build preview" at bounding box center [745, 423] width 58 height 12
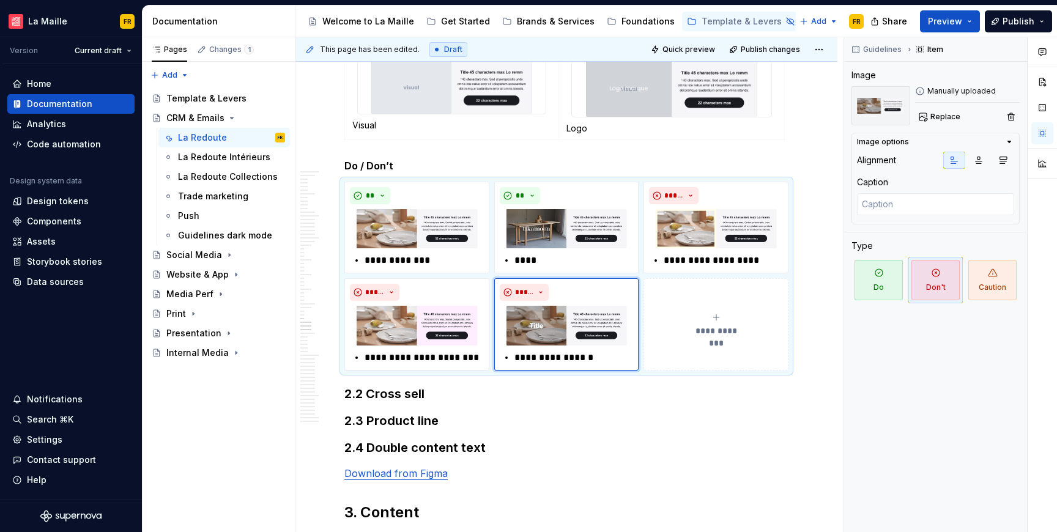
type textarea "*"
